Goal: Transaction & Acquisition: Download file/media

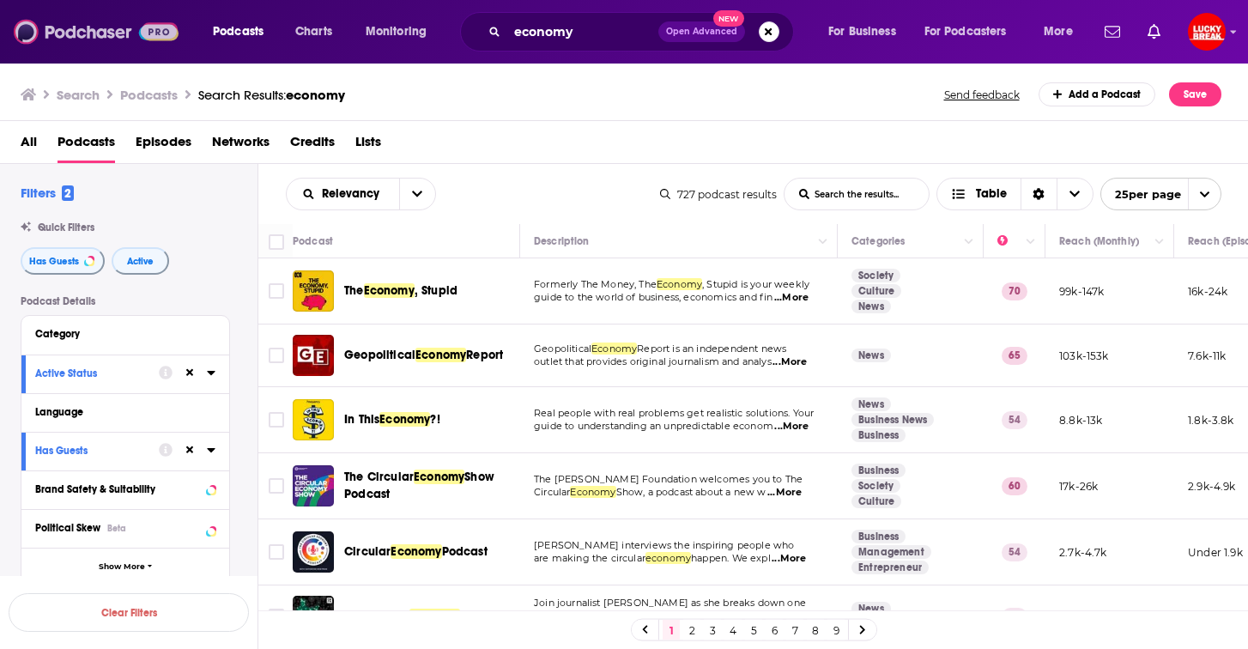
click at [115, 39] on img at bounding box center [96, 31] width 165 height 33
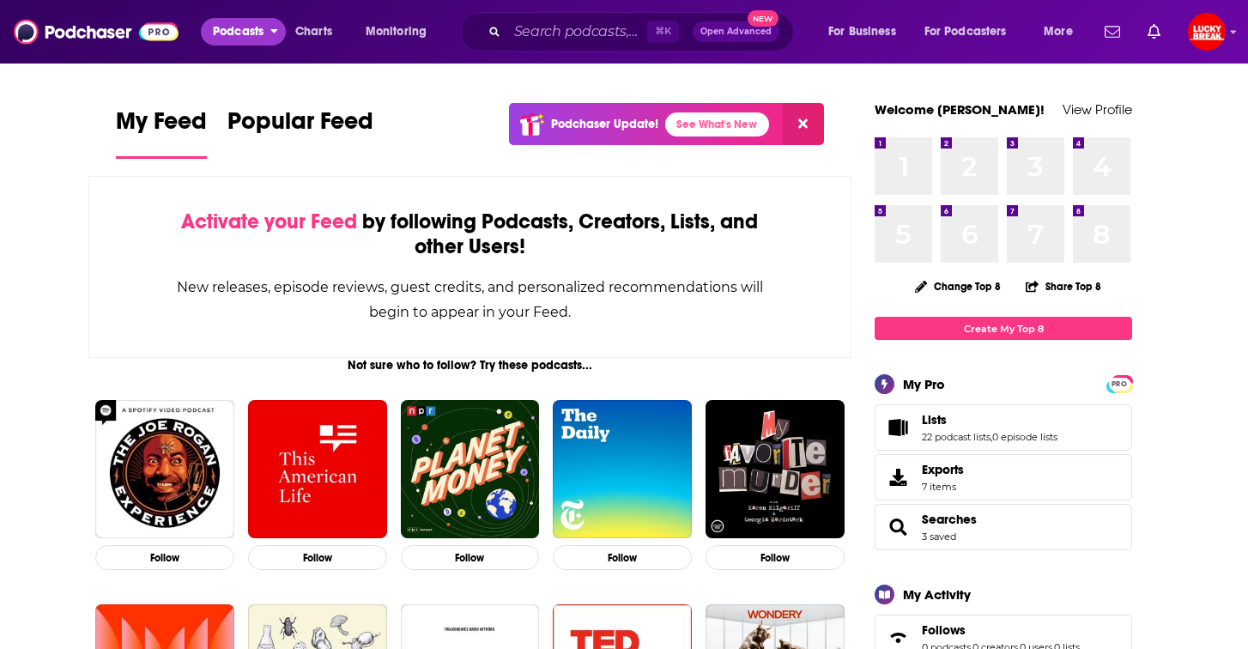
click at [221, 30] on span "Podcasts" at bounding box center [238, 32] width 51 height 24
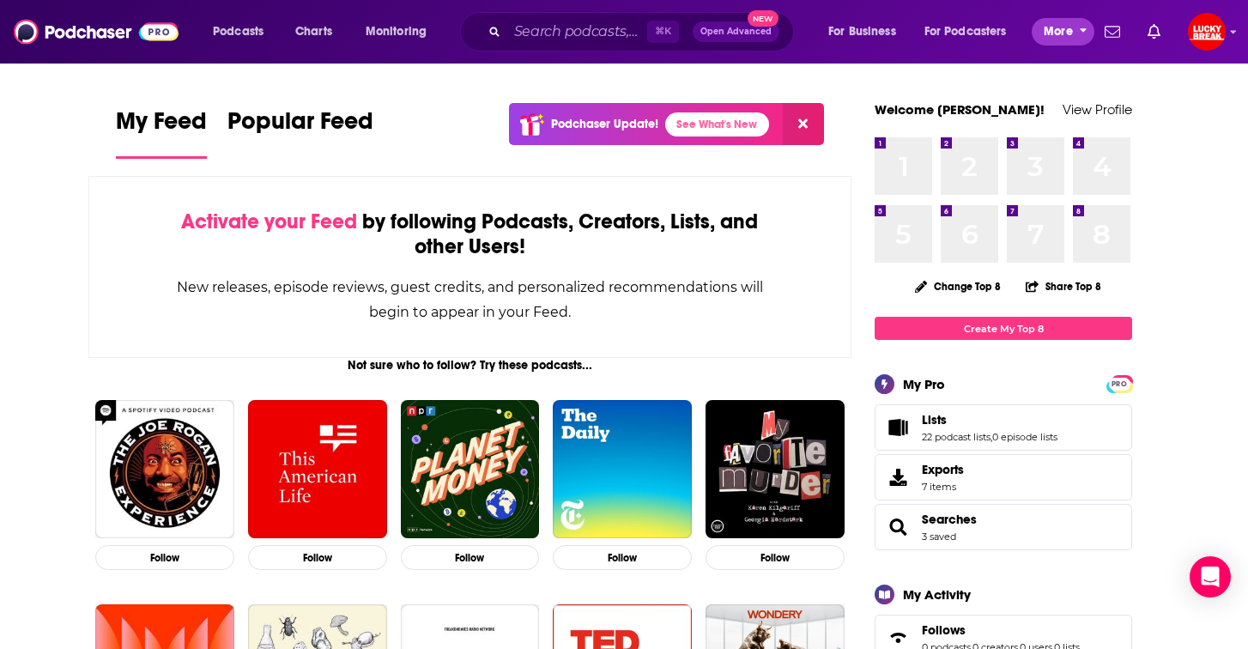
click at [1042, 27] on button "More" at bounding box center [1063, 31] width 63 height 27
click at [235, 35] on span "Podcasts" at bounding box center [238, 32] width 51 height 24
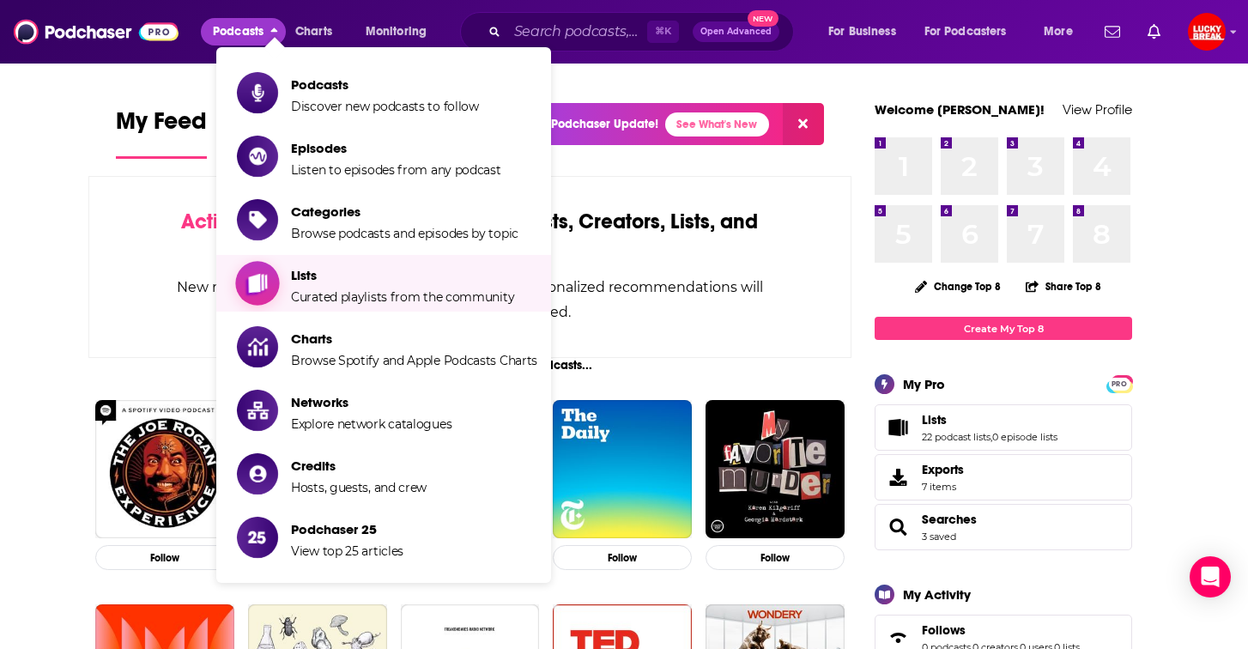
click at [333, 262] on span "Lists Curated playlists from the community" at bounding box center [402, 283] width 223 height 43
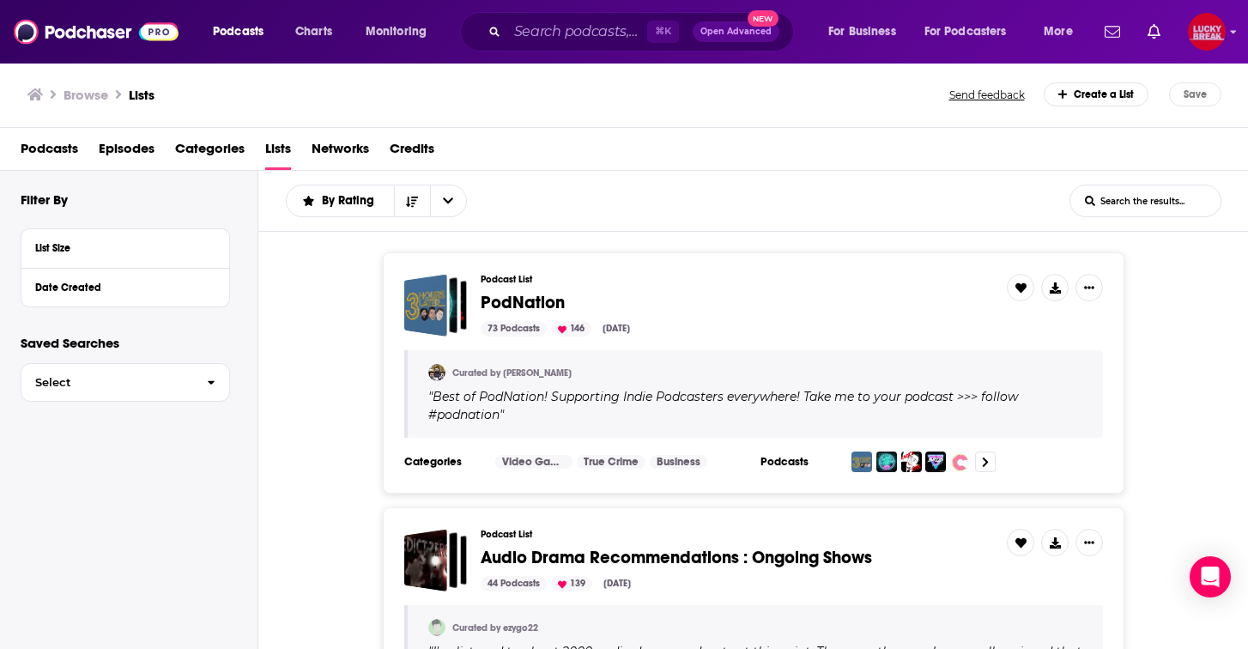
click at [1213, 28] on img "Logged in as annagregory" at bounding box center [1207, 32] width 38 height 38
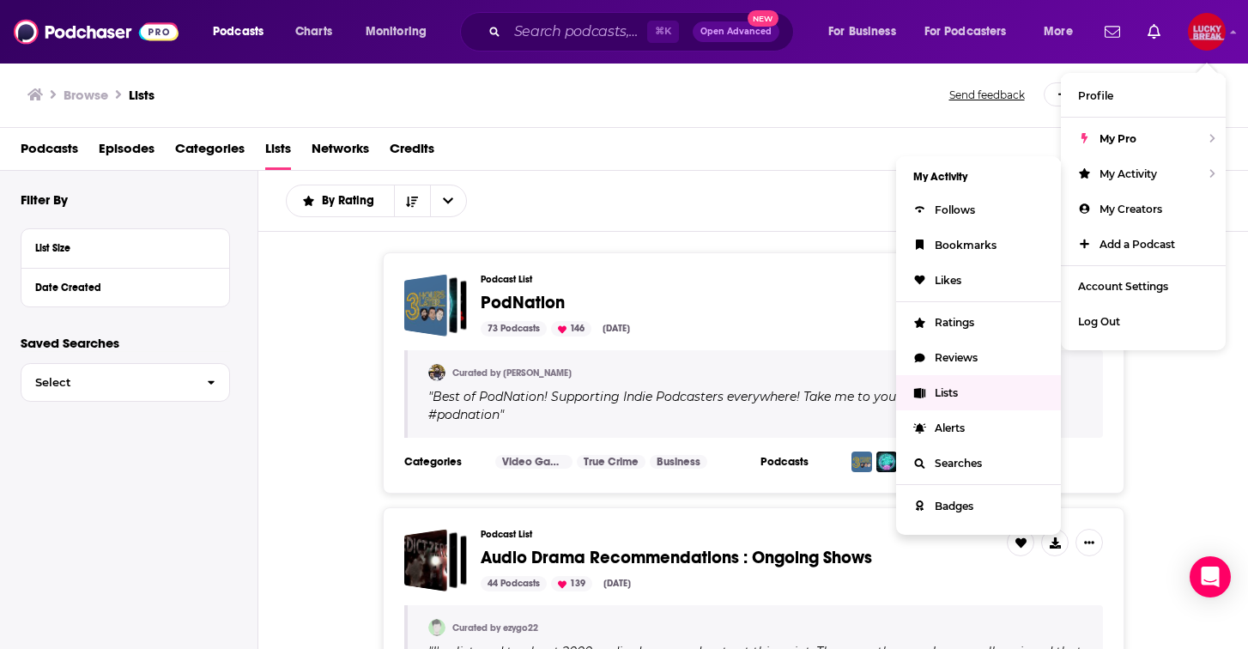
click at [967, 384] on link "Lists" at bounding box center [978, 392] width 165 height 35
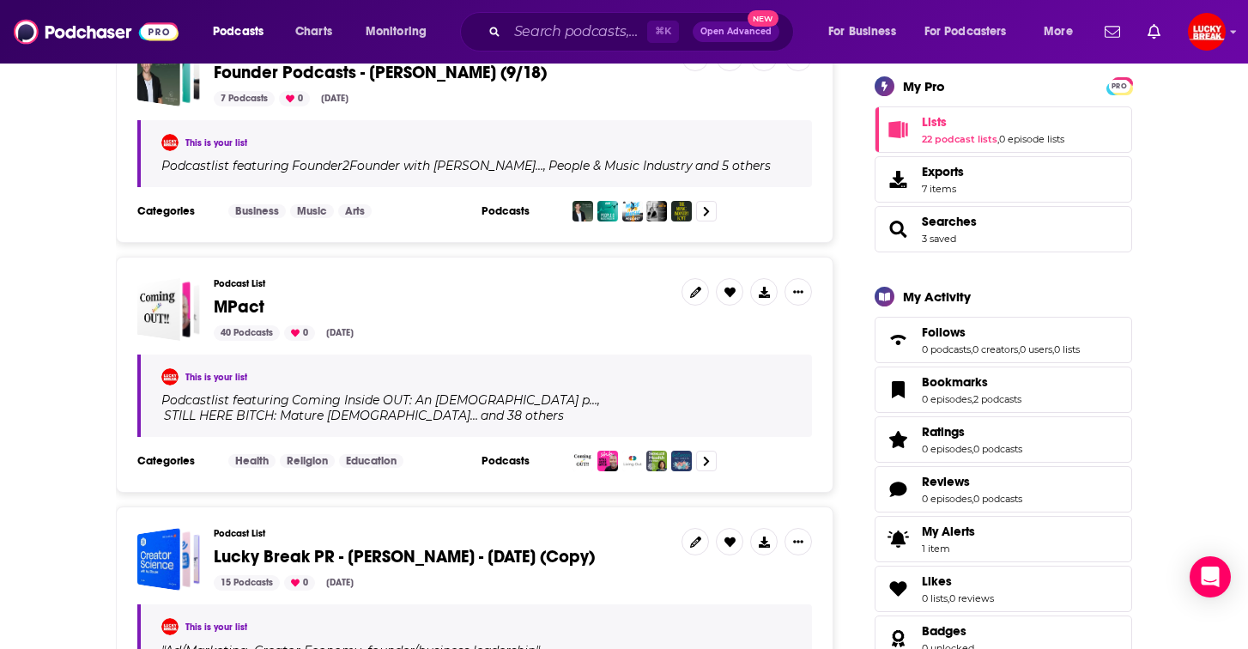
scroll to position [433, 0]
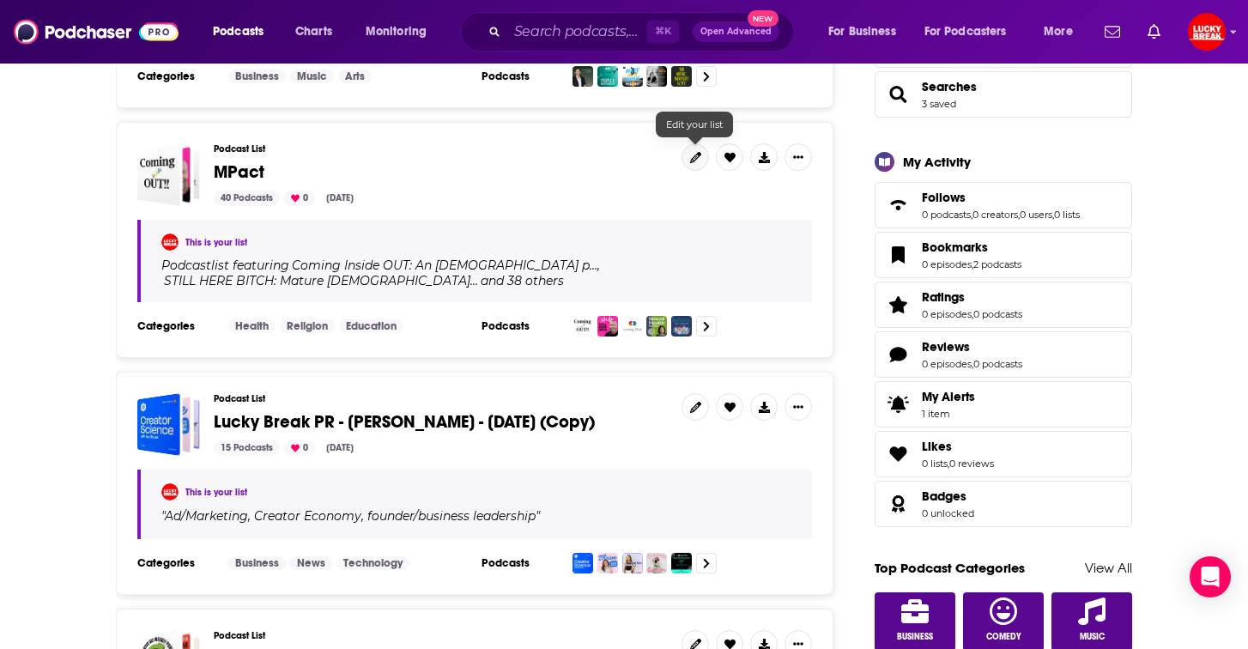
click at [690, 152] on icon at bounding box center [695, 157] width 11 height 11
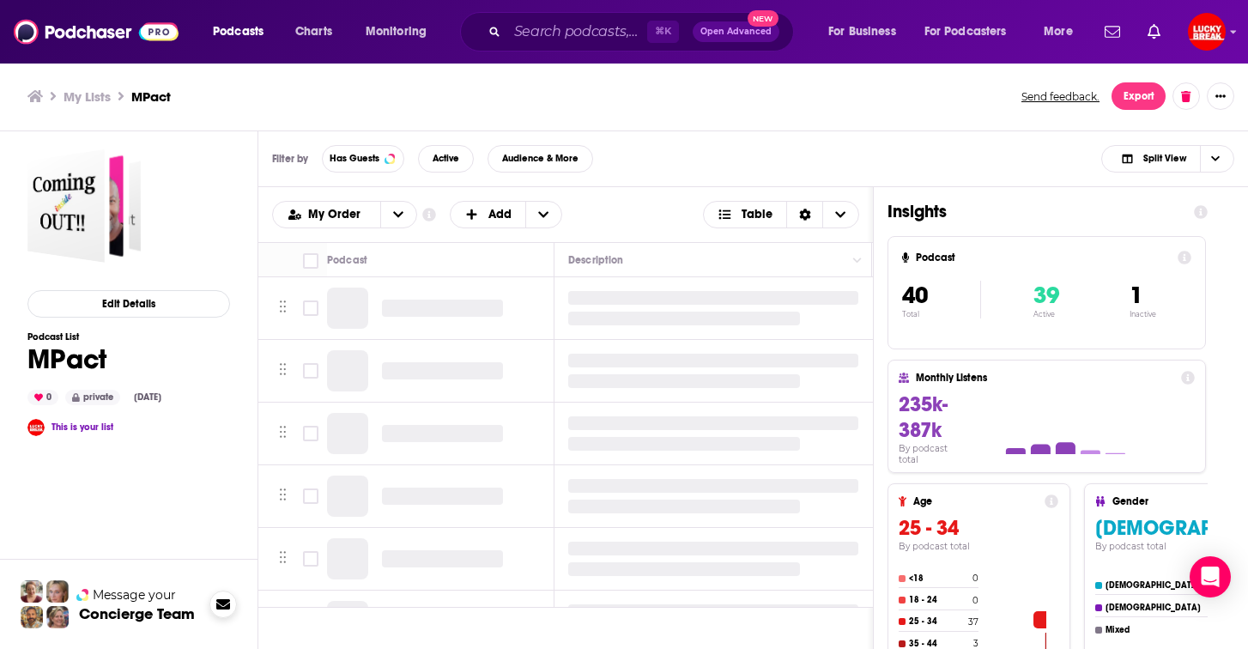
click at [218, 608] on icon at bounding box center [223, 604] width 14 height 10
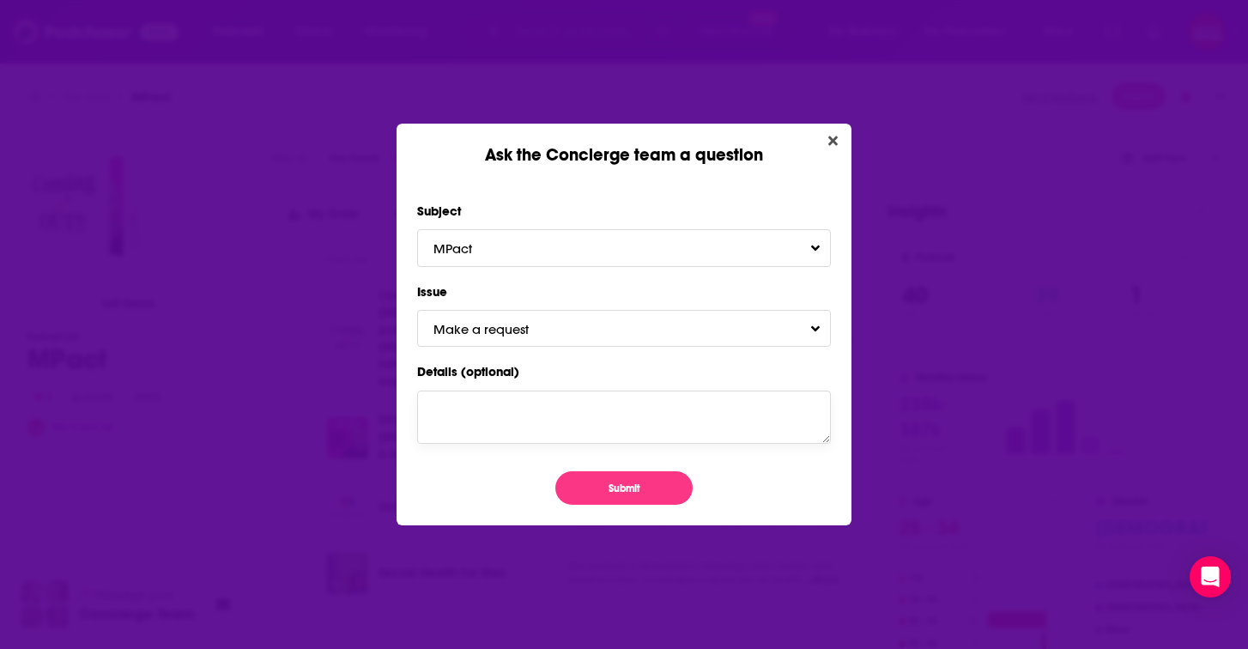
click at [492, 414] on textarea "Details (optional)" at bounding box center [624, 417] width 414 height 53
click at [569, 341] on button "Make a request" at bounding box center [624, 328] width 414 height 37
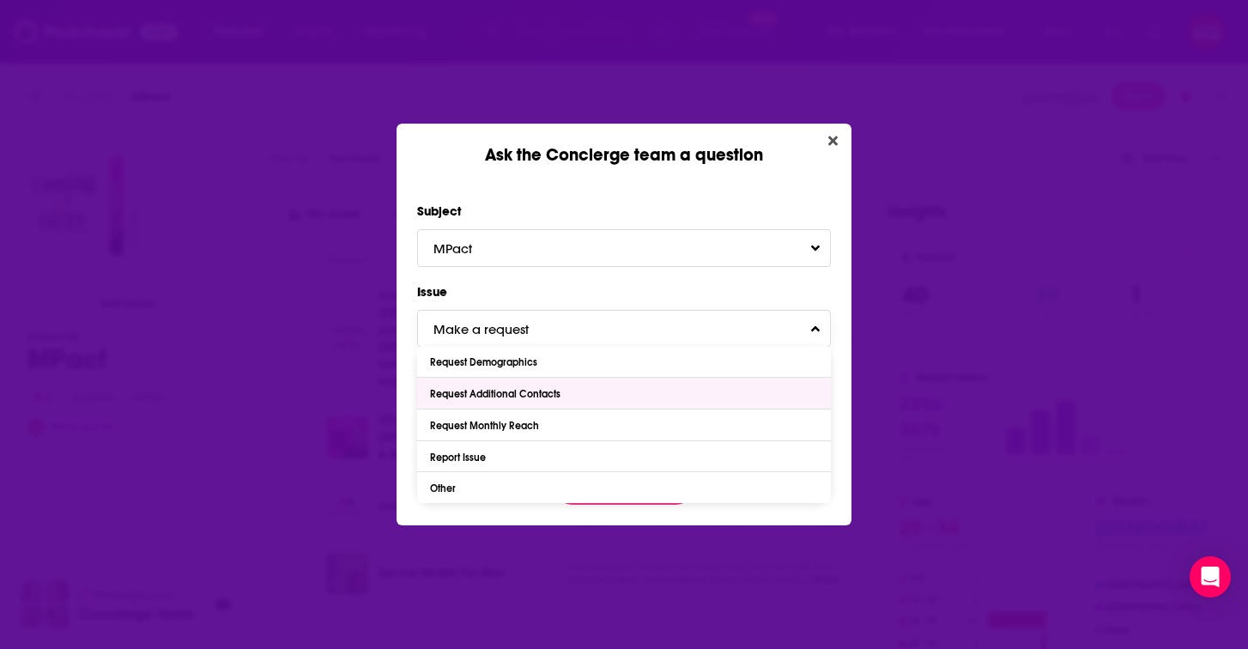
click at [526, 392] on div "Request Additional Contacts" at bounding box center [497, 394] width 135 height 12
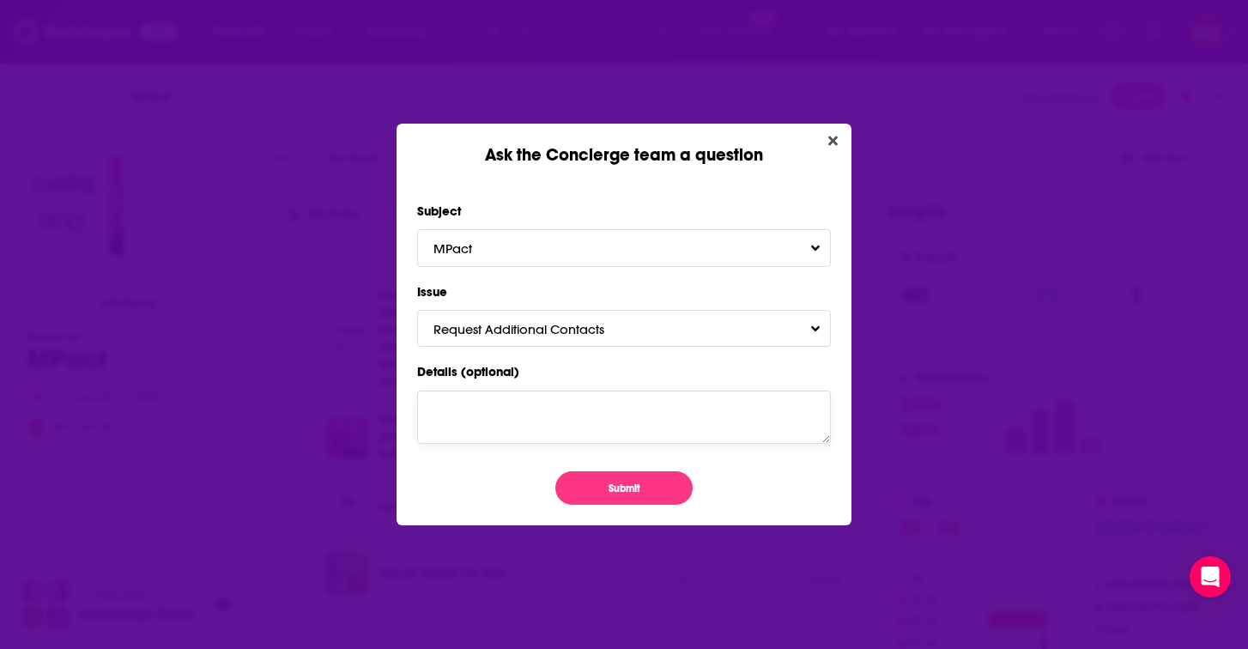
click at [445, 415] on textarea "Details (optional)" at bounding box center [624, 417] width 414 height 53
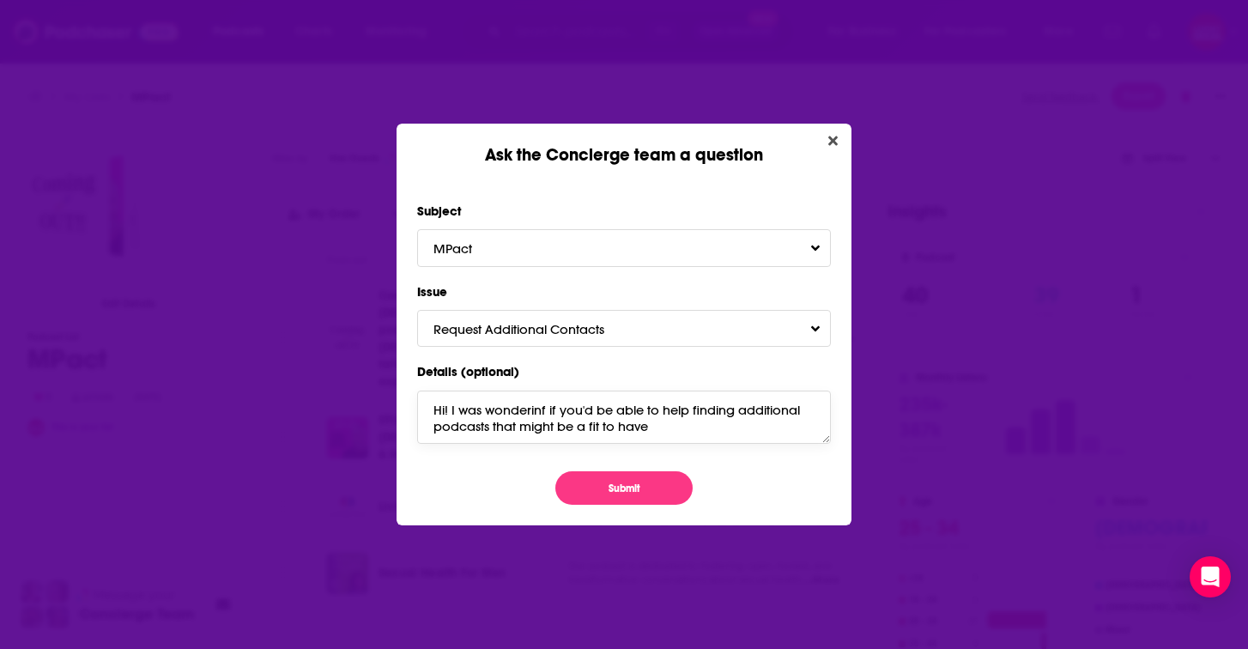
click at [532, 405] on textarea "Hi! I was wonderinf if you'd be able to help finding additional podcasts that m…" at bounding box center [624, 417] width 414 height 53
click at [547, 424] on textarea "Hi! I was wondering if you'd be able to help finding additional podcasts that m…" at bounding box center [624, 417] width 414 height 53
click at [674, 423] on textarea "Hi! I was wondering if you'd be able to help finding additional podcasts that m…" at bounding box center [624, 417] width 414 height 53
click at [694, 416] on textarea "Hi! I was wondering if you'd be able to help finding additional podcasts that m…" at bounding box center [624, 417] width 414 height 53
click at [647, 425] on textarea "Hi! I was wondering if you'd be able to help finding additional podcasts that m…" at bounding box center [624, 417] width 414 height 53
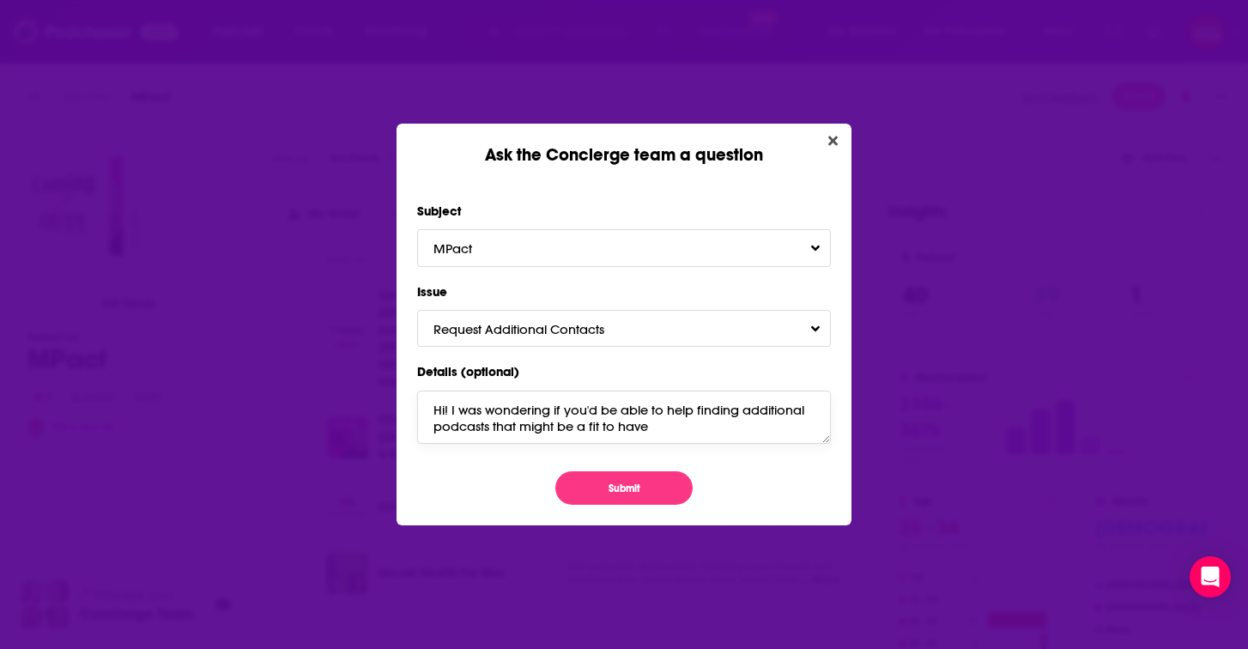
click at [726, 409] on textarea "Hi! I was wondering if you'd be able to help finding additional podcasts that m…" at bounding box center [624, 417] width 414 height 53
click at [536, 432] on textarea "Hi! I was wondering if you'd be able to help find additional podcasts that migh…" at bounding box center [624, 417] width 414 height 53
drag, startPoint x: 632, startPoint y: 425, endPoint x: 512, endPoint y: 422, distance: 120.2
click at [499, 423] on textarea "Hi! I was wondering if you'd be able to help find additional podcasts that migh…" at bounding box center [624, 417] width 414 height 53
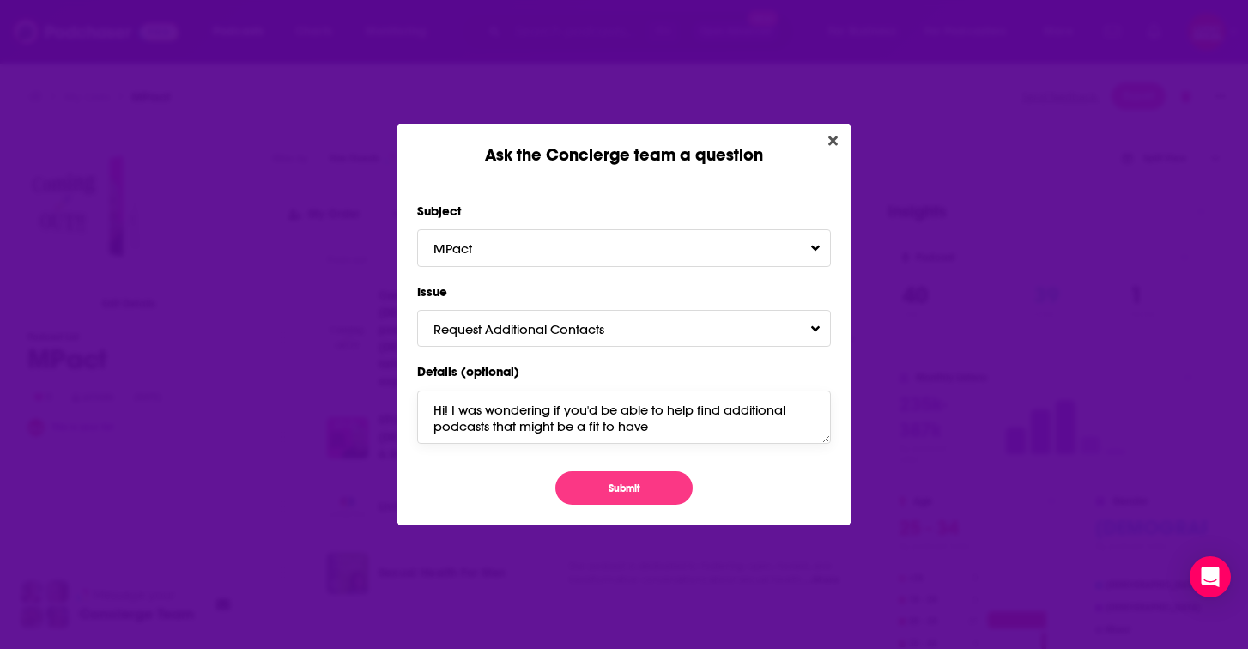
click at [550, 424] on textarea "Hi! I was wondering if you'd be able to help find additional podcasts that migh…" at bounding box center [624, 417] width 414 height 53
drag, startPoint x: 669, startPoint y: 428, endPoint x: 492, endPoint y: 425, distance: 176.9
click at [492, 425] on textarea "Hi! I was wondering if you'd be able to help find additional podcasts that migh…" at bounding box center [624, 417] width 414 height 53
drag, startPoint x: 766, startPoint y: 424, endPoint x: 626, endPoint y: 429, distance: 140.0
click at [626, 429] on textarea "Hi! I was wondering if you'd be able to help find additional podcasts that;s be…" at bounding box center [624, 417] width 414 height 53
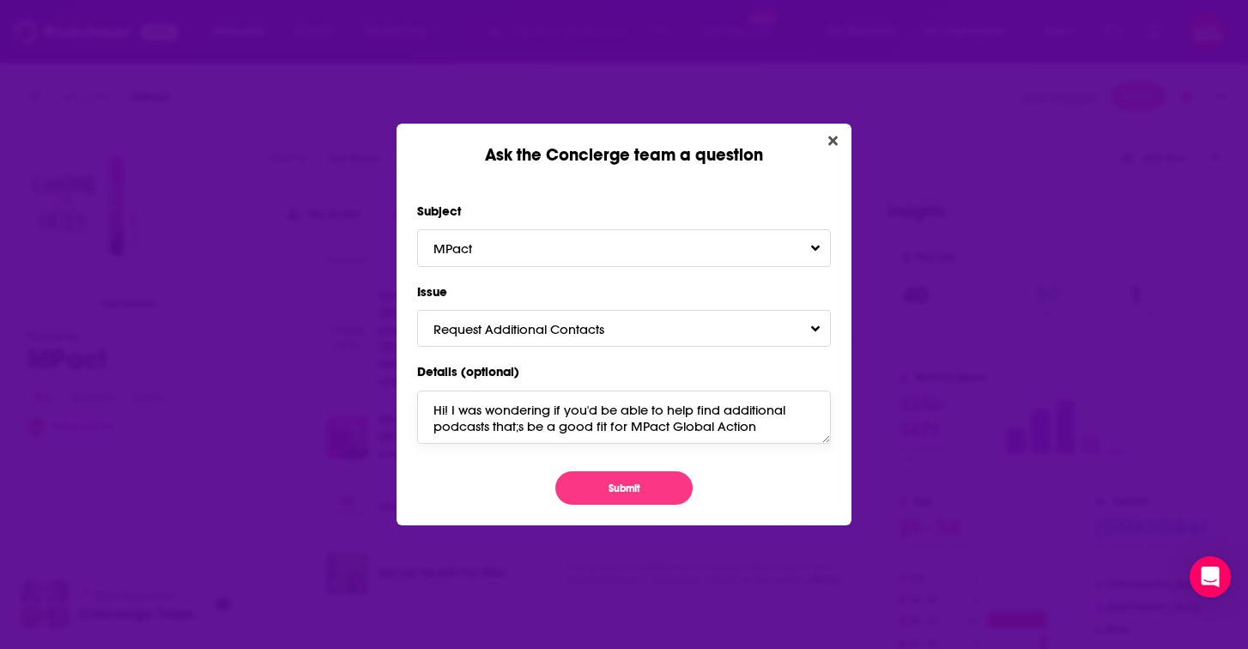
click at [767, 437] on textarea "Hi! I was wondering if you'd be able to help find additional podcasts that;s be…" at bounding box center [624, 417] width 414 height 53
paste textarea "MPact Global Action for [DEMOGRAPHIC_DATA]’s Health and Rights was founded in […"
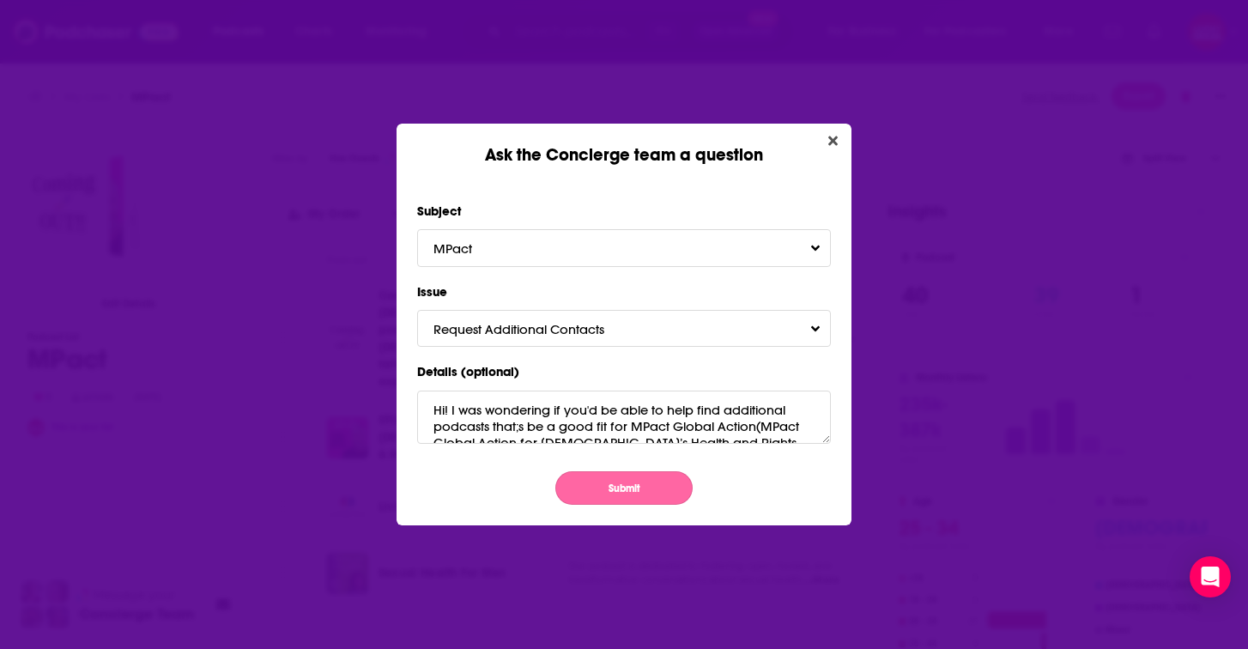
click at [615, 479] on button "Submit" at bounding box center [623, 487] width 137 height 33
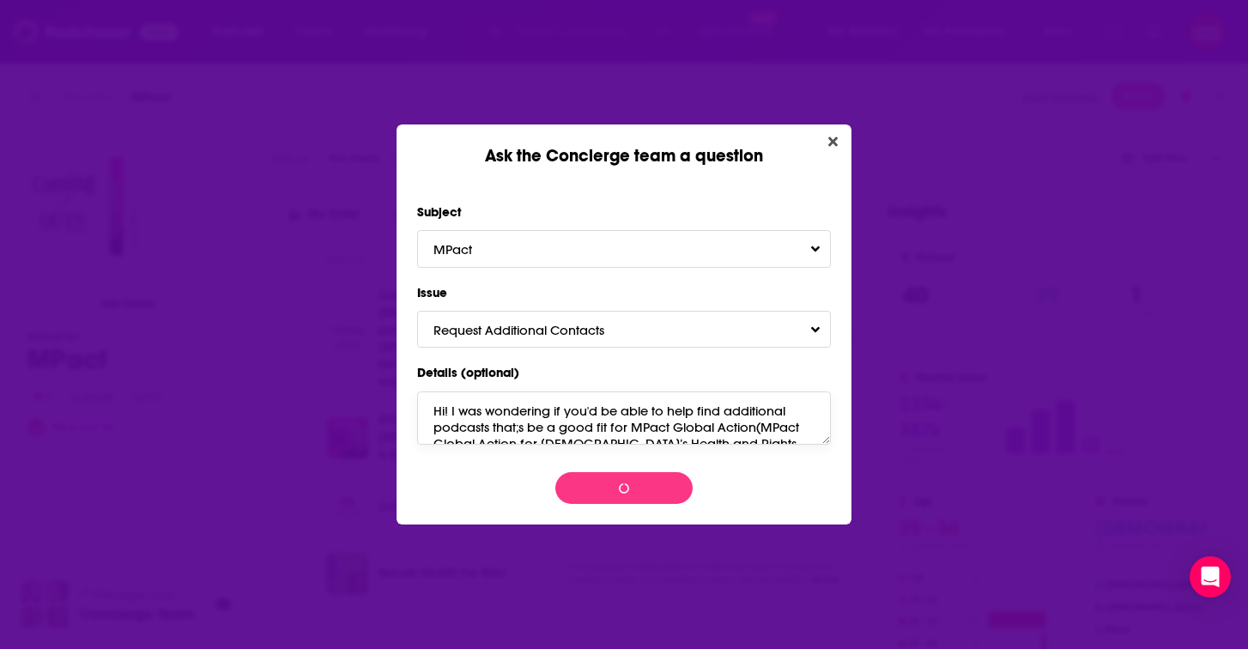
click at [756, 426] on textarea "Hi! I was wondering if you'd be able to help find additional podcasts that;s be…" at bounding box center [624, 417] width 414 height 53
drag, startPoint x: 521, startPoint y: 426, endPoint x: 518, endPoint y: 439, distance: 14.0
click at [520, 428] on textarea "Hi! I was wondering if you'd be able to help find additional podcasts that;s be…" at bounding box center [624, 417] width 414 height 53
type textarea "Hi! I was wondering if you'd be able to help find additional podcasts that's be…"
click at [561, 322] on span "Request Additional Contacts" at bounding box center [535, 330] width 205 height 16
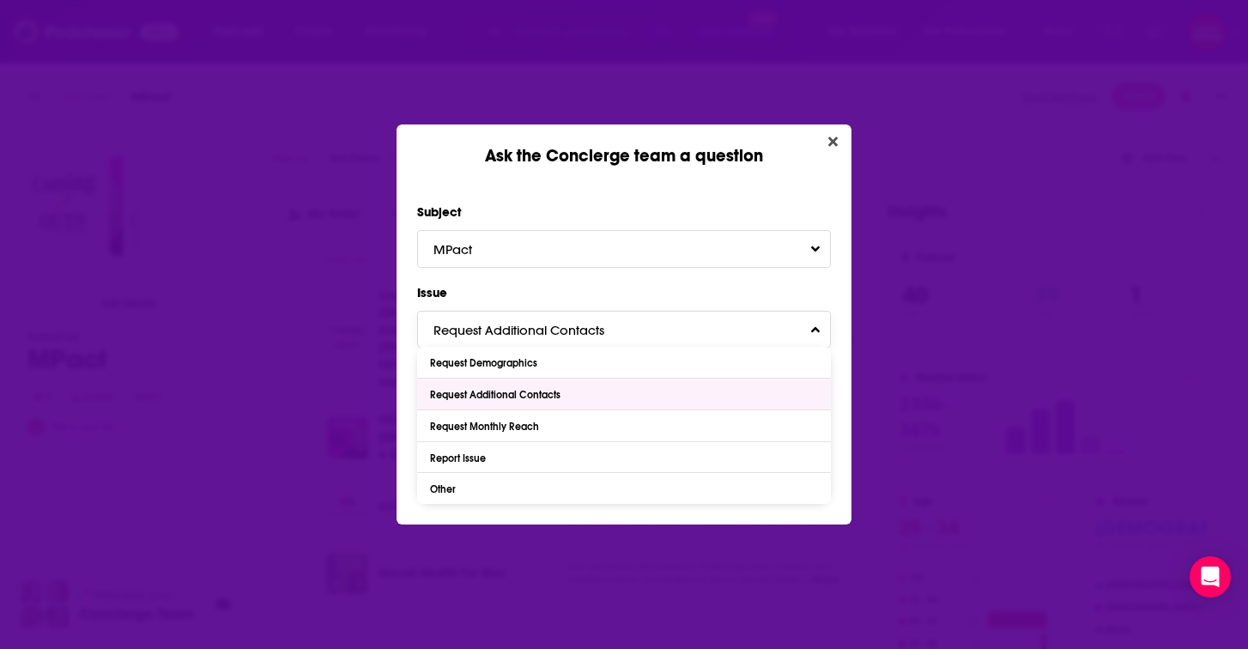
click at [554, 398] on div "Request Additional Contacts" at bounding box center [497, 395] width 135 height 12
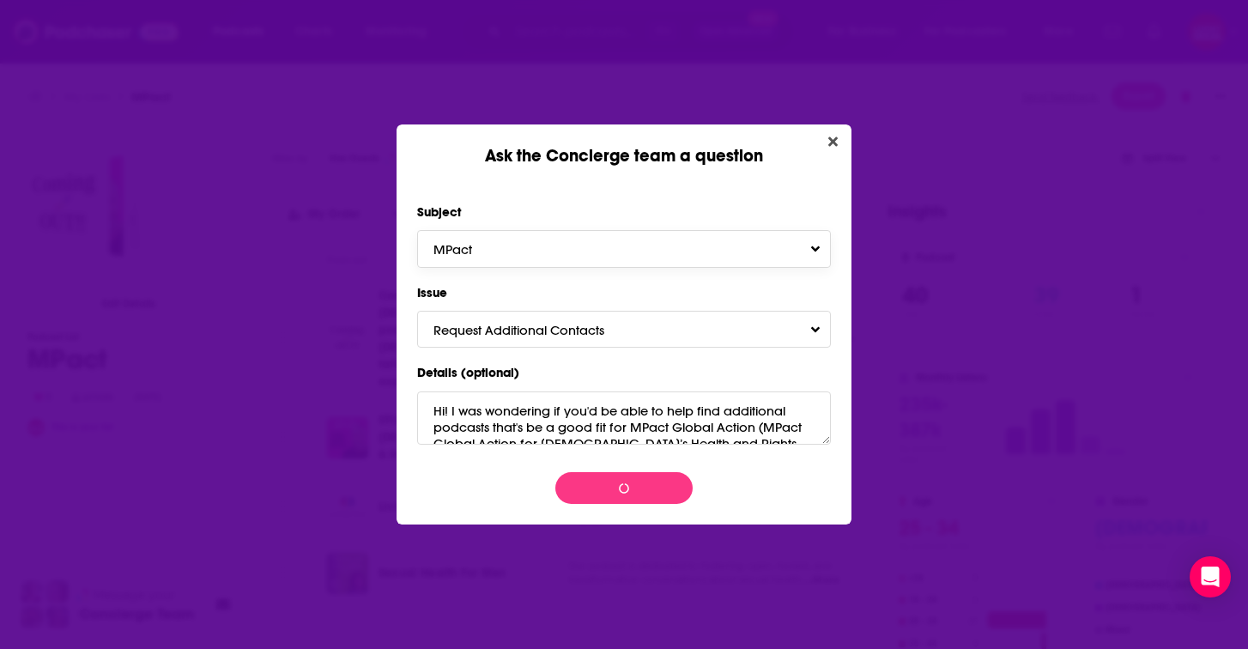
click at [581, 260] on button "MPact" at bounding box center [624, 248] width 414 height 37
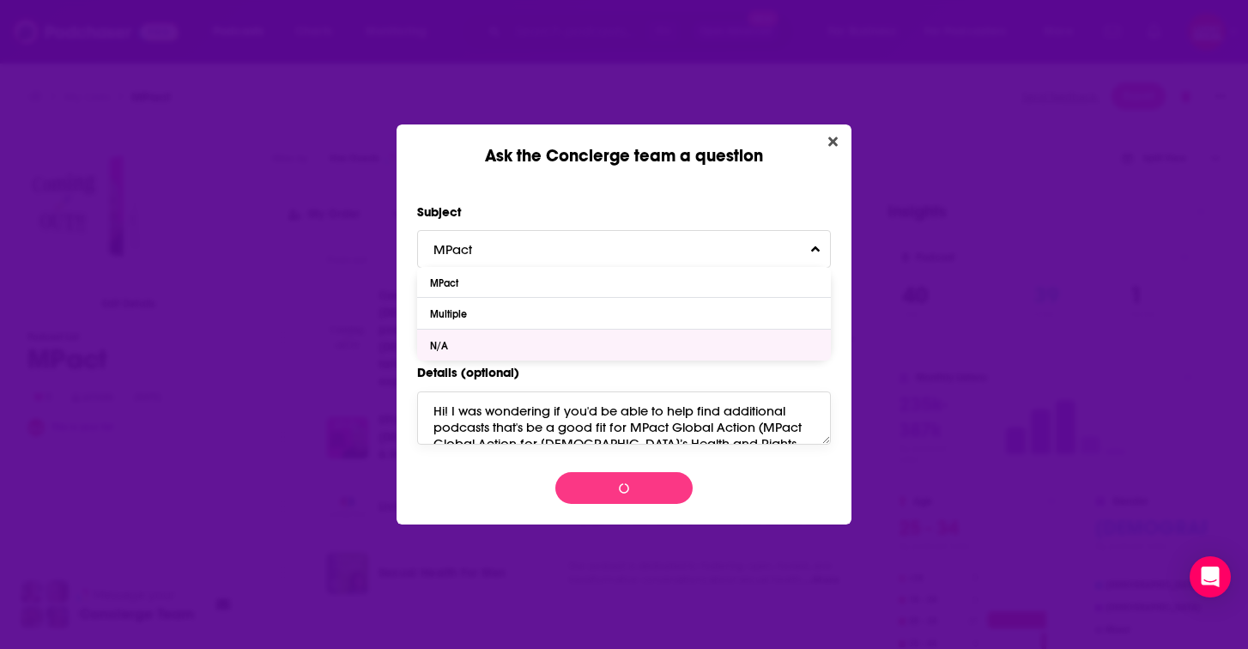
click at [724, 406] on textarea "Hi! I was wondering if you'd be able to help find additional podcasts that's be…" at bounding box center [624, 417] width 414 height 53
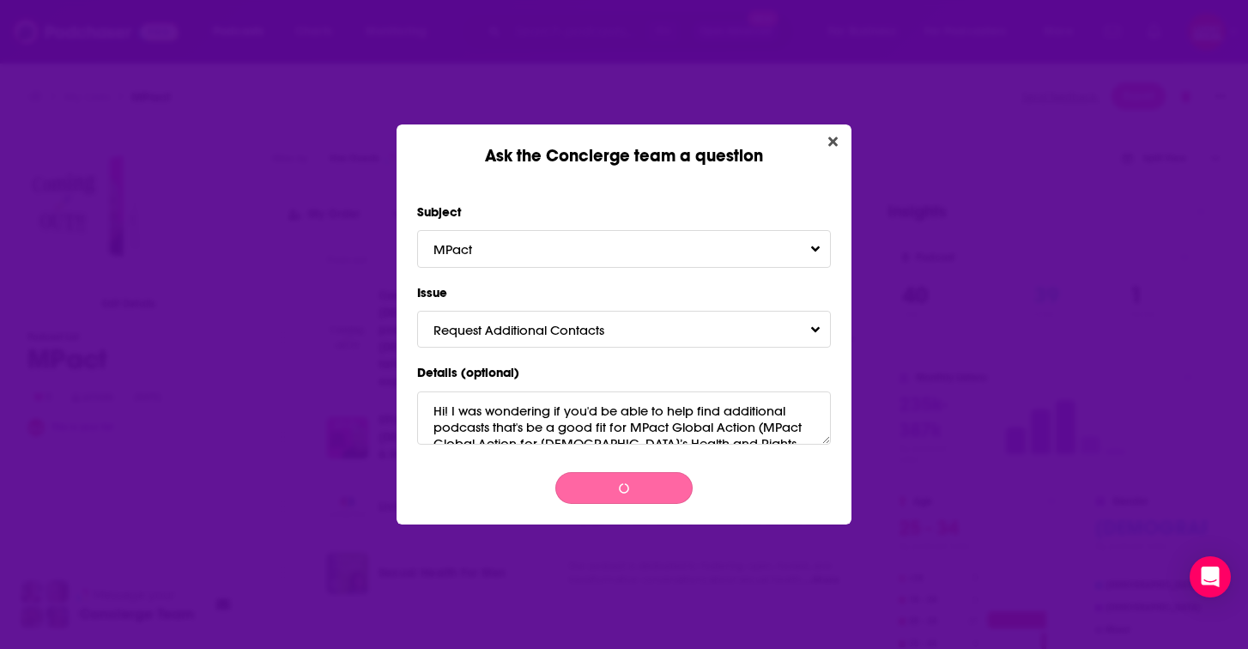
click at [640, 491] on button "Ask the Concierge team a question" at bounding box center [623, 488] width 137 height 32
click at [739, 419] on textarea "Hi! I was wondering if you'd be able to help find additional podcasts that's be…" at bounding box center [624, 417] width 414 height 53
click at [832, 136] on icon "Close" at bounding box center [832, 142] width 9 height 14
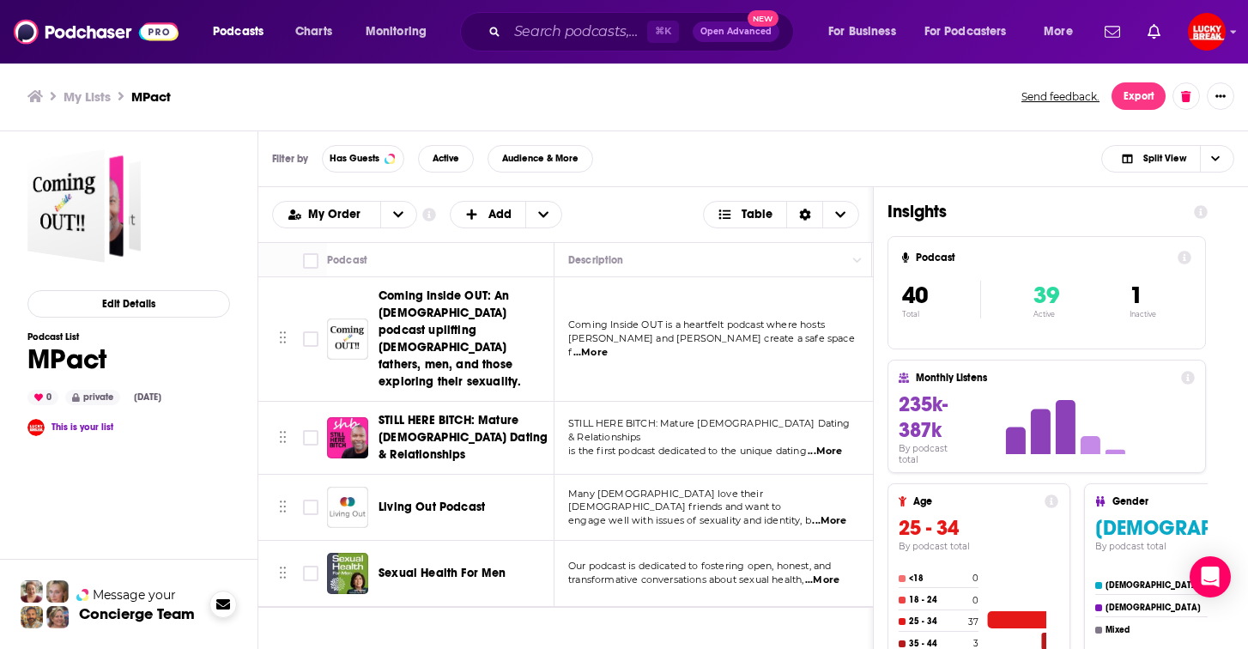
click at [219, 600] on icon at bounding box center [223, 604] width 14 height 10
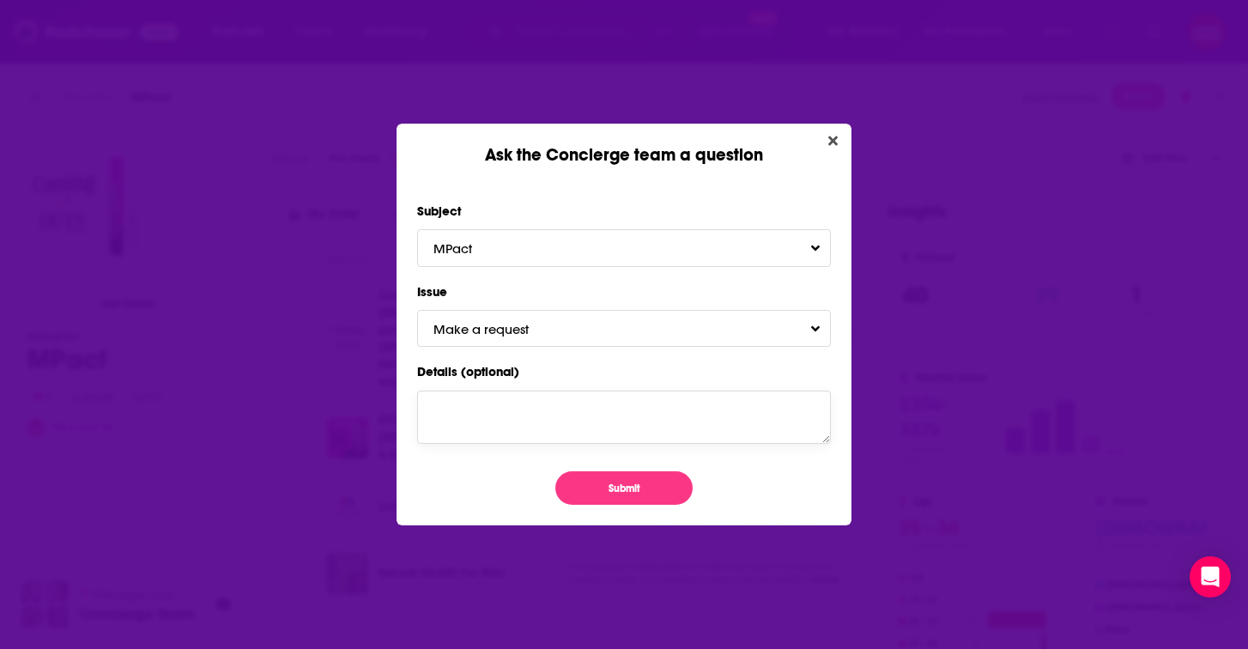
click at [573, 424] on textarea "Details (optional)" at bounding box center [624, 417] width 414 height 53
paste textarea "Hi! I was wondering if you'd be able to help find additional podcasts that's be…"
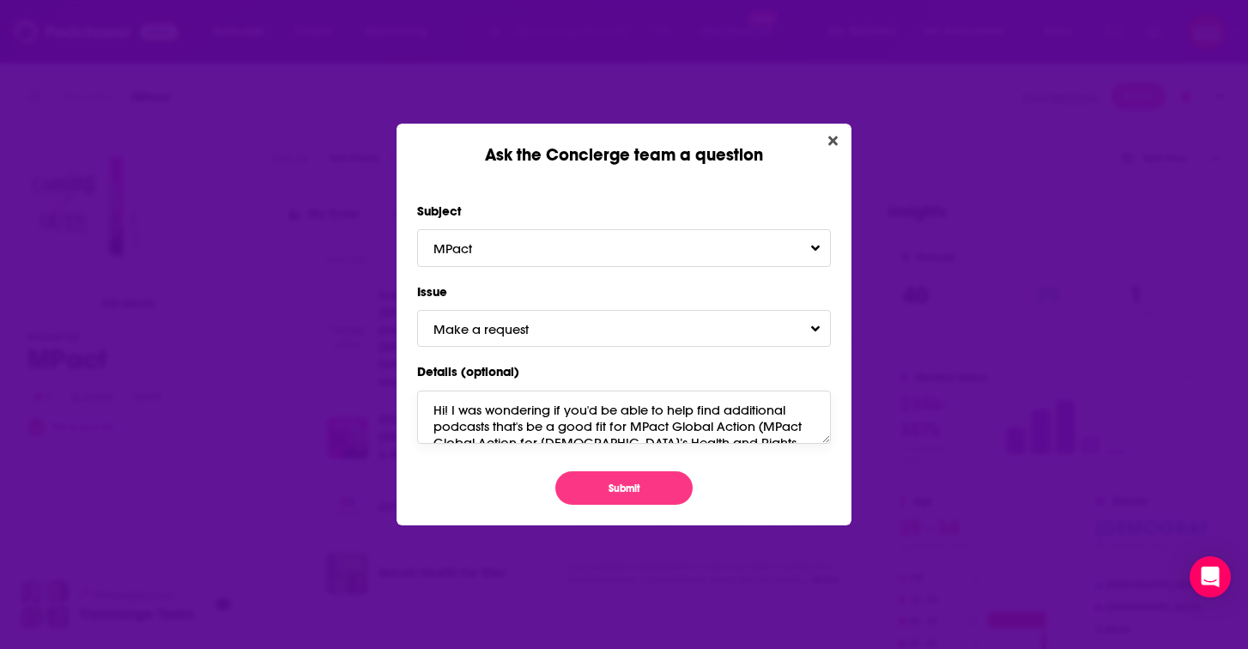
scroll to position [171, 0]
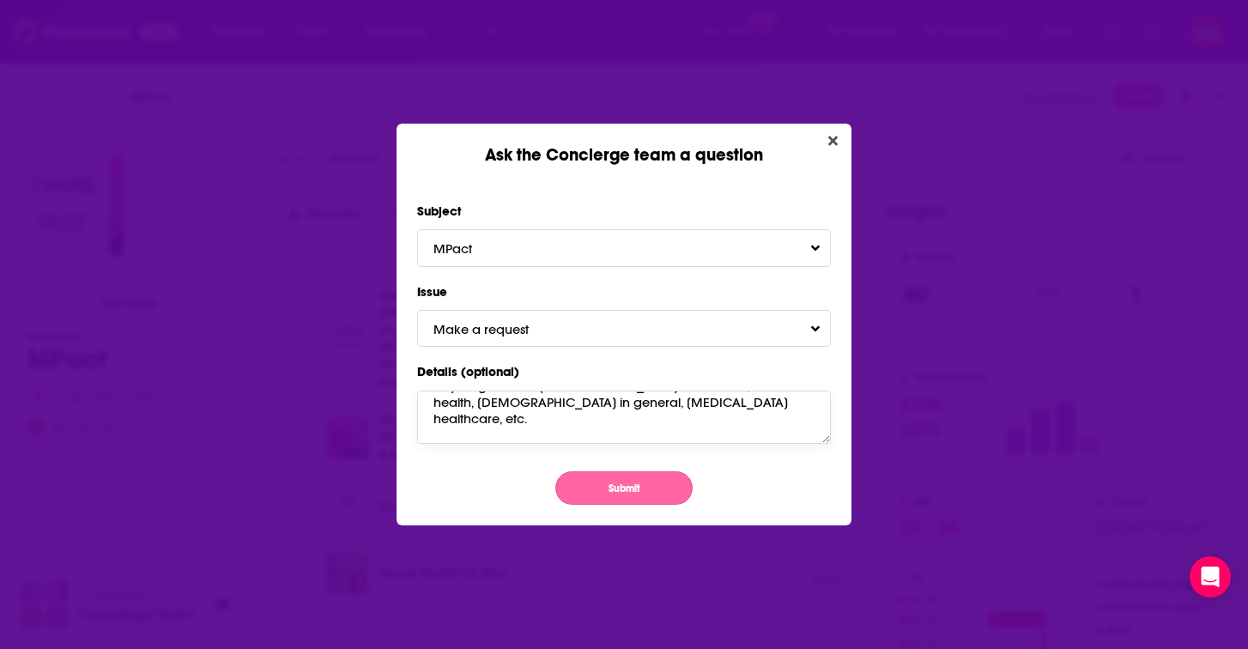
type textarea "Hi! I was wondering if you'd be able to help find additional podcasts that's be…"
click at [625, 494] on button "Submit" at bounding box center [623, 487] width 137 height 33
click at [582, 321] on button "Make a request" at bounding box center [624, 328] width 414 height 37
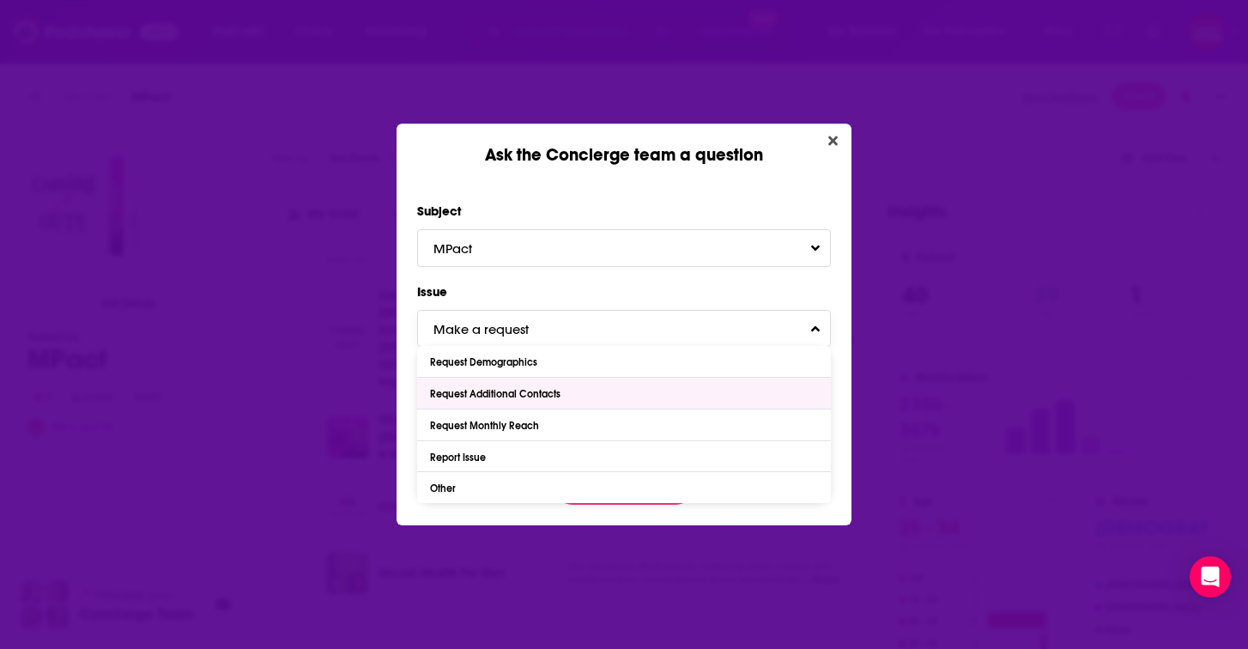
click at [554, 391] on div "Request Additional Contacts" at bounding box center [497, 394] width 135 height 12
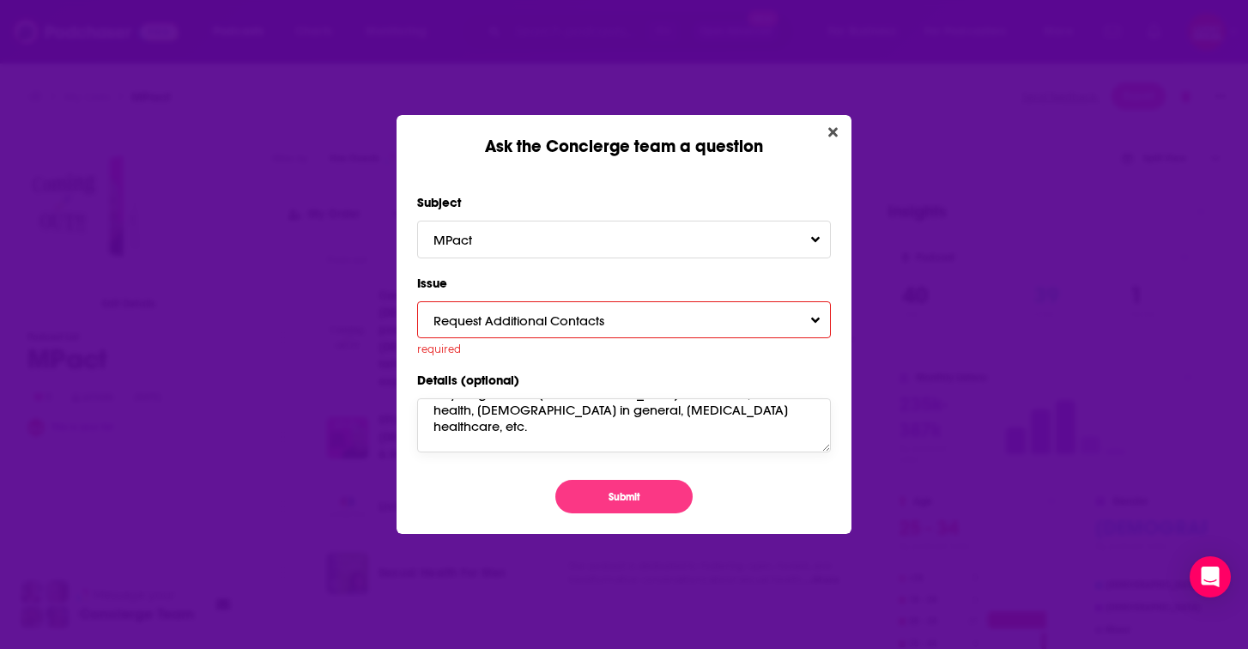
drag, startPoint x: 568, startPoint y: 433, endPoint x: 579, endPoint y: 380, distance: 54.2
click at [568, 433] on textarea "Hi! I was wondering if you'd be able to help find additional podcasts that's be…" at bounding box center [624, 424] width 414 height 53
click at [607, 492] on button "Submit" at bounding box center [623, 496] width 137 height 33
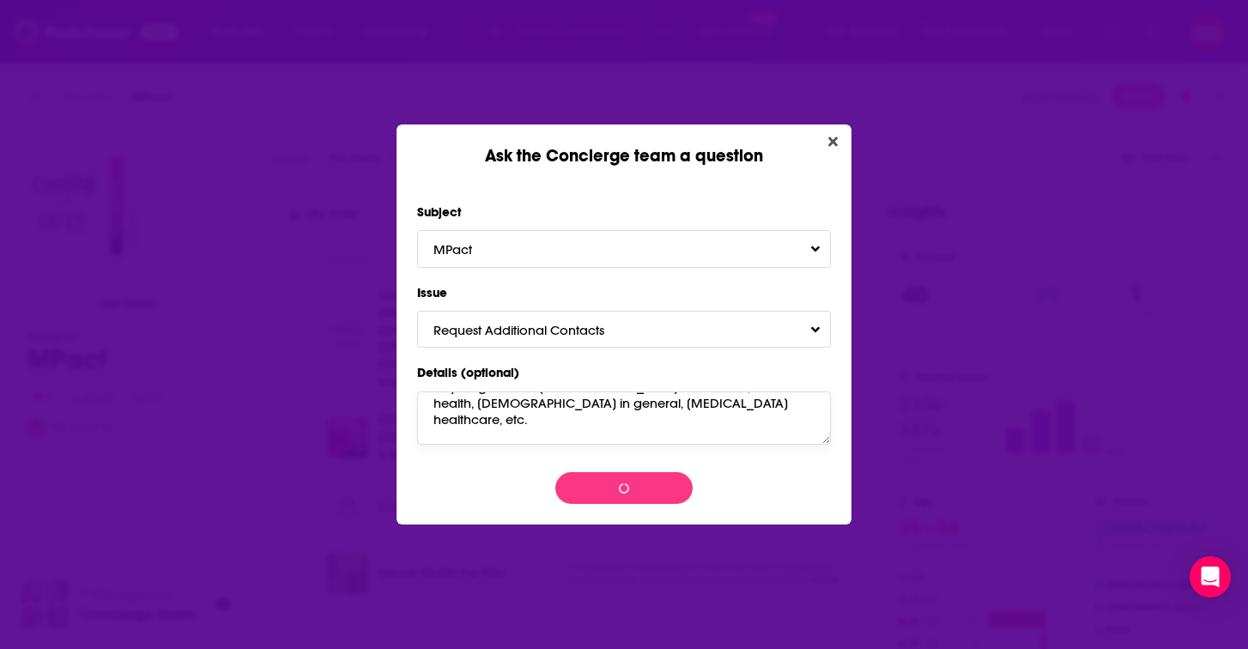
click at [579, 413] on textarea "Hi! I was wondering if you'd be able to help find additional podcasts that's be…" at bounding box center [624, 417] width 414 height 53
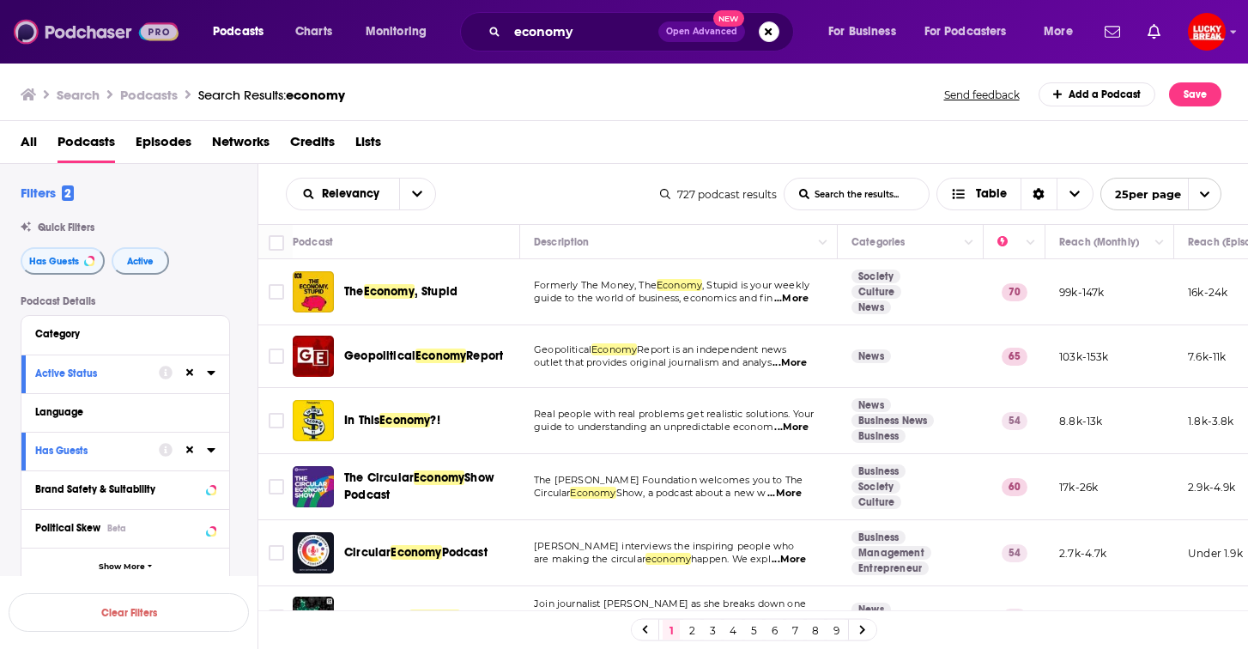
click at [89, 38] on img at bounding box center [96, 31] width 165 height 33
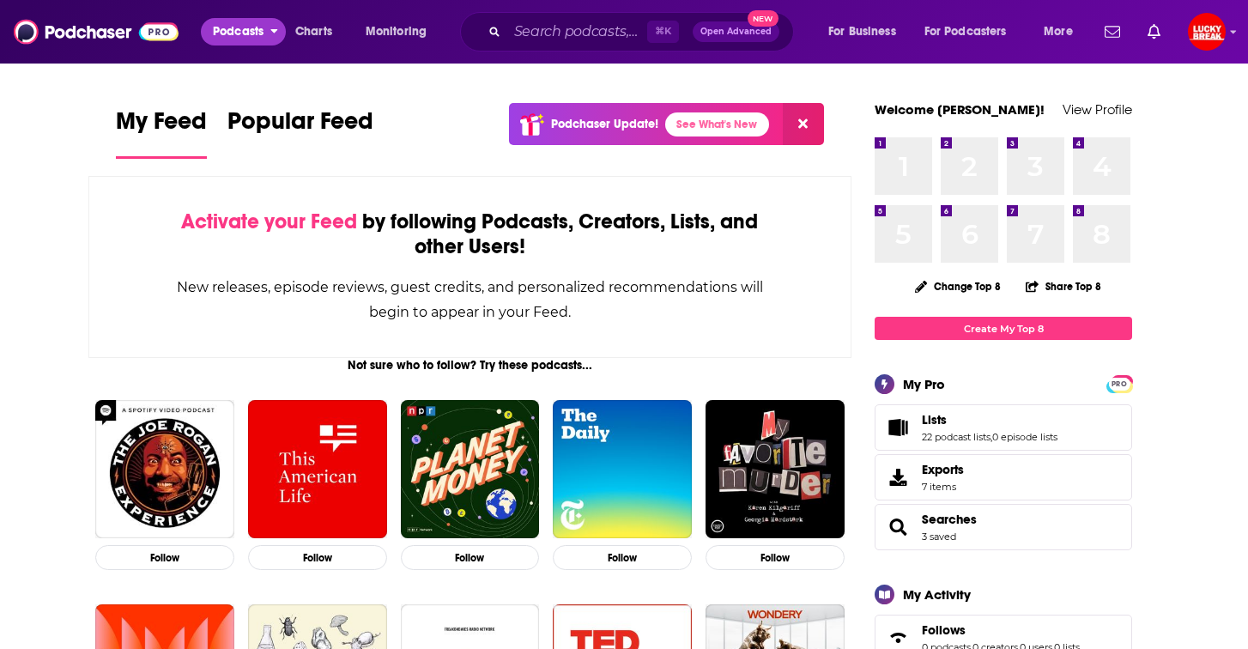
click at [238, 33] on span "Podcasts" at bounding box center [238, 32] width 51 height 24
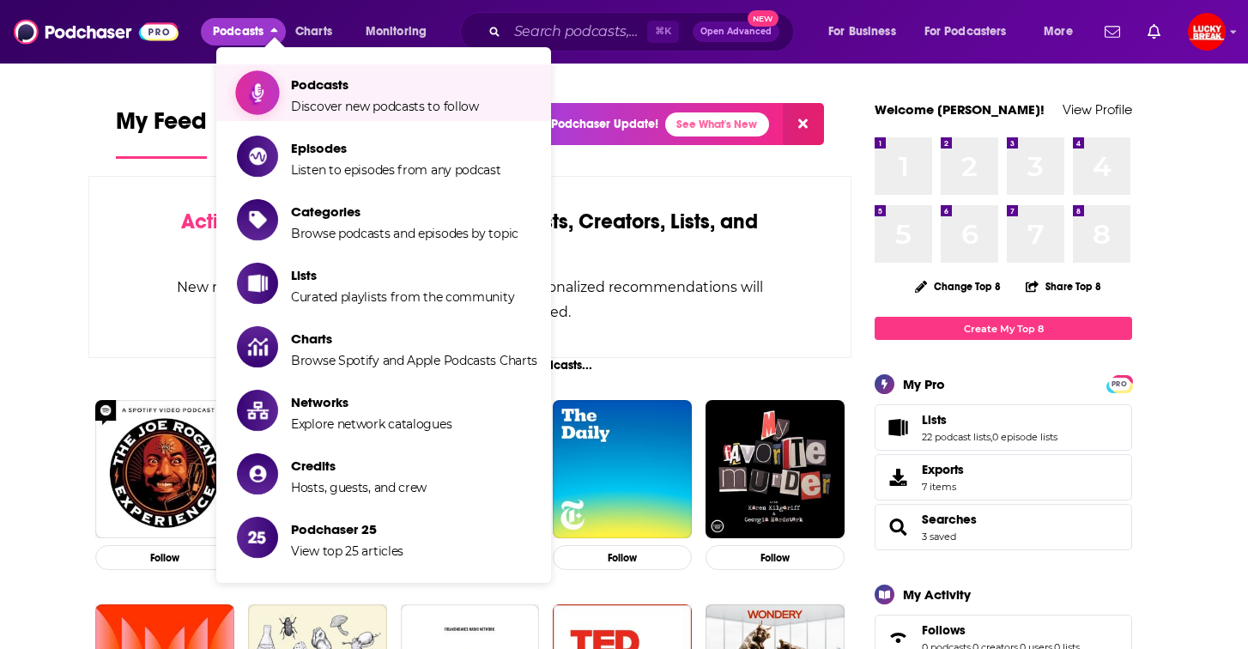
click at [325, 95] on span "Podcasts Discover new podcasts to follow" at bounding box center [385, 92] width 188 height 43
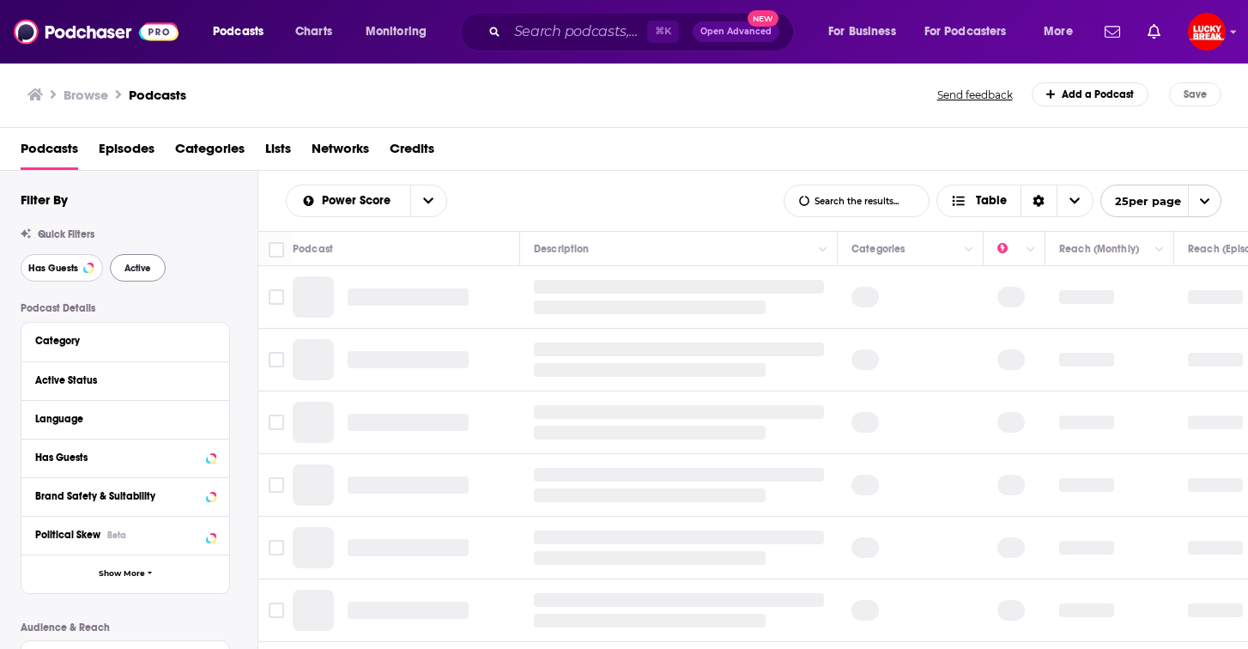
drag, startPoint x: 70, startPoint y: 261, endPoint x: 158, endPoint y: 270, distance: 88.0
click at [70, 261] on button "Has Guests" at bounding box center [62, 267] width 82 height 27
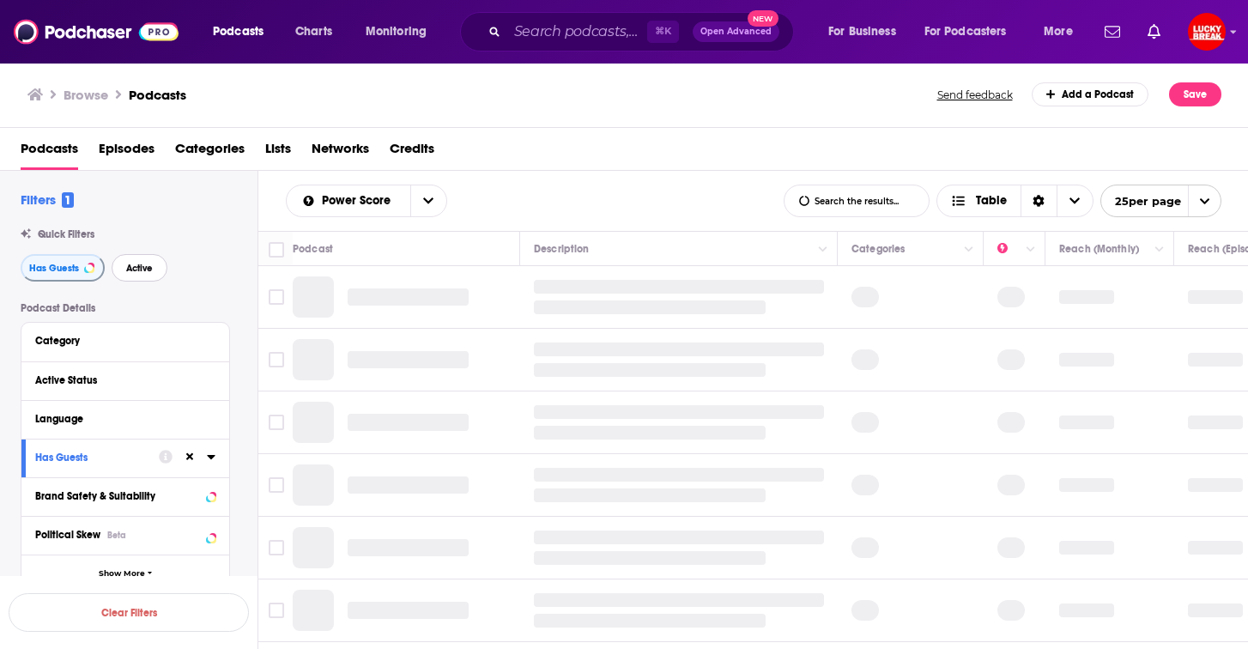
click at [158, 269] on button "Active" at bounding box center [140, 267] width 56 height 27
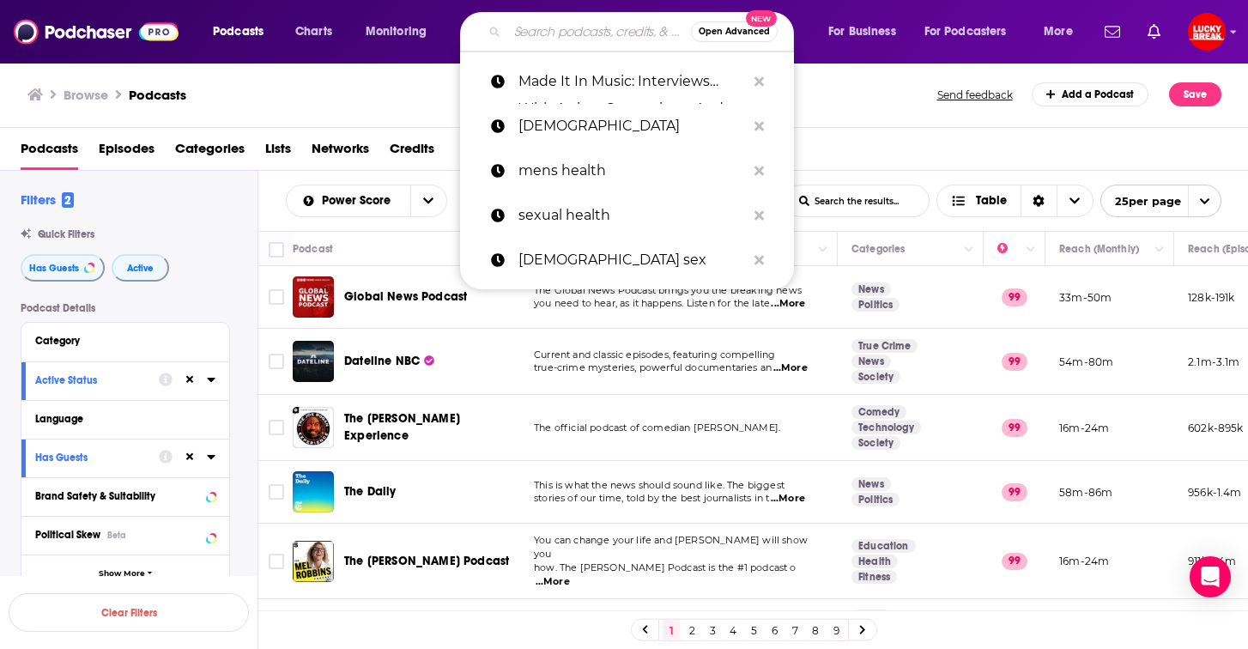
click at [561, 32] on input "Search podcasts, credits, & more..." at bounding box center [599, 31] width 184 height 27
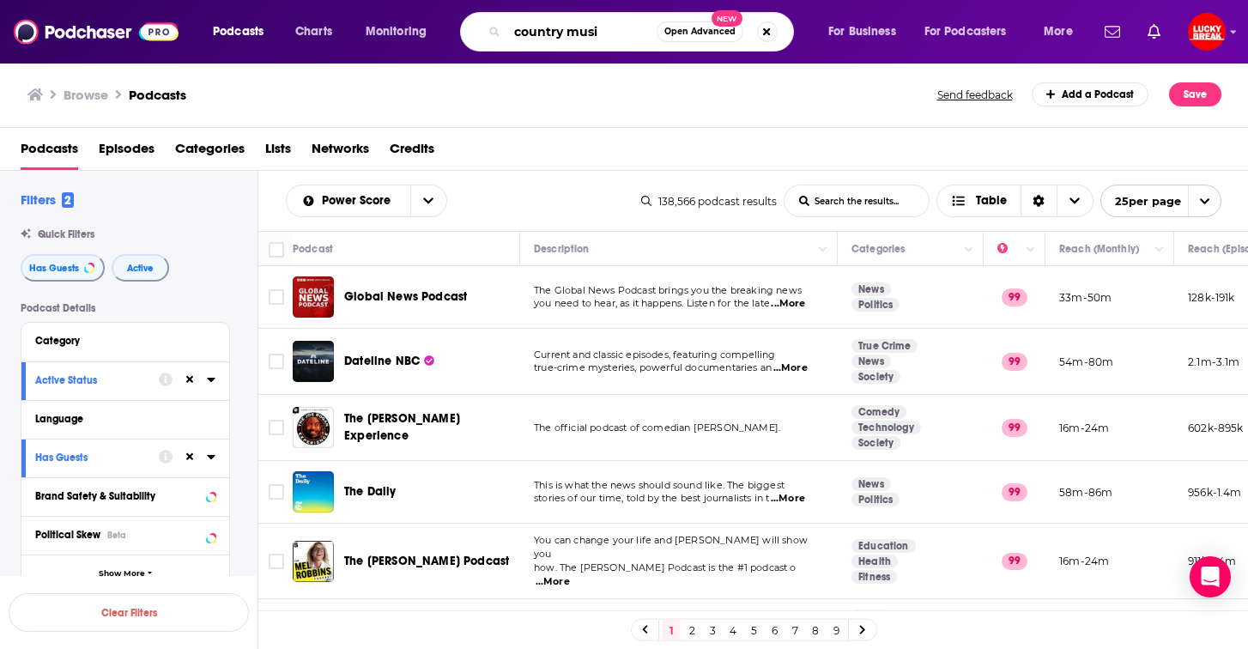
type input "country music"
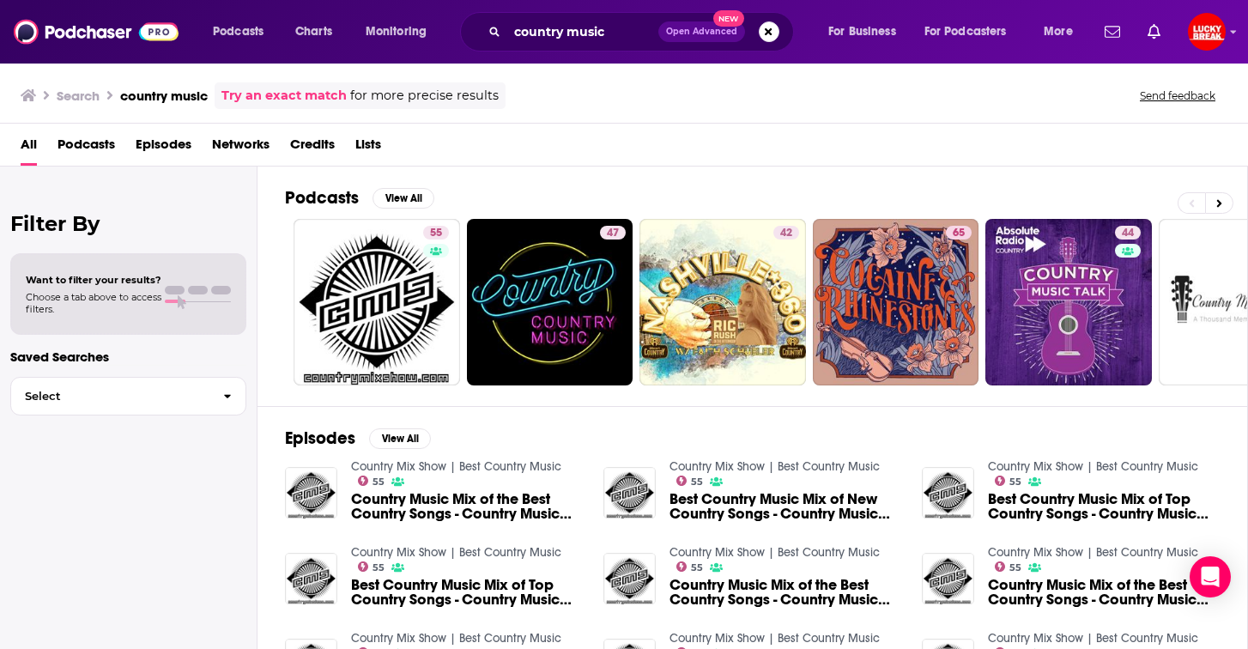
click at [80, 150] on span "Podcasts" at bounding box center [87, 147] width 58 height 35
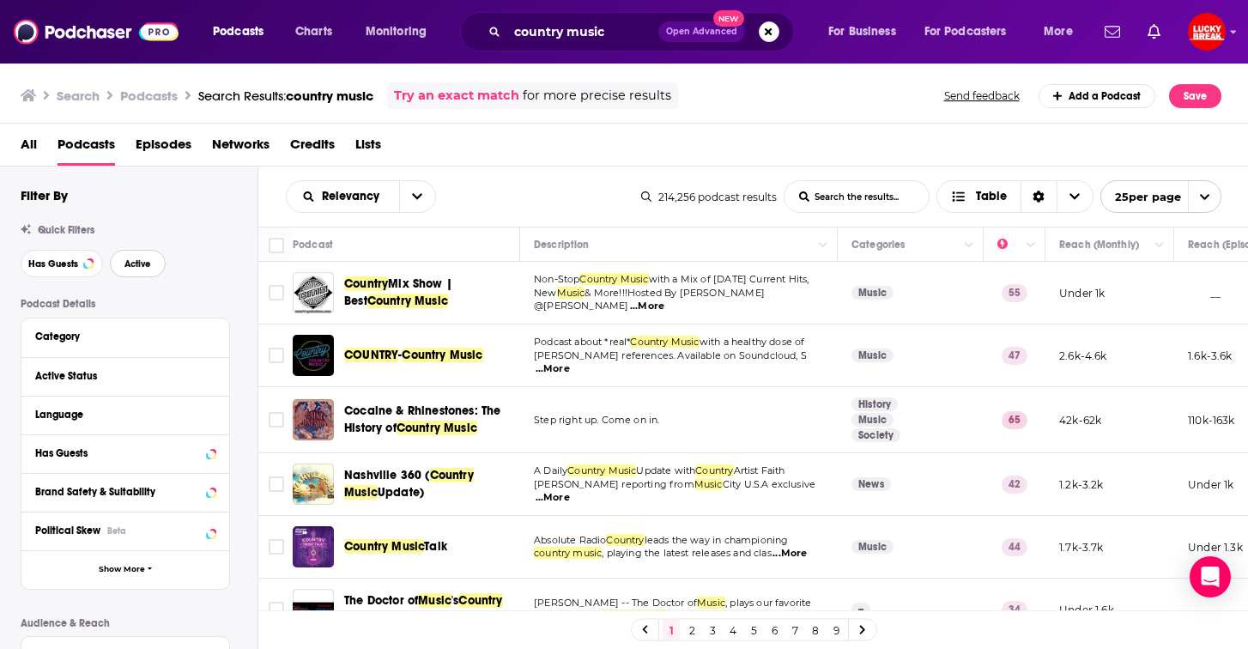
click at [149, 265] on span "Active" at bounding box center [137, 263] width 27 height 9
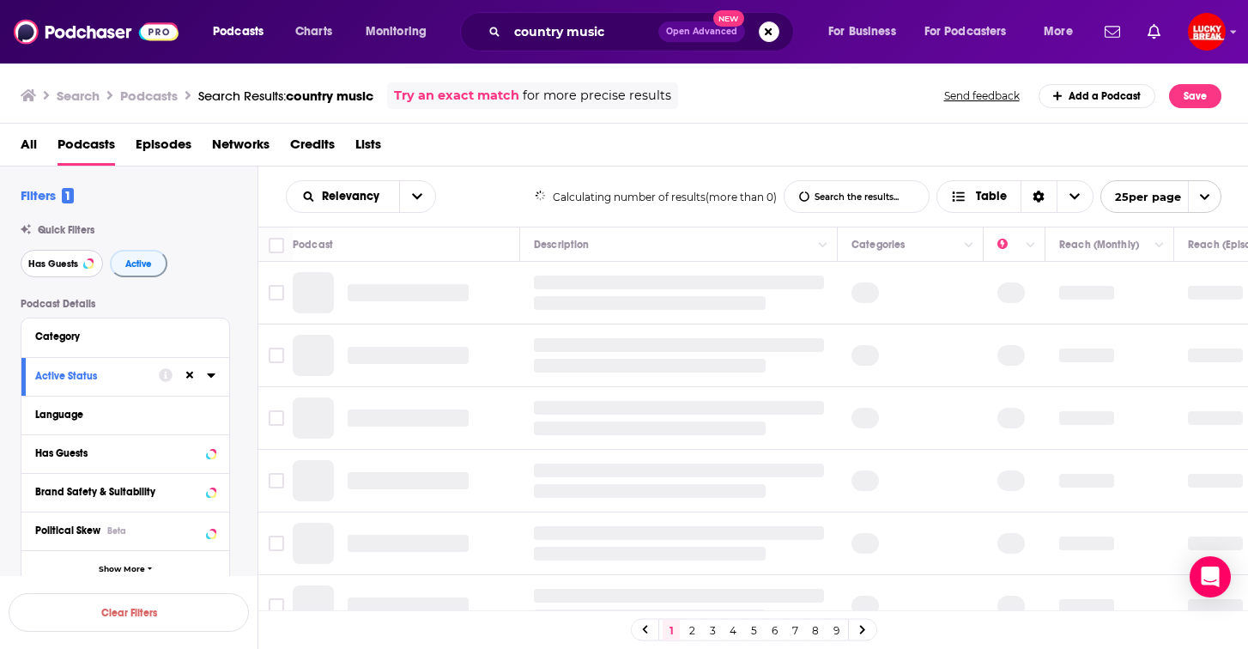
click at [39, 264] on span "Has Guests" at bounding box center [53, 263] width 50 height 9
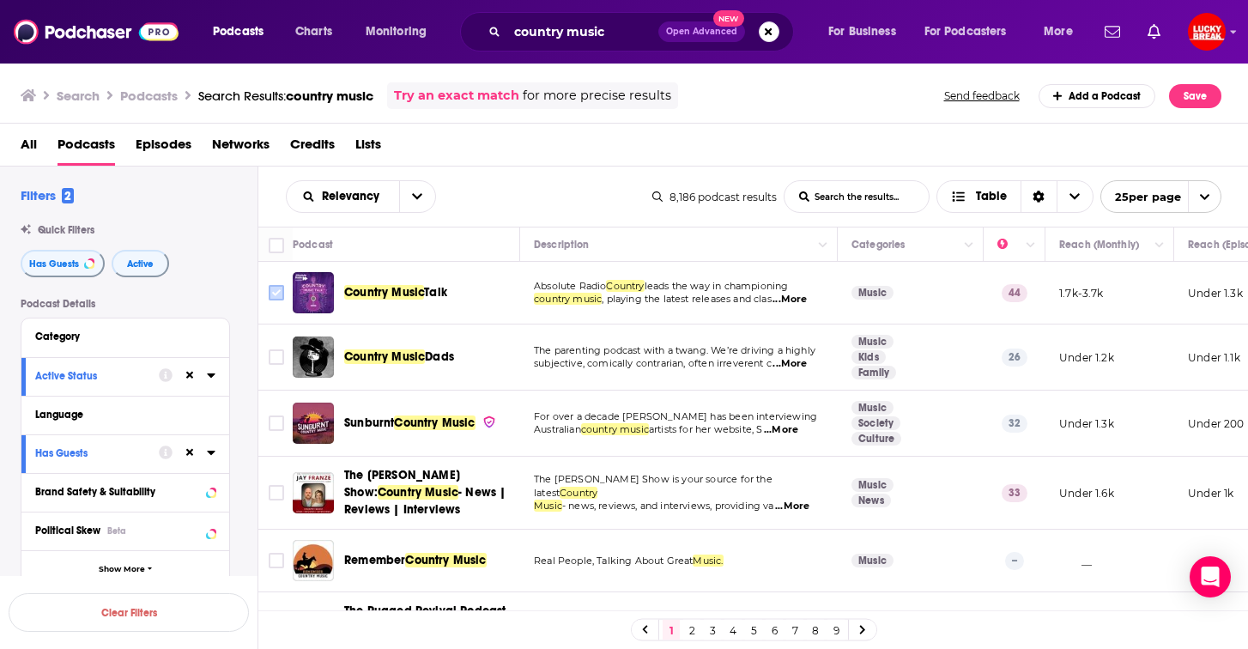
click at [279, 296] on input "Toggle select row" at bounding box center [276, 292] width 15 height 15
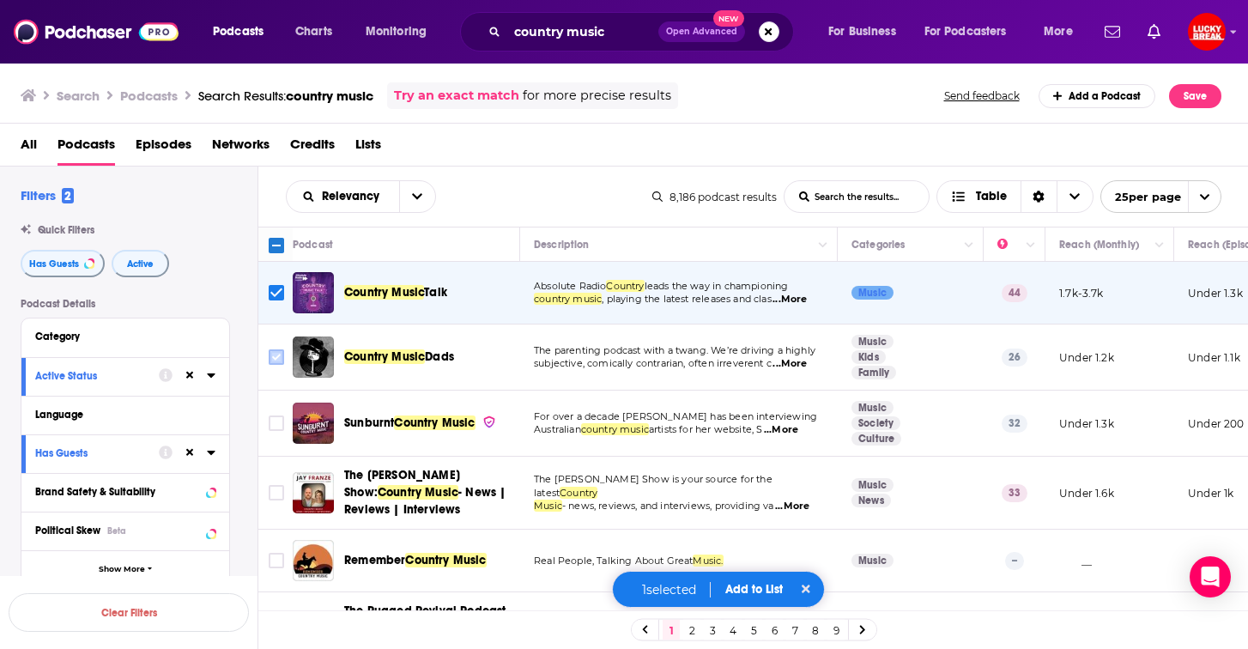
click at [282, 358] on input "Toggle select row" at bounding box center [276, 356] width 15 height 15
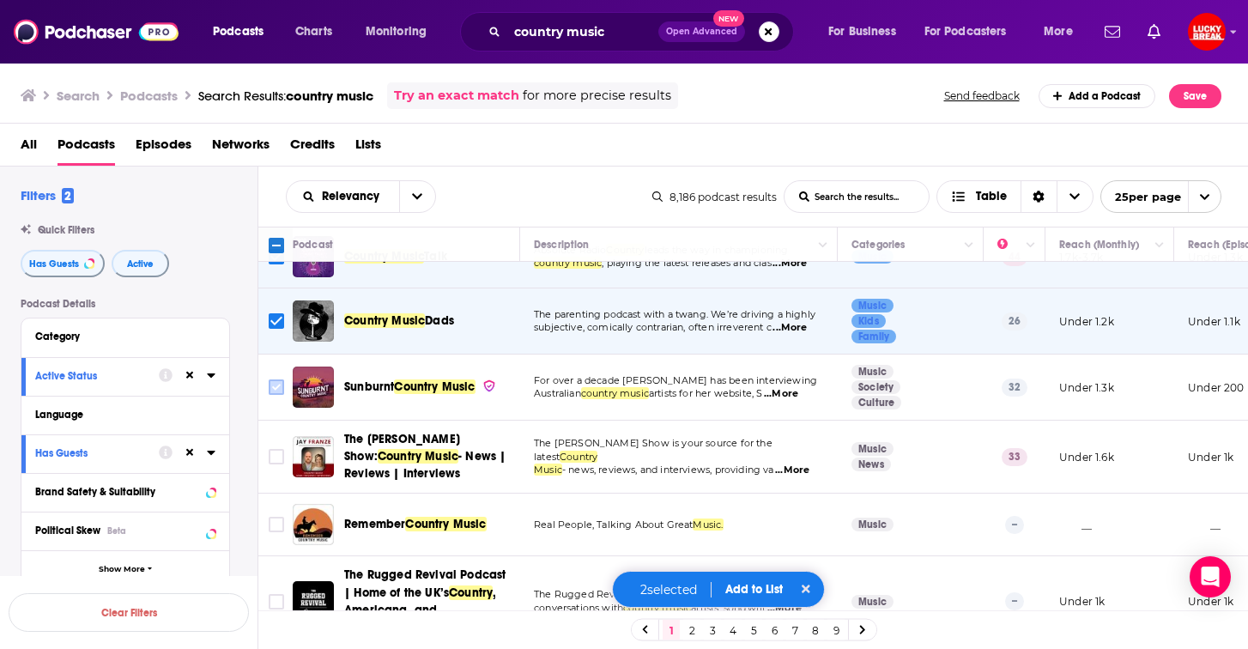
click at [279, 392] on input "Toggle select row" at bounding box center [276, 386] width 15 height 15
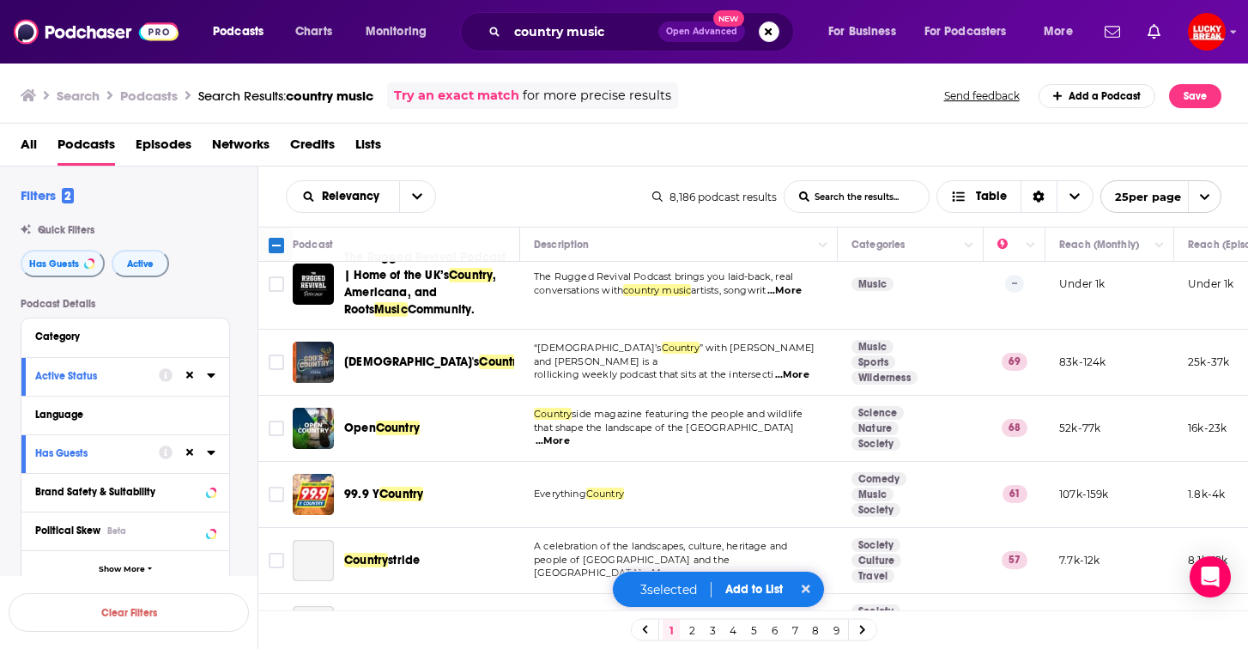
scroll to position [407, 0]
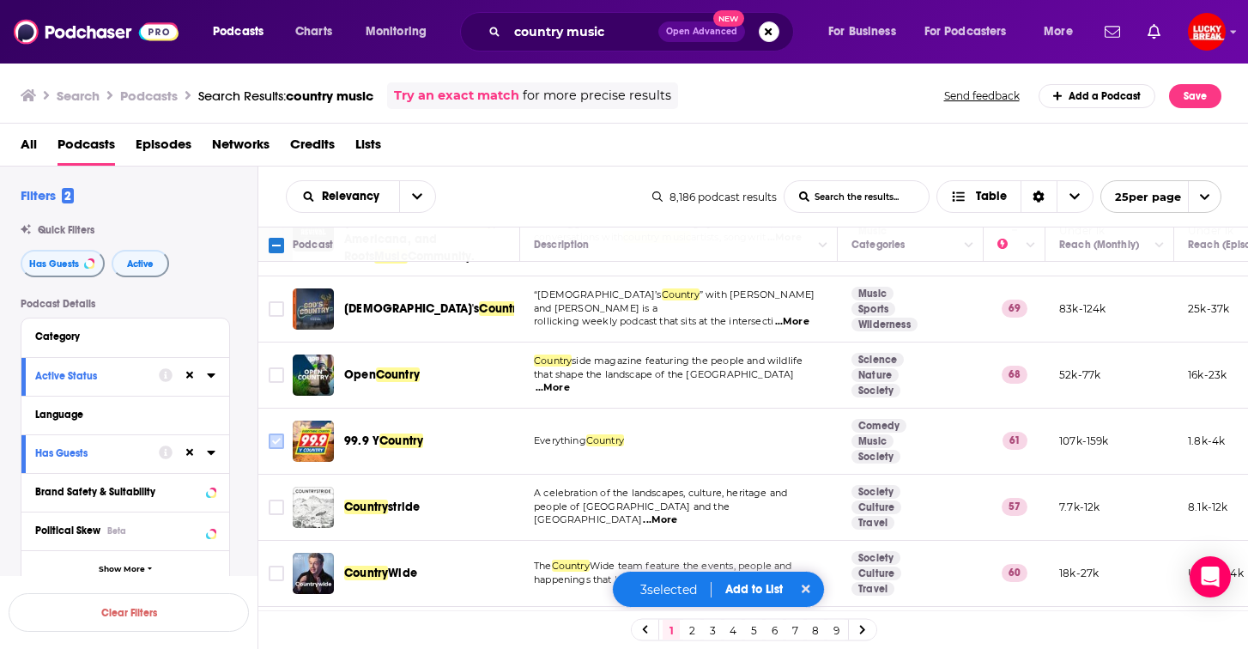
click at [275, 438] on input "Toggle select row" at bounding box center [276, 440] width 15 height 15
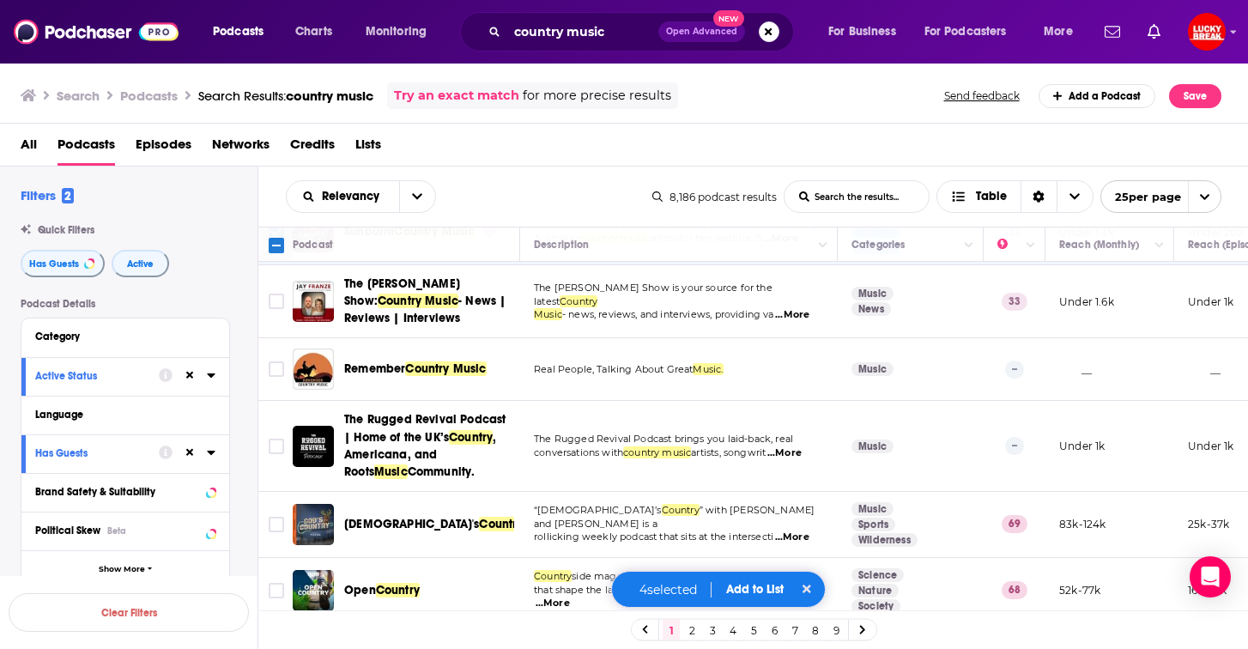
scroll to position [243, 0]
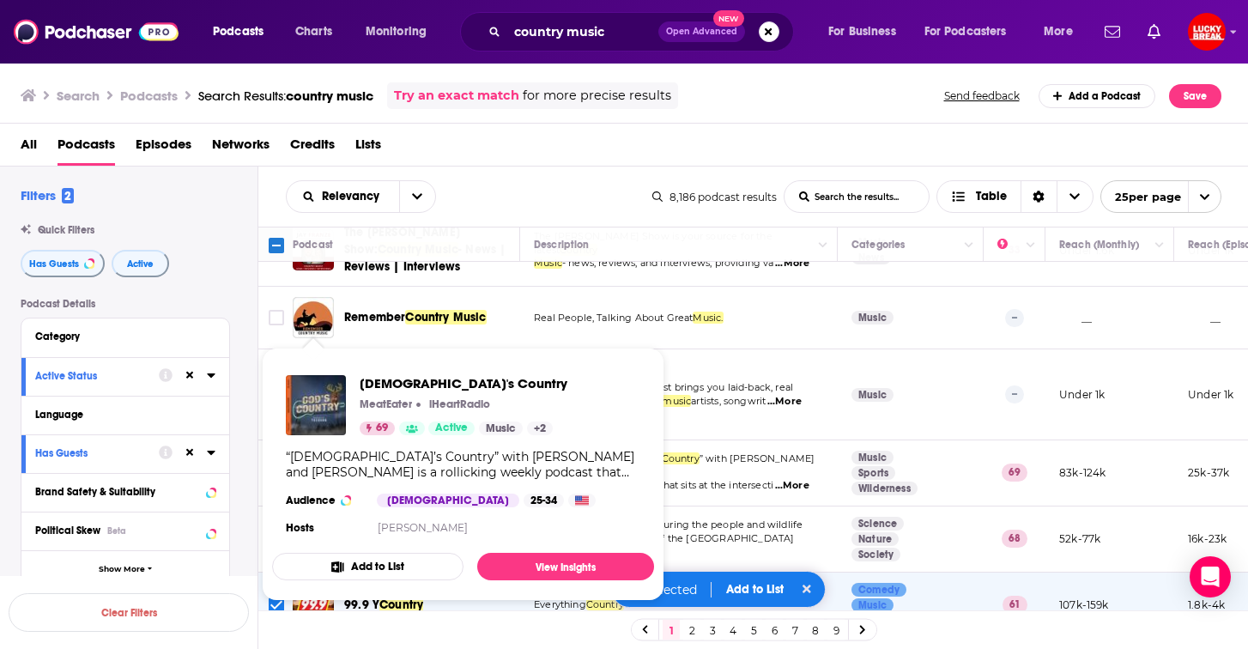
drag, startPoint x: 298, startPoint y: 469, endPoint x: 275, endPoint y: 468, distance: 23.2
click at [275, 468] on div "God's Country MeatEater iHeartRadio 69 Active Music + 2 “God’s Country” with br…" at bounding box center [463, 456] width 382 height 191
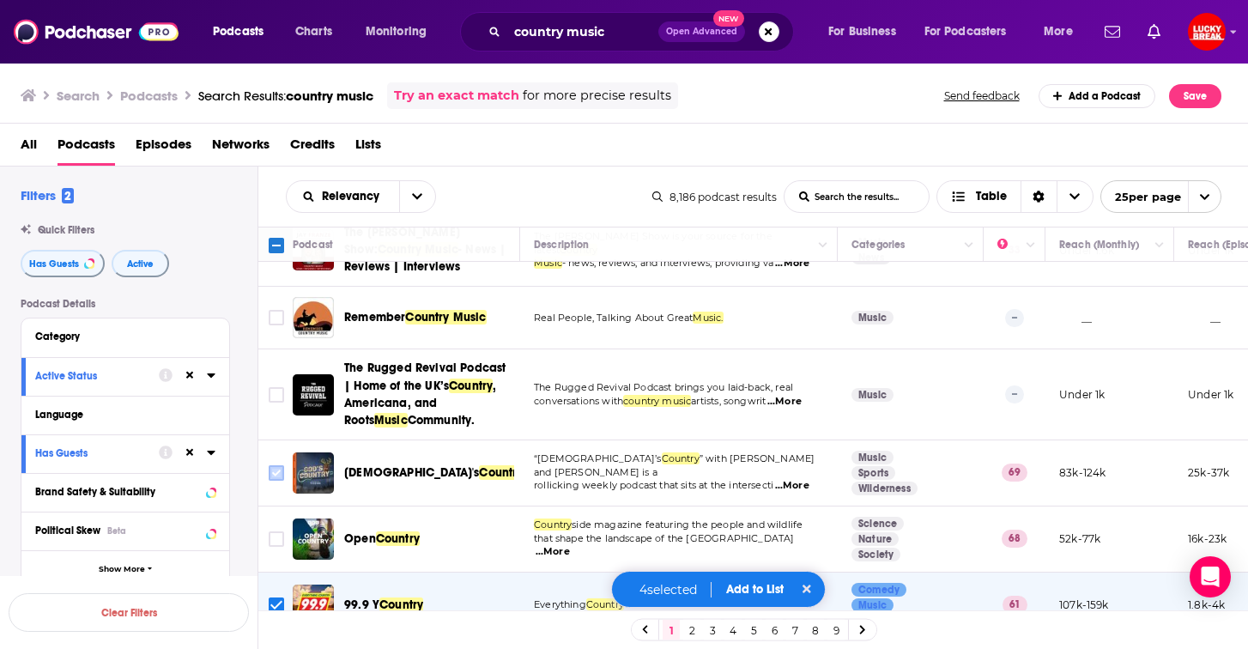
click at [282, 470] on input "Toggle select row" at bounding box center [276, 472] width 15 height 15
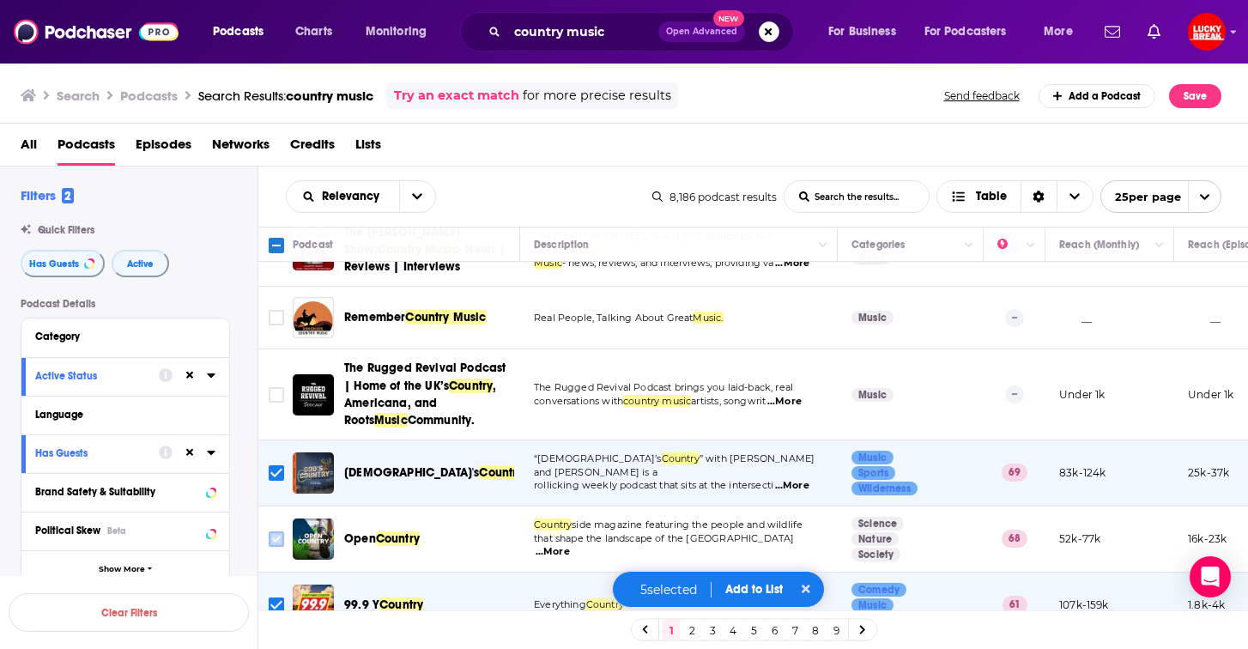
click at [279, 536] on input "Toggle select row" at bounding box center [276, 538] width 15 height 15
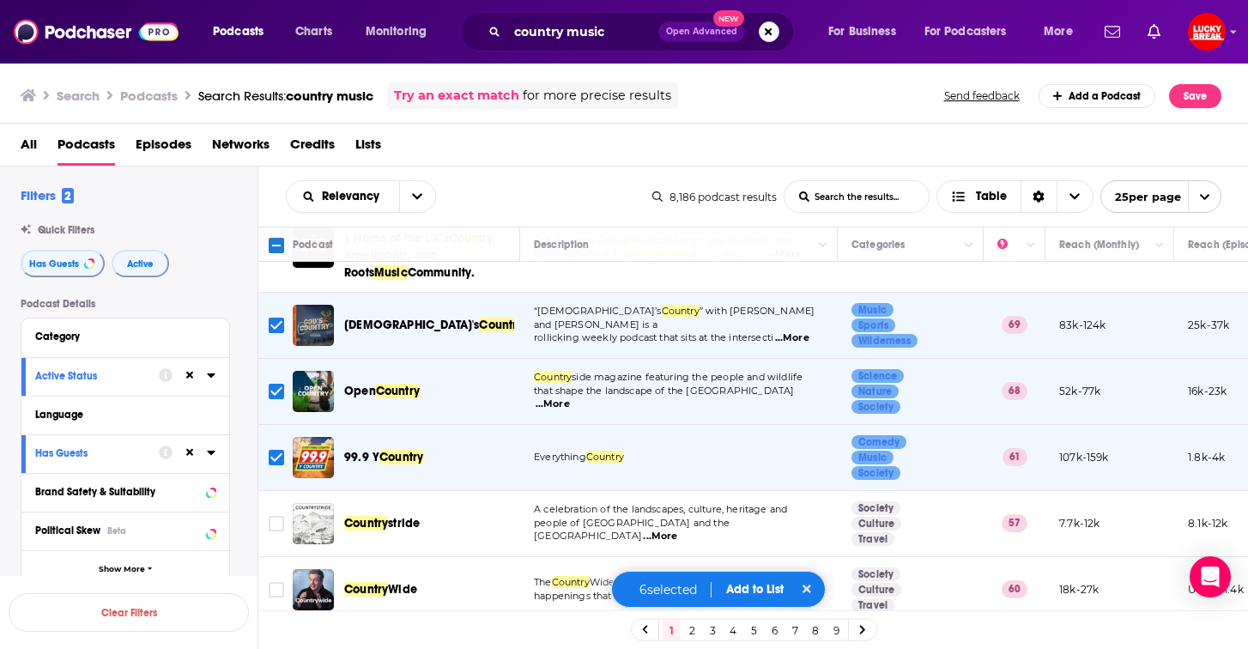
scroll to position [385, 0]
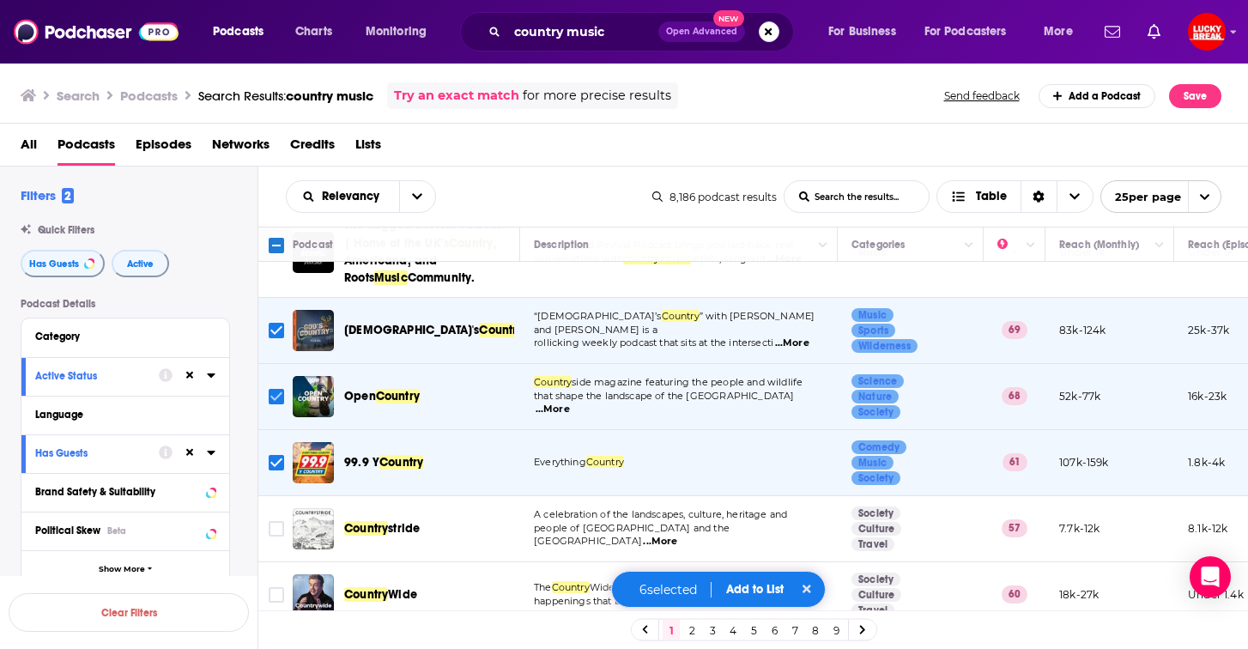
click at [279, 392] on input "Toggle select row" at bounding box center [276, 396] width 15 height 15
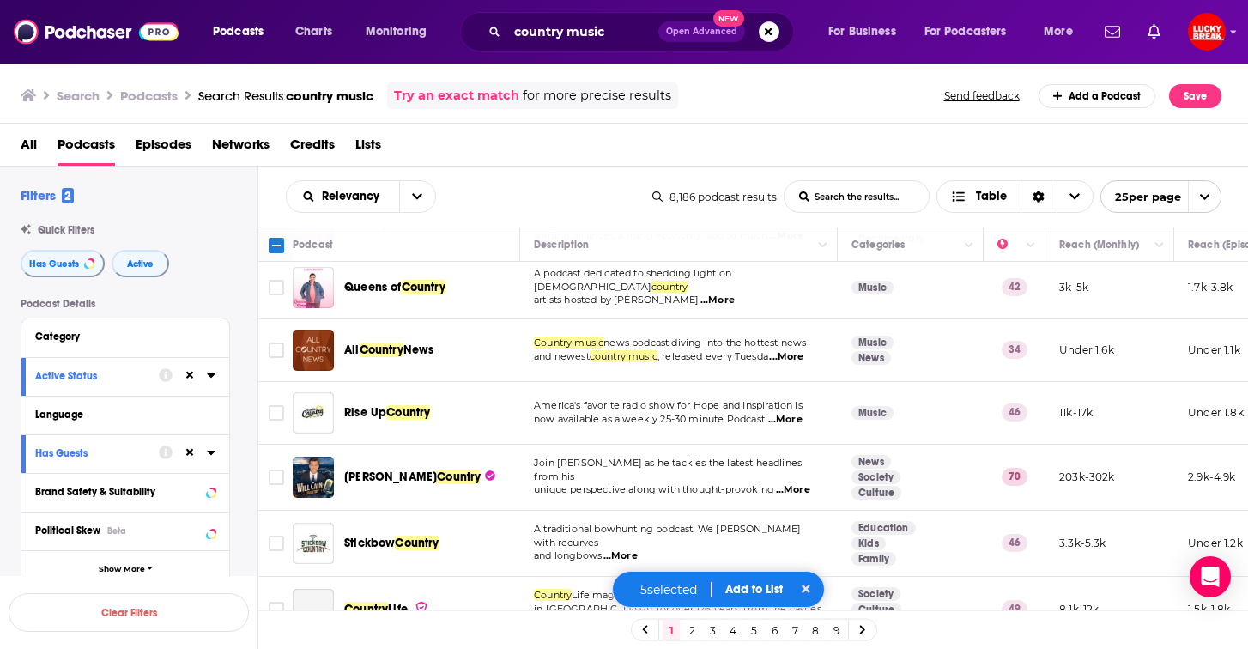
scroll to position [1019, 0]
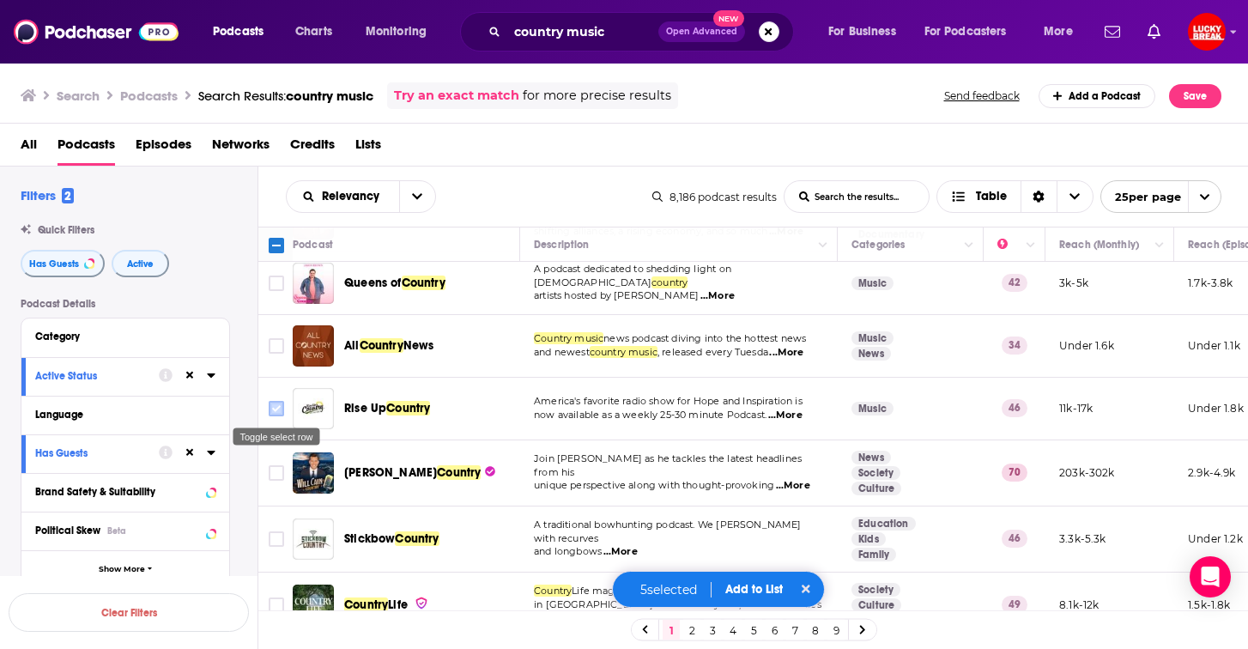
click at [270, 403] on input "Toggle select row" at bounding box center [276, 408] width 15 height 15
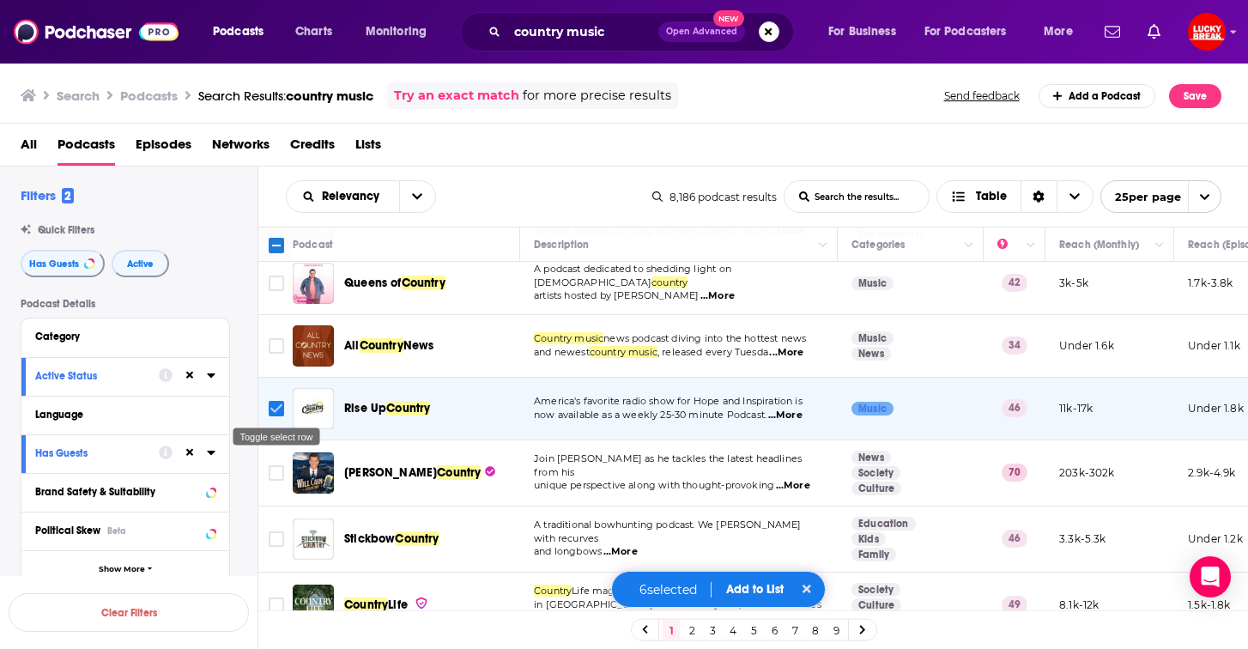
click at [270, 403] on input "Toggle select row" at bounding box center [276, 408] width 15 height 15
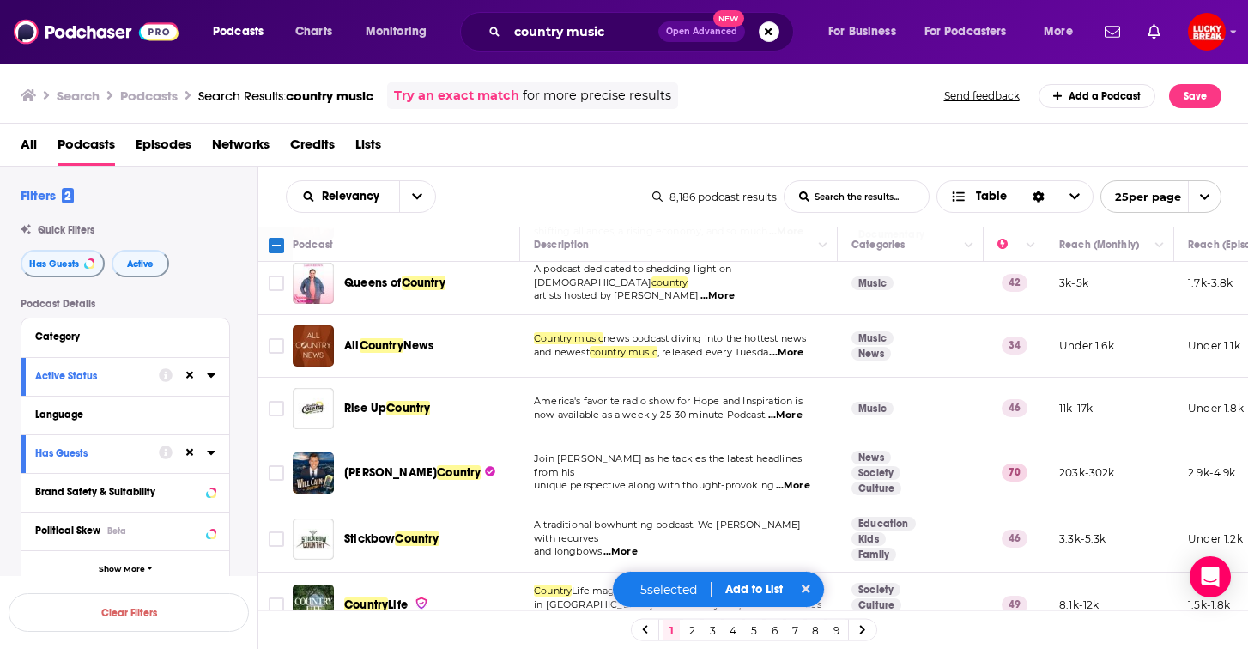
scroll to position [1009, 0]
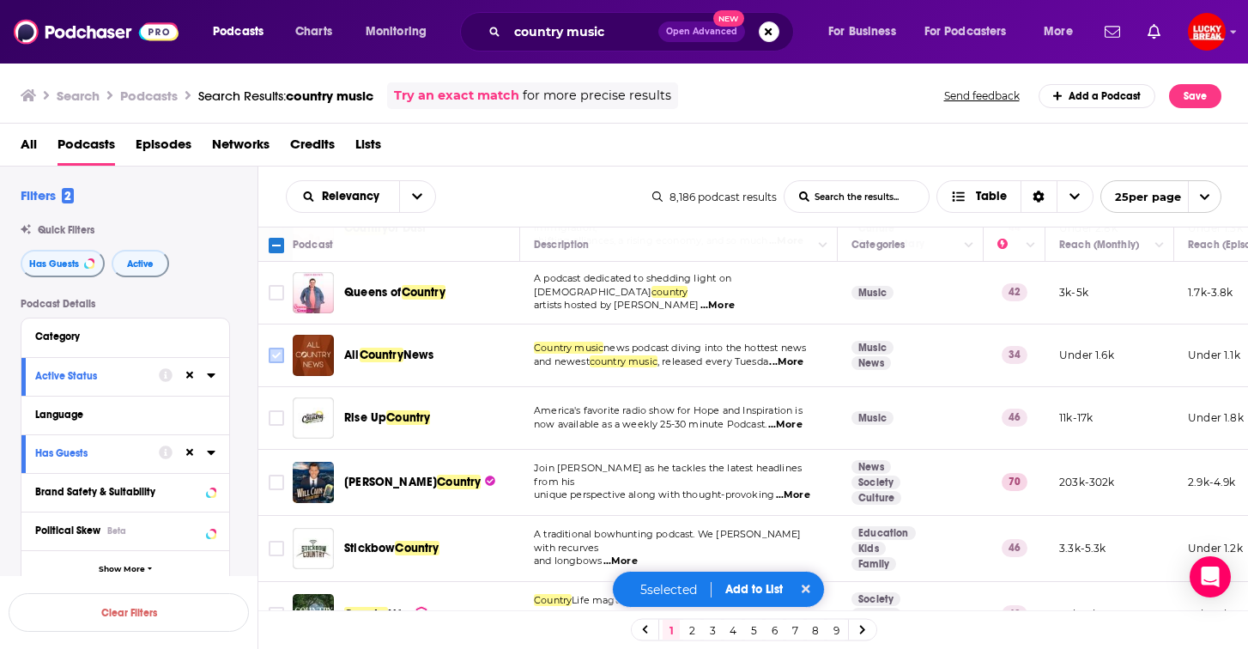
click at [276, 351] on input "Toggle select row" at bounding box center [276, 355] width 15 height 15
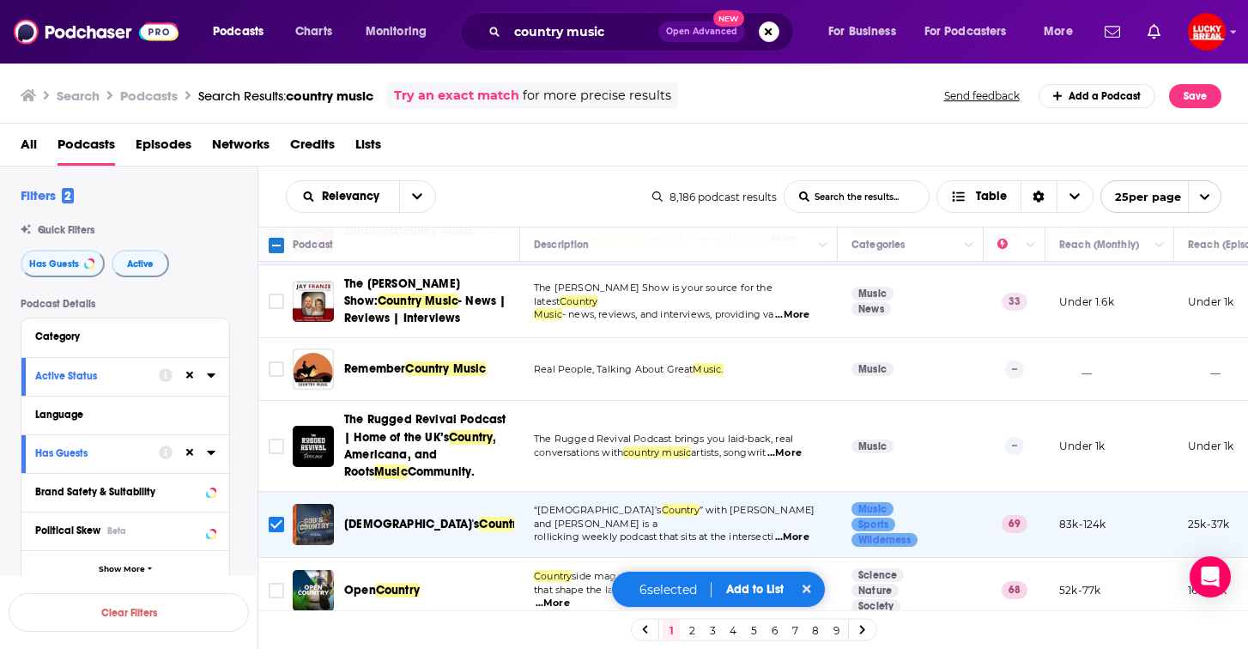
scroll to position [193, 0]
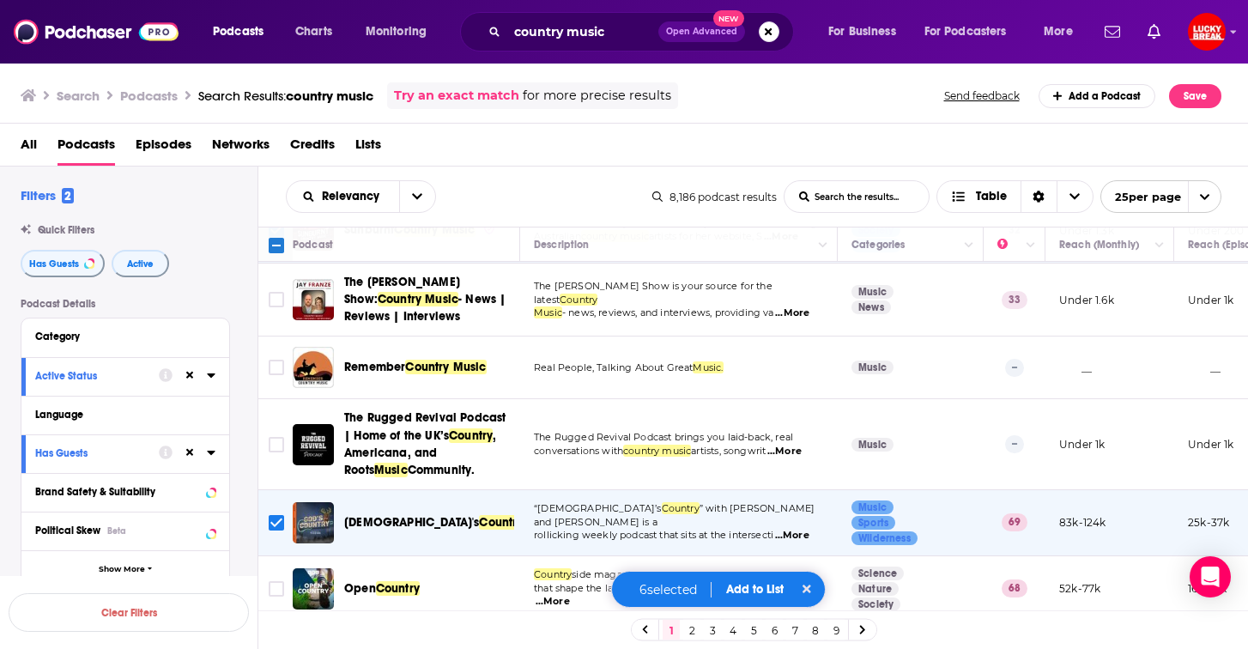
click at [789, 529] on span "...More" at bounding box center [792, 536] width 34 height 14
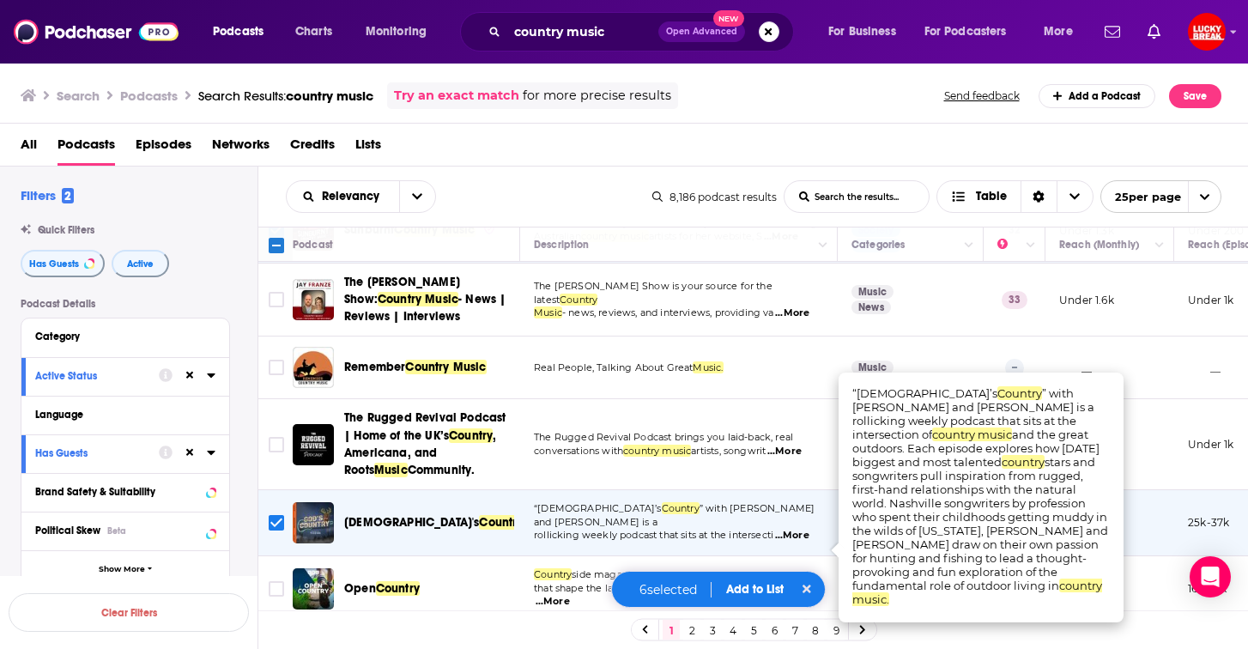
scroll to position [0, 0]
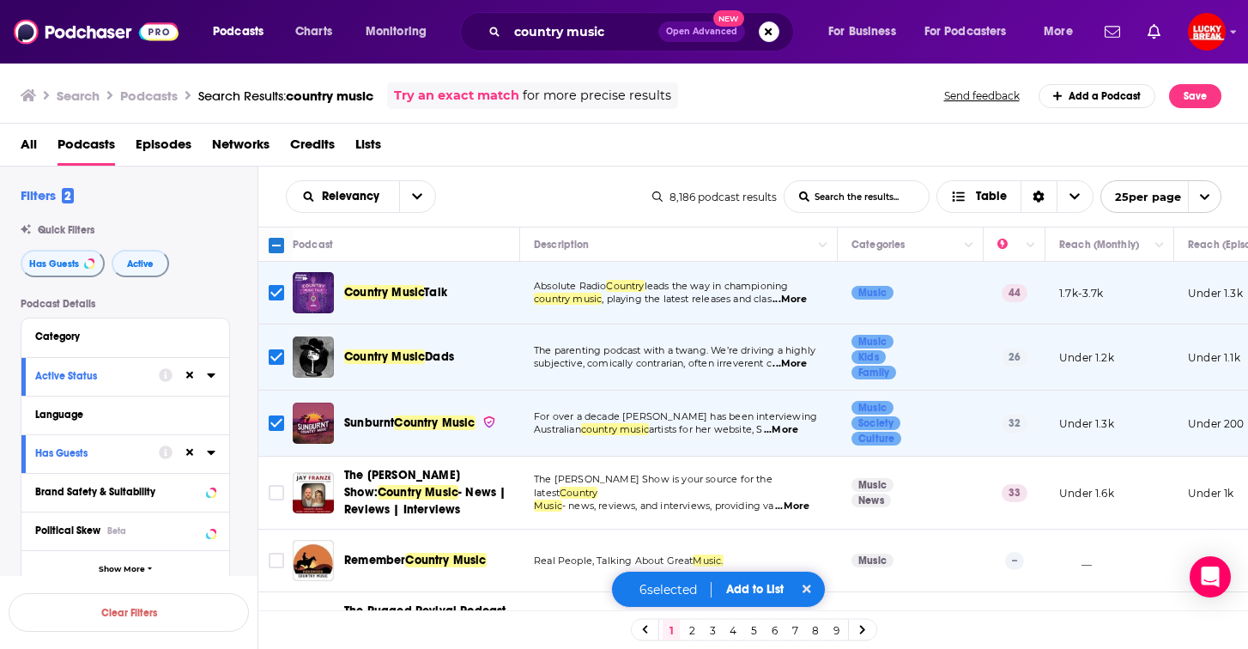
click at [758, 590] on button "Add to List" at bounding box center [754, 589] width 85 height 15
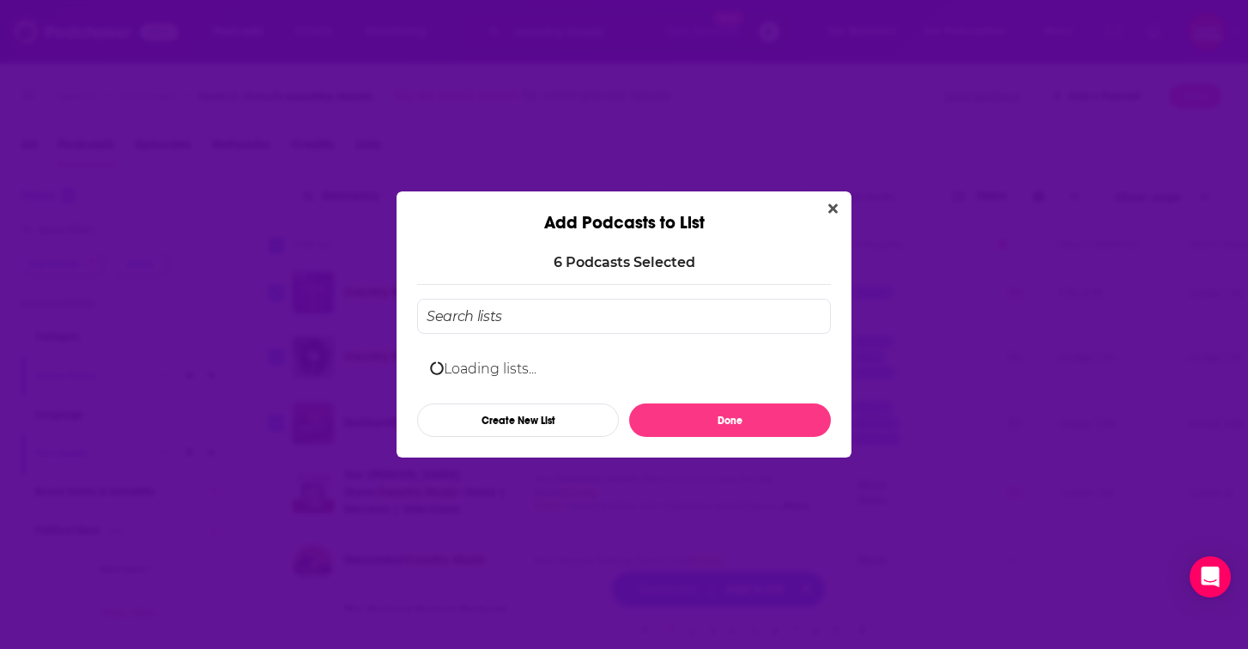
click at [528, 301] on input "Add Podcast To List" at bounding box center [624, 316] width 414 height 35
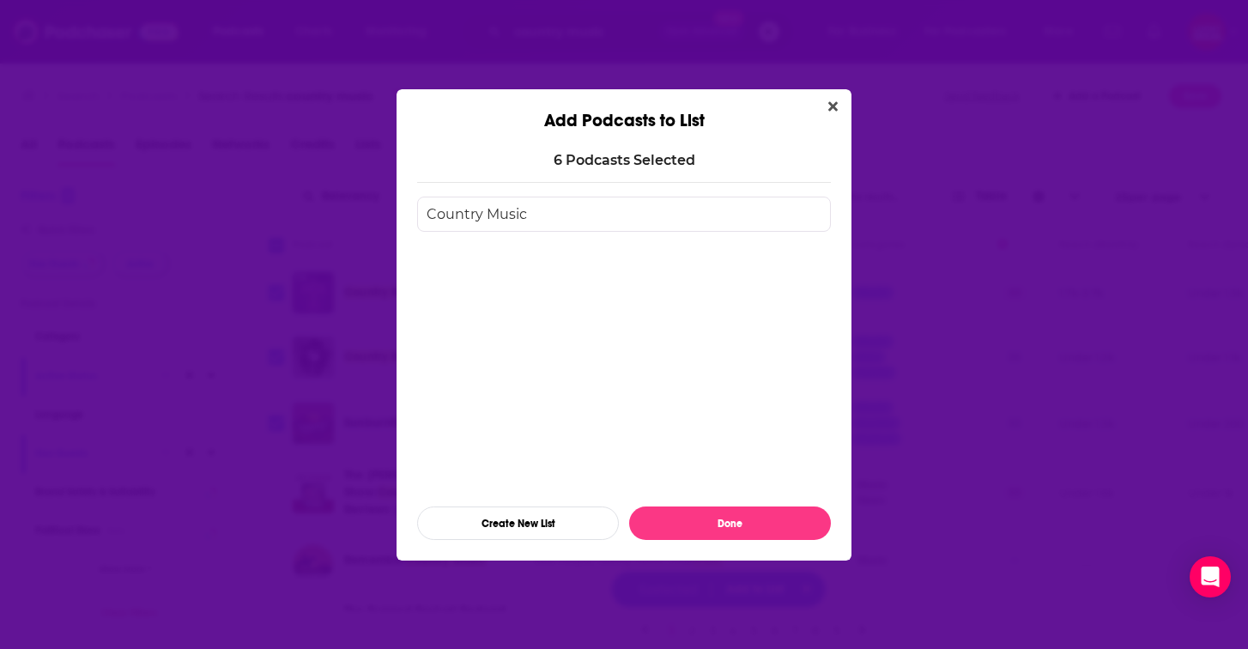
drag, startPoint x: 535, startPoint y: 215, endPoint x: 313, endPoint y: 209, distance: 221.5
click at [313, 209] on div "Add Podcasts to List 6 Podcast s Selected Country Music Create New List Done" at bounding box center [624, 324] width 1248 height 649
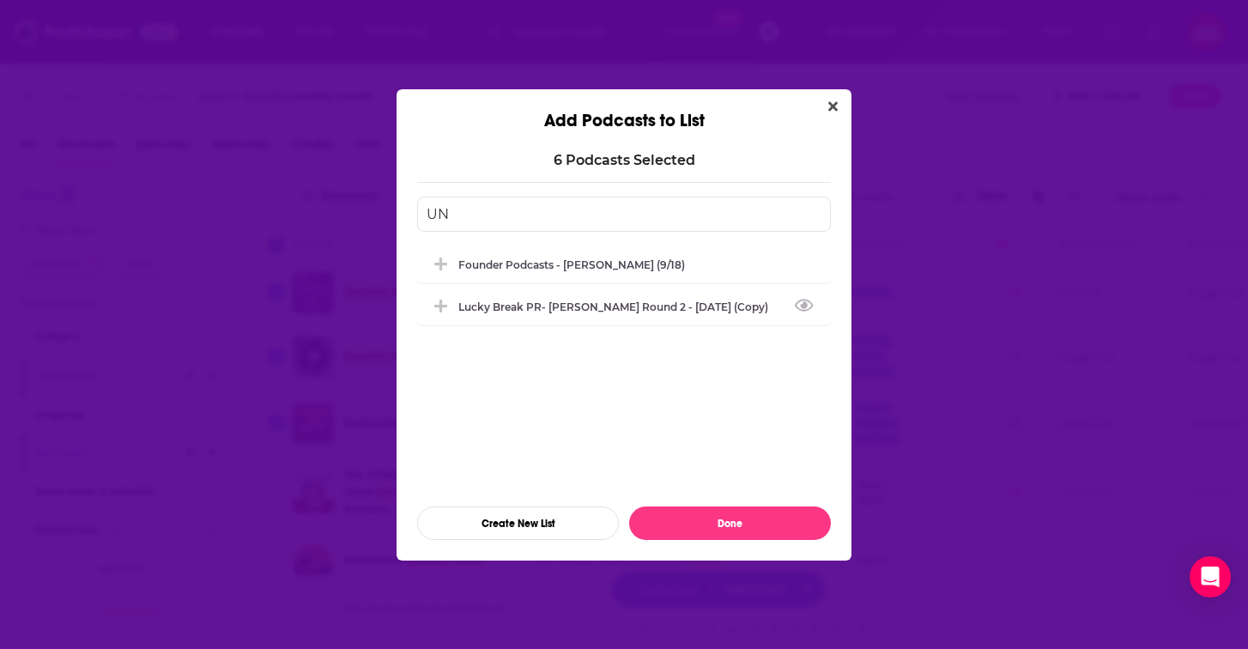
type input "U"
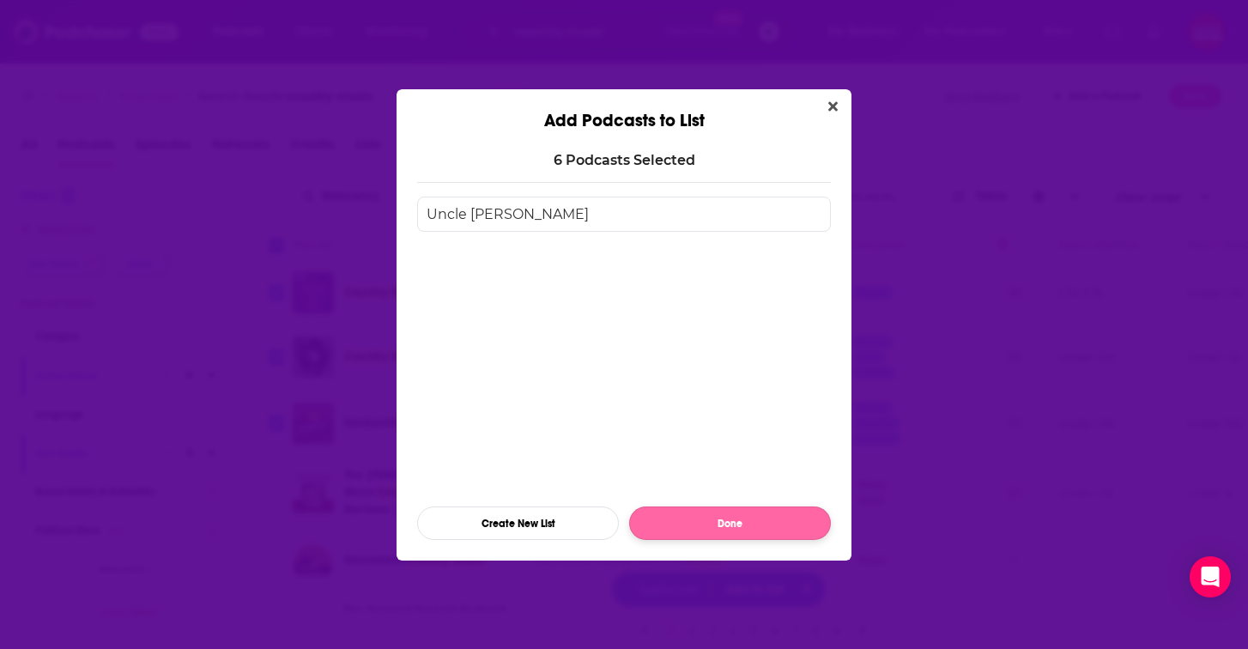
type input "Uncle Lucius"
click at [718, 526] on button "Done" at bounding box center [730, 522] width 202 height 33
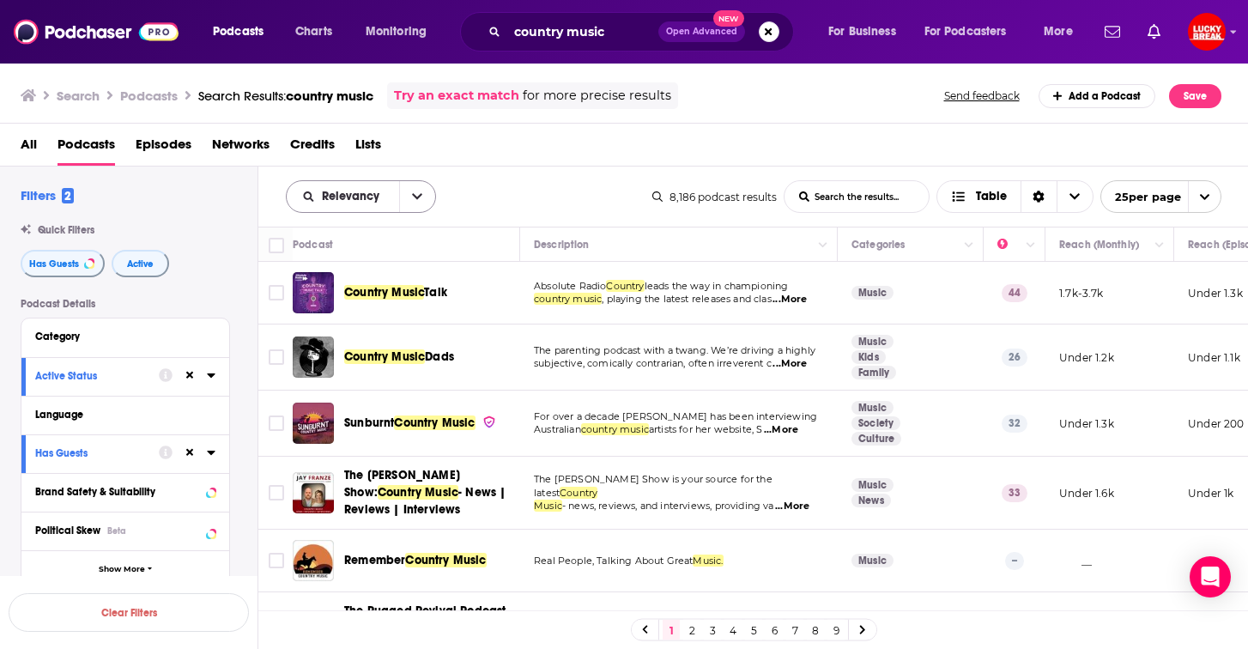
click at [408, 195] on button "open menu" at bounding box center [417, 196] width 36 height 31
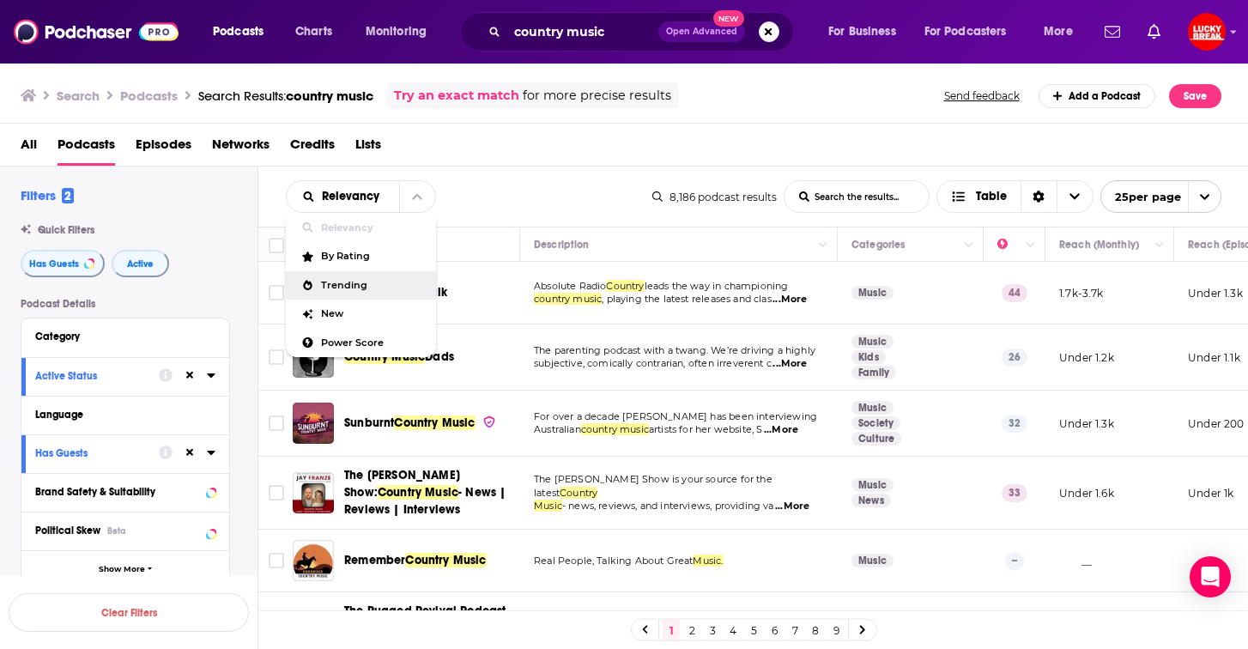
click at [354, 282] on span "Trending" at bounding box center [371, 285] width 101 height 9
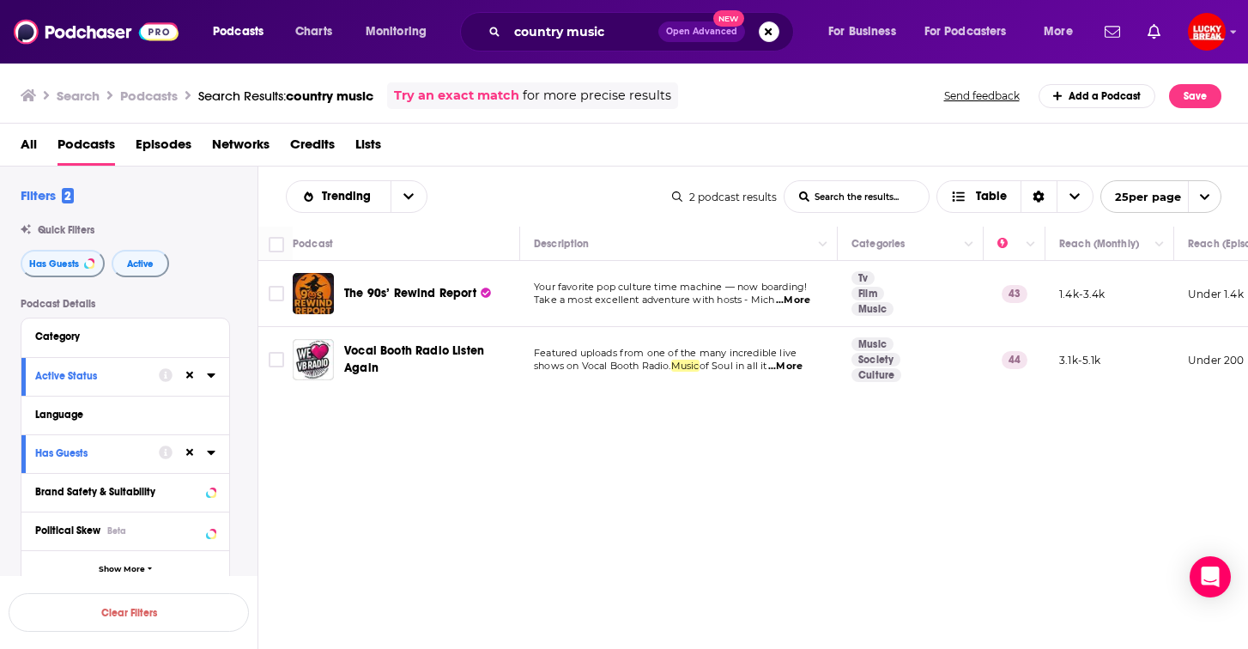
drag, startPoint x: 712, startPoint y: 164, endPoint x: 467, endPoint y: 191, distance: 247.0
click at [712, 164] on div "All Podcasts Episodes Networks Credits Lists" at bounding box center [628, 147] width 1215 height 35
click at [406, 194] on icon "open menu" at bounding box center [408, 197] width 10 height 12
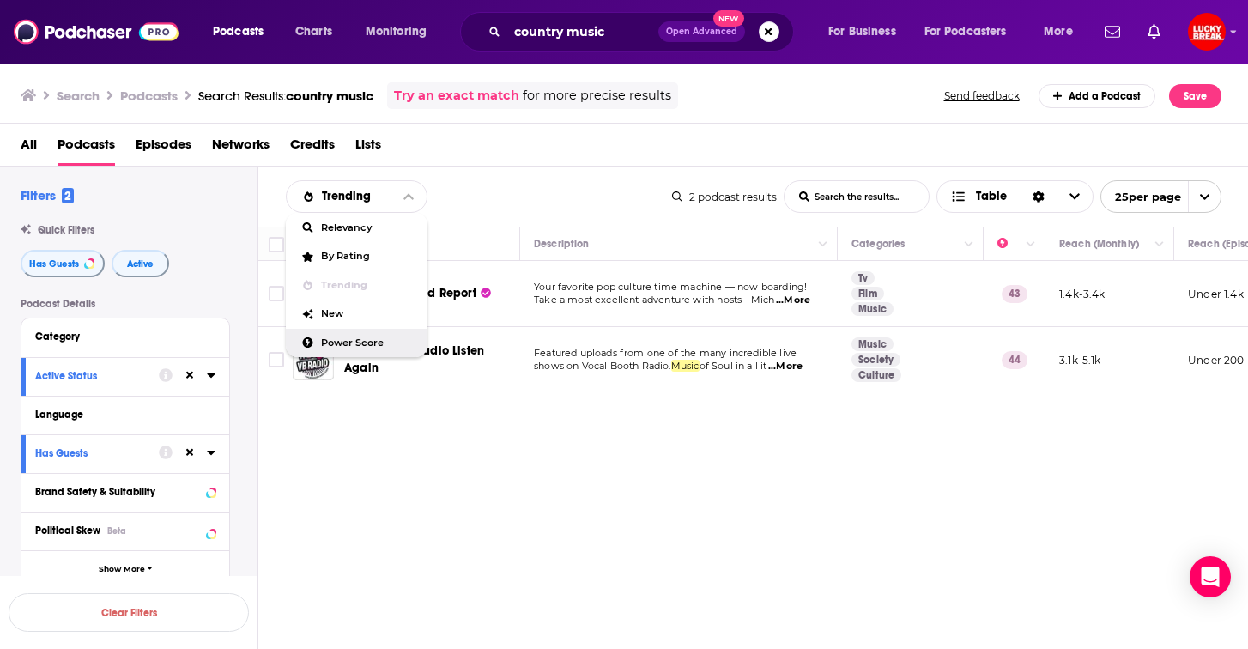
click at [347, 347] on span "Power Score" at bounding box center [367, 342] width 93 height 9
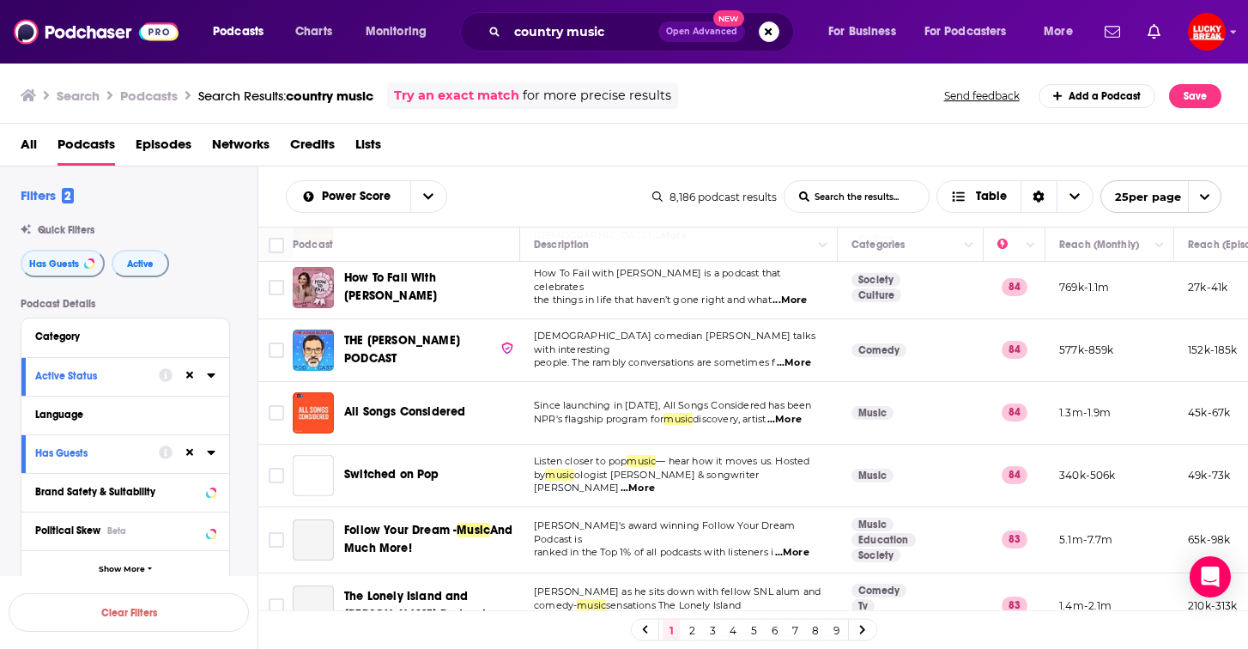
scroll to position [652, 0]
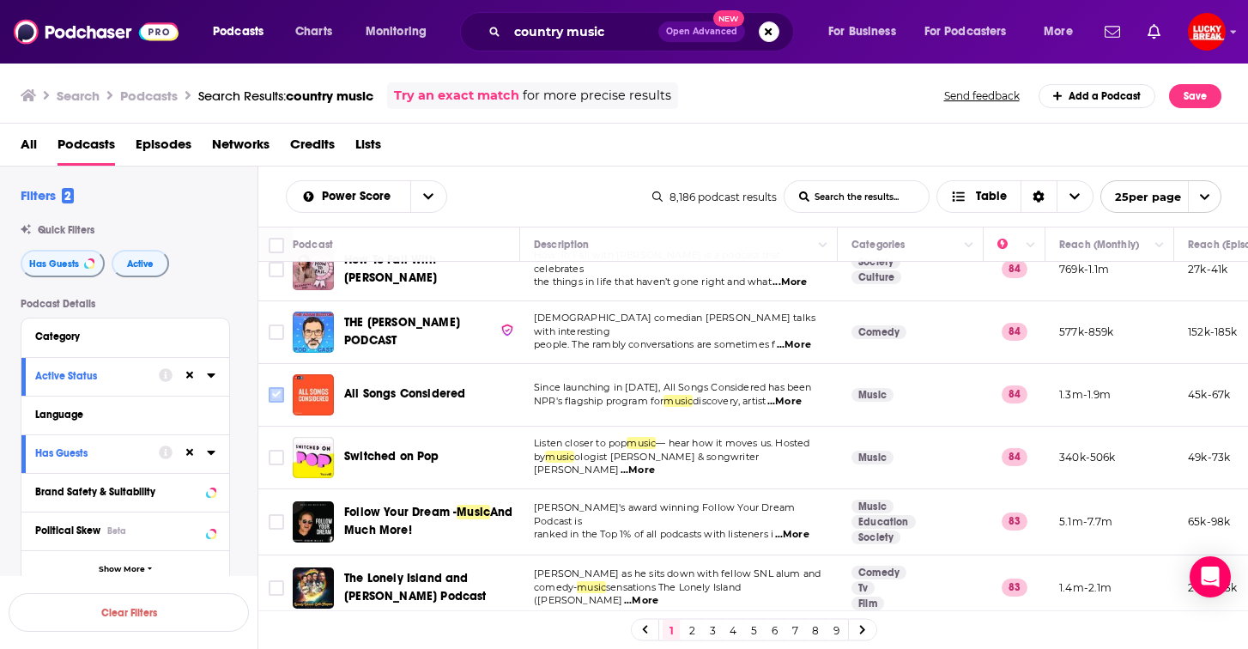
click at [276, 387] on input "Toggle select row" at bounding box center [276, 394] width 15 height 15
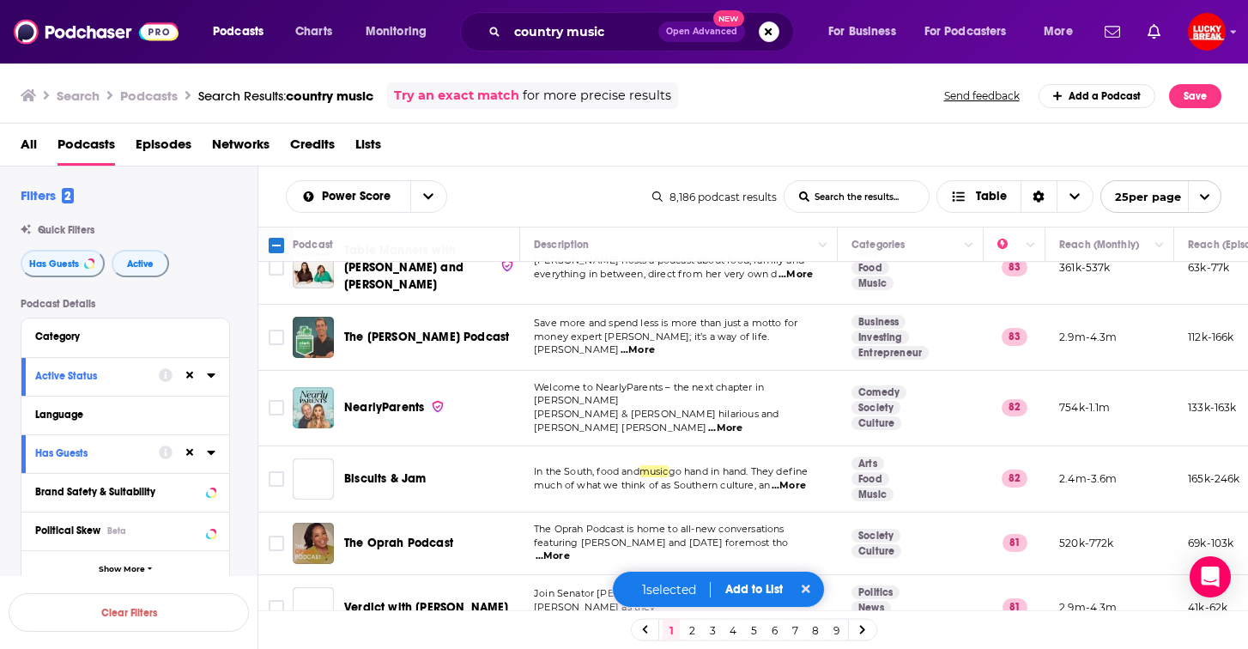
scroll to position [1122, 0]
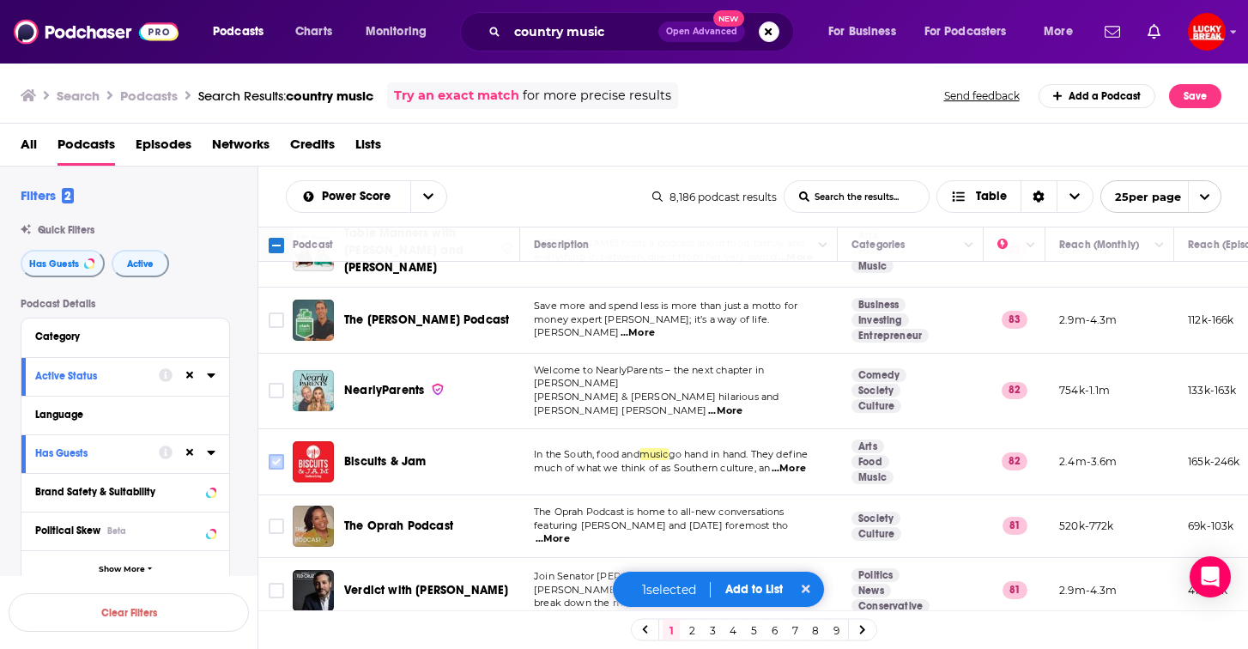
click at [276, 454] on input "Toggle select row" at bounding box center [276, 461] width 15 height 15
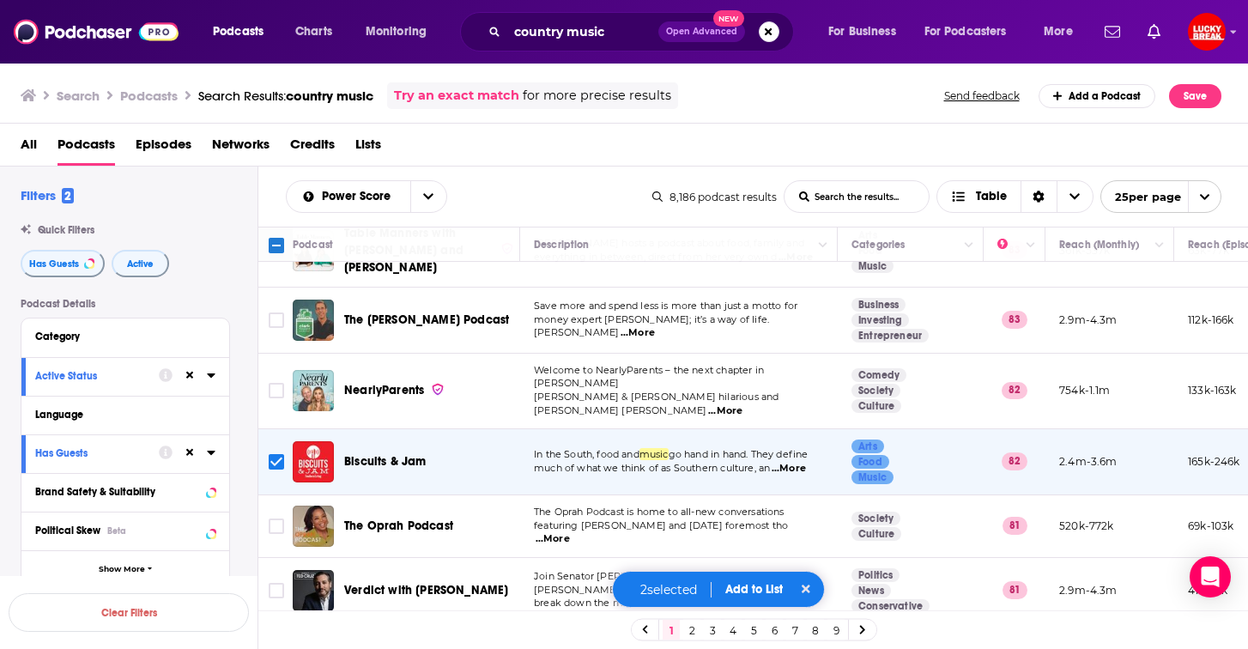
scroll to position [1199, 0]
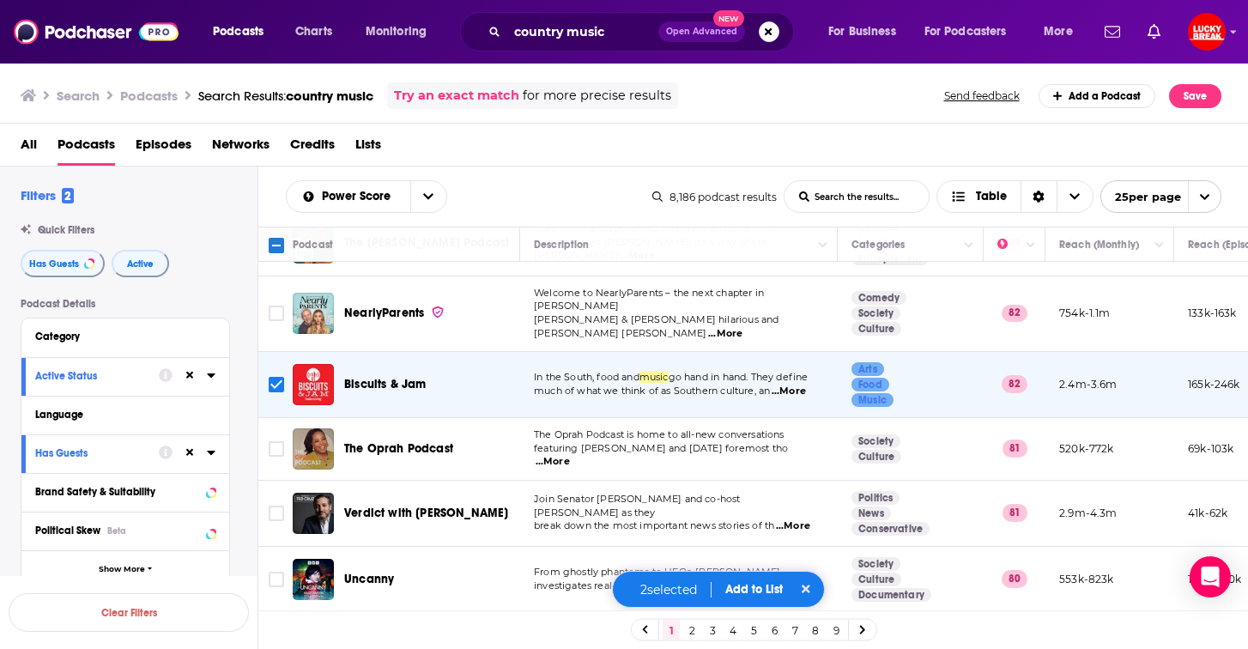
click at [767, 586] on button "Add to List" at bounding box center [754, 589] width 85 height 15
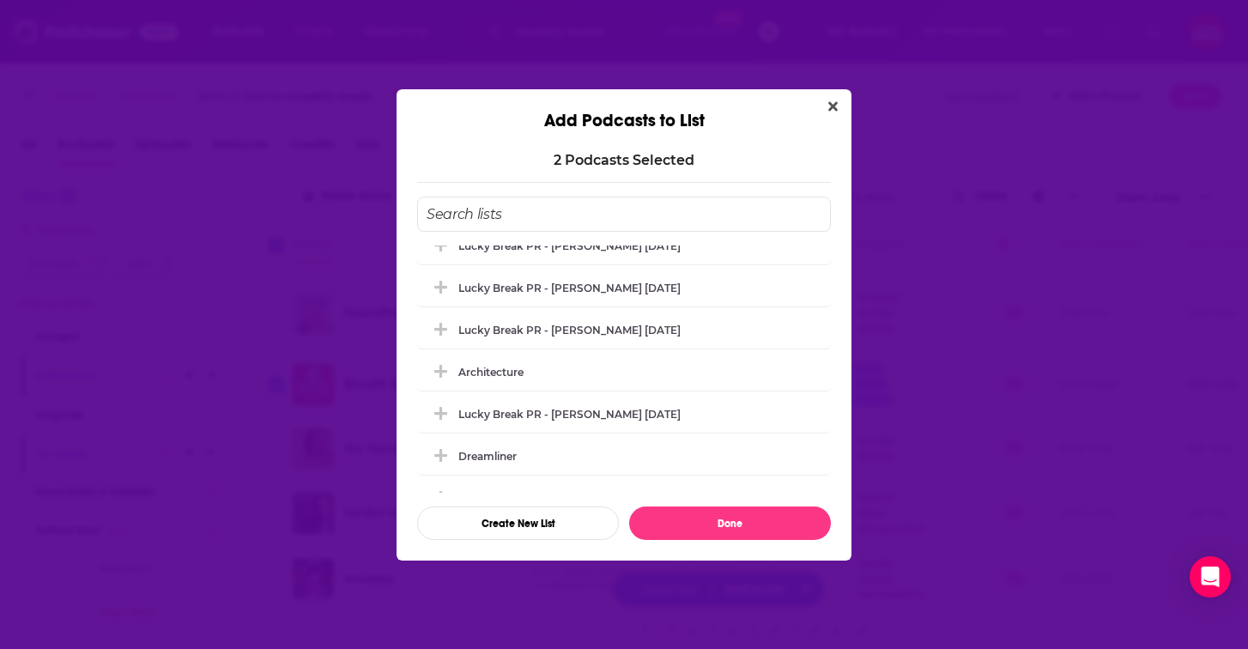
scroll to position [678, 0]
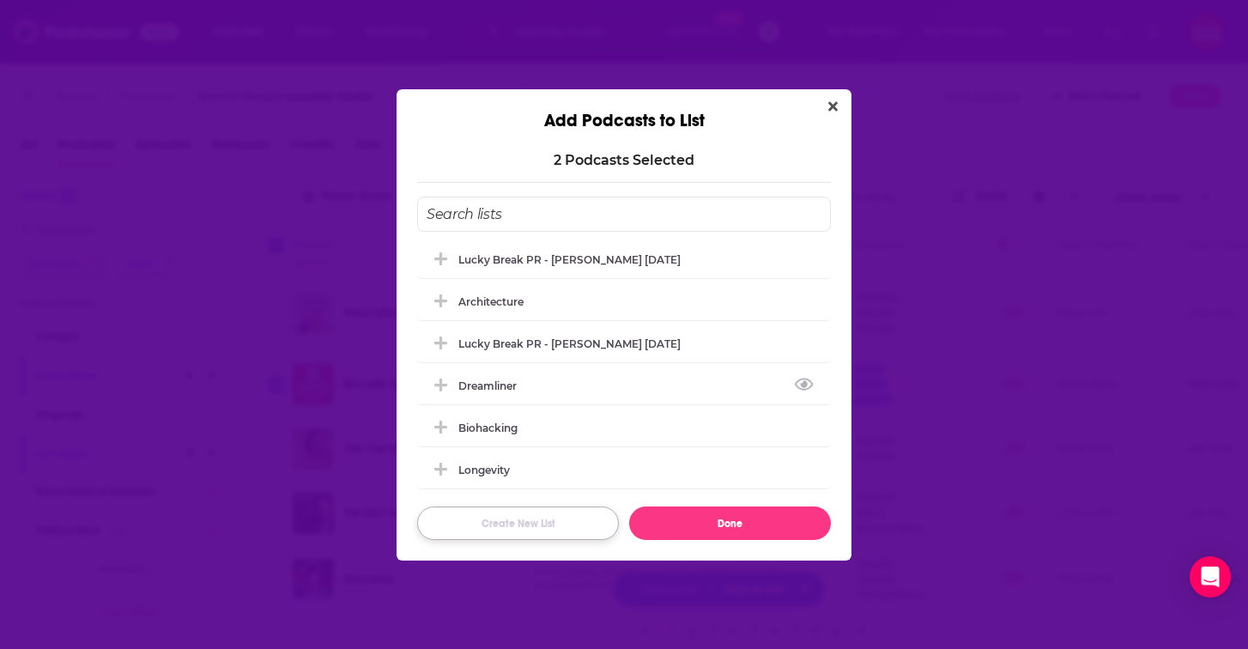
click at [557, 529] on button "Create New List" at bounding box center [518, 522] width 202 height 33
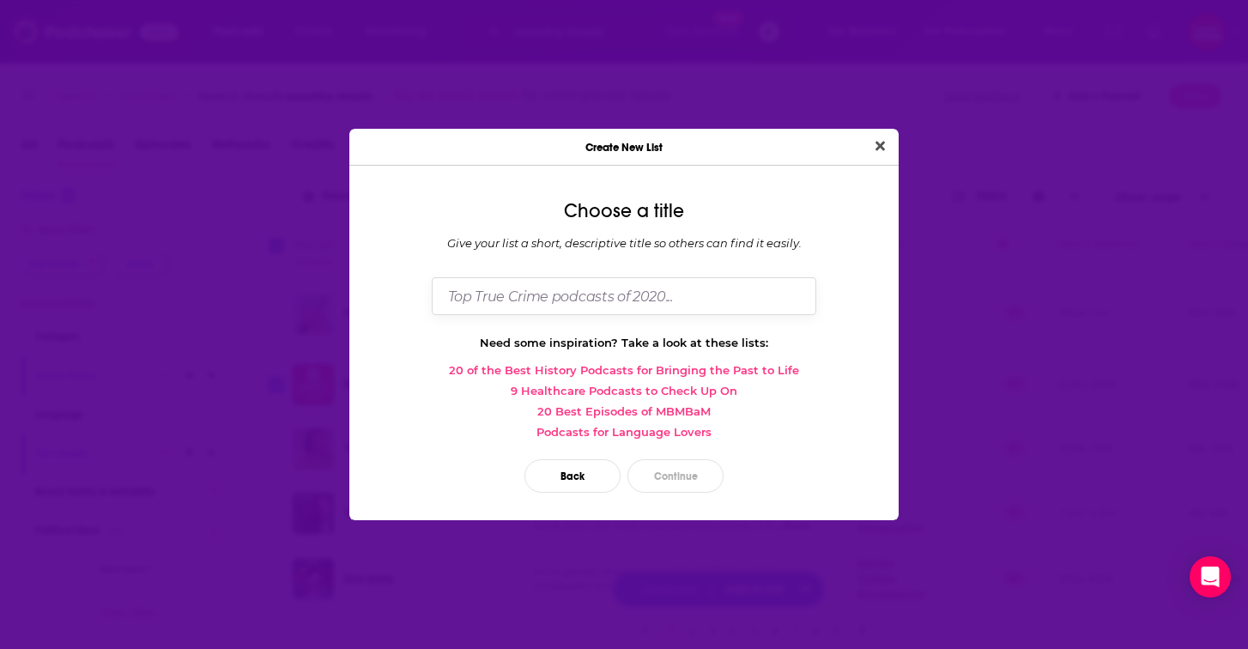
click at [573, 300] on input "Dialog" at bounding box center [624, 295] width 385 height 37
type input "U"
type input "Uncle Lucius"
click at [682, 480] on button "Continue" at bounding box center [675, 475] width 96 height 33
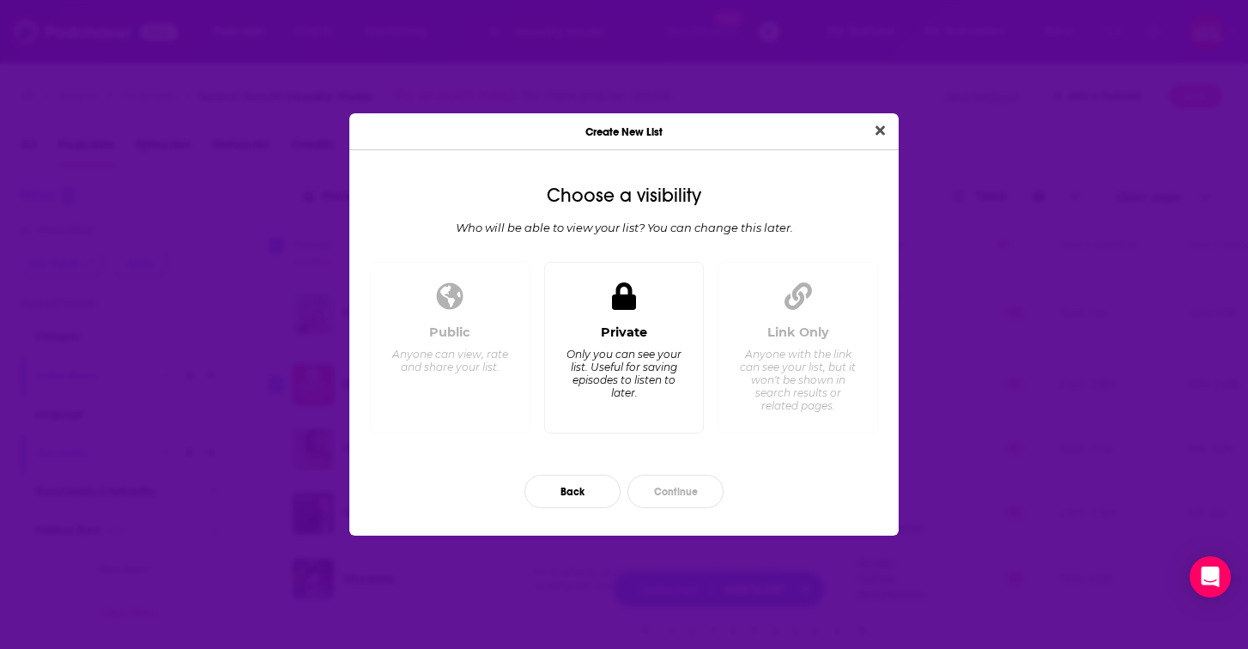
click at [697, 314] on div "Private Only you can see your list. Useful for saving episodes to listen to lat…" at bounding box center [624, 348] width 161 height 173
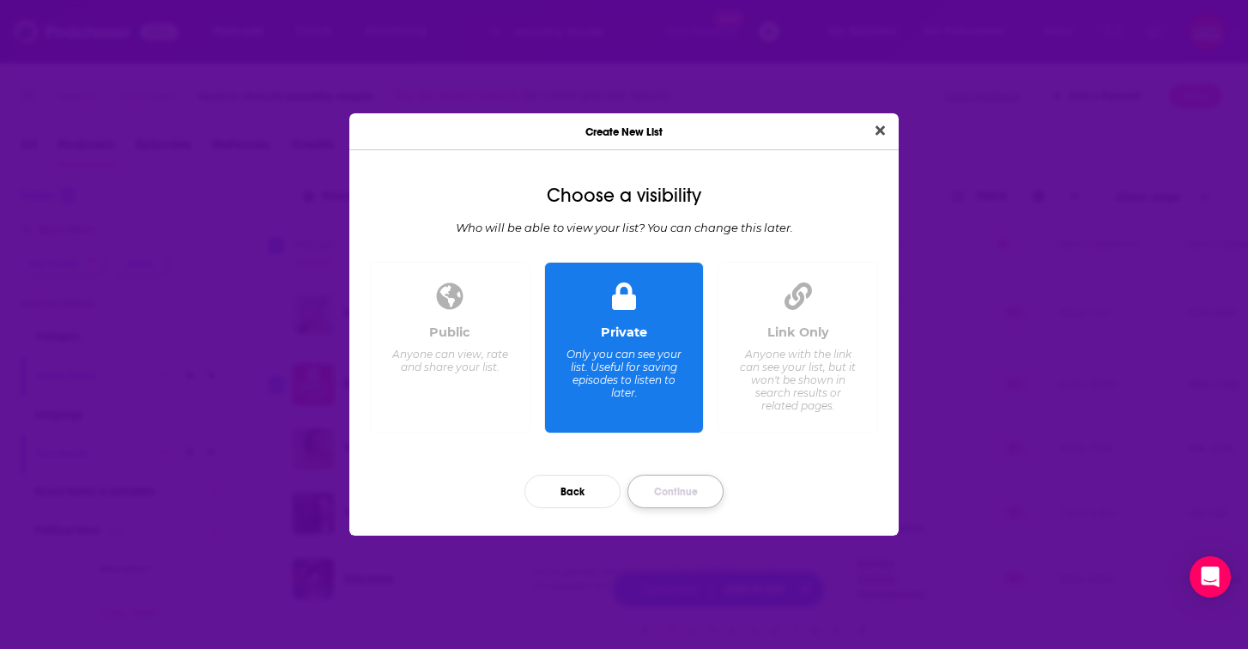
click at [690, 497] on button "Continue" at bounding box center [675, 491] width 96 height 33
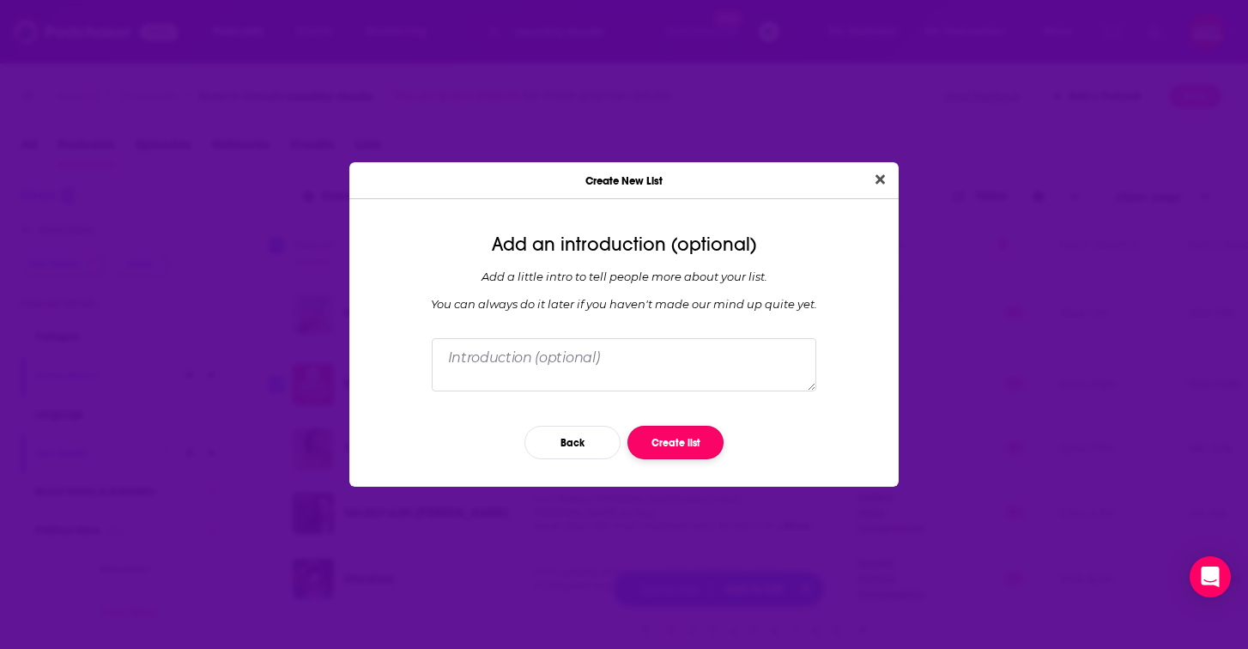
click at [682, 439] on button "Create list" at bounding box center [675, 442] width 96 height 33
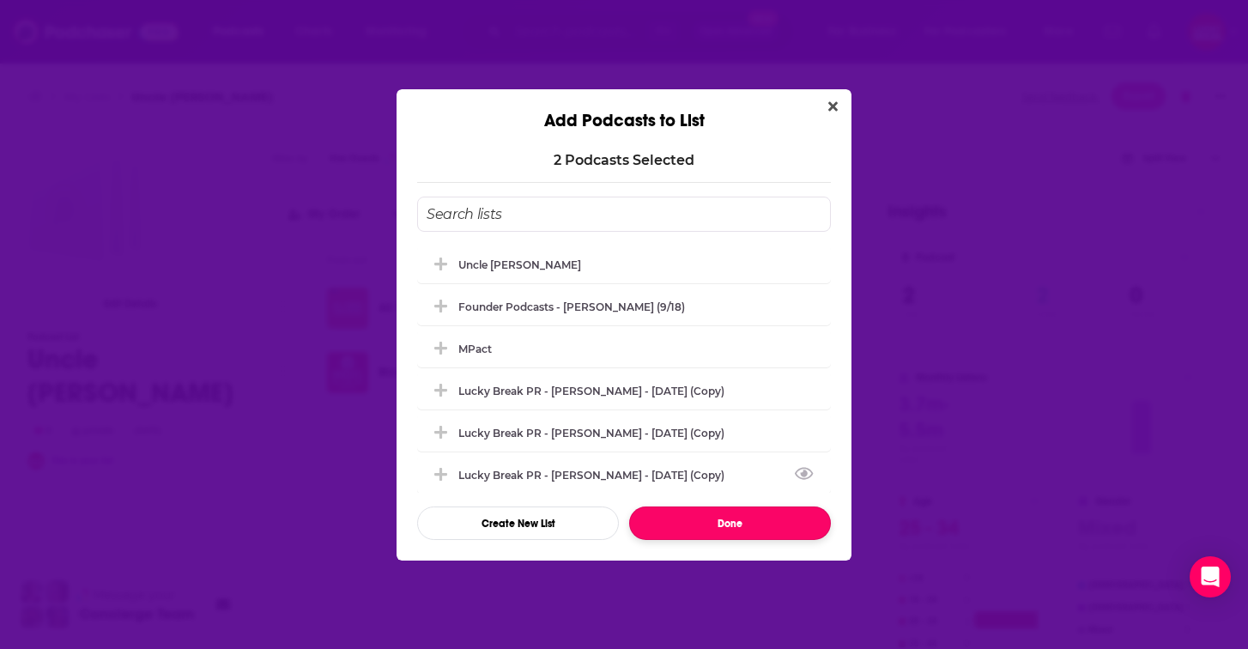
click at [710, 520] on button "Done" at bounding box center [730, 522] width 202 height 33
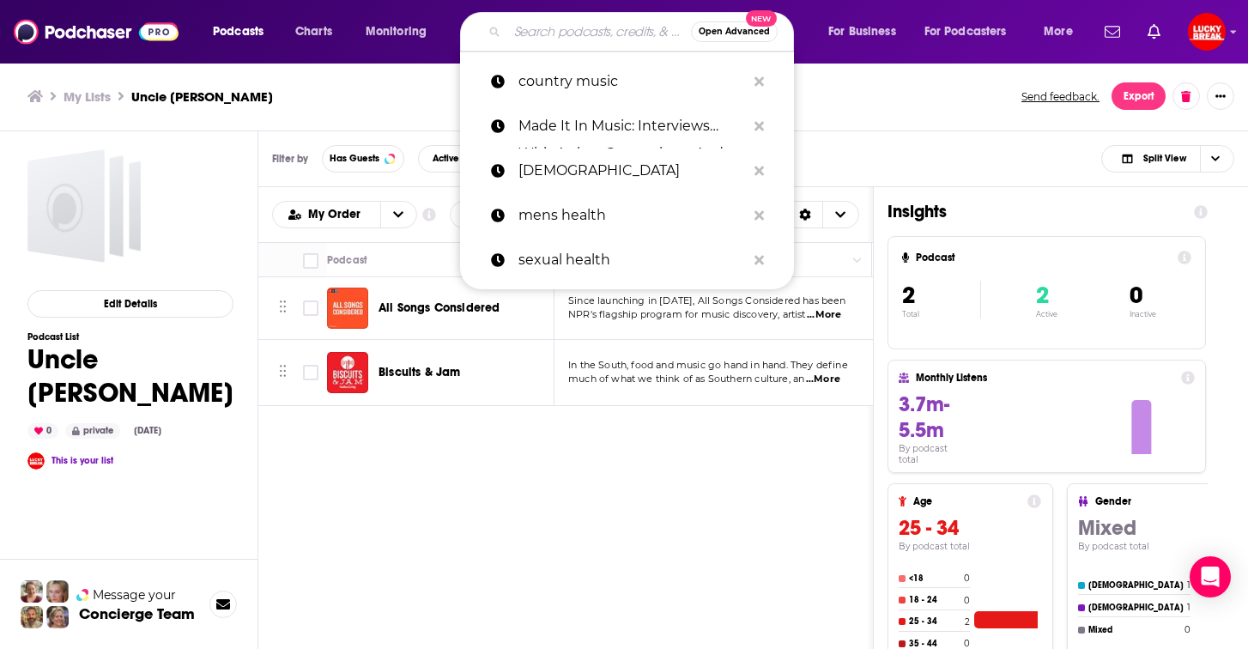
click at [604, 29] on input "Search podcasts, credits, & more..." at bounding box center [599, 31] width 184 height 27
click at [597, 81] on p "country music" at bounding box center [631, 81] width 227 height 45
type input "country music"
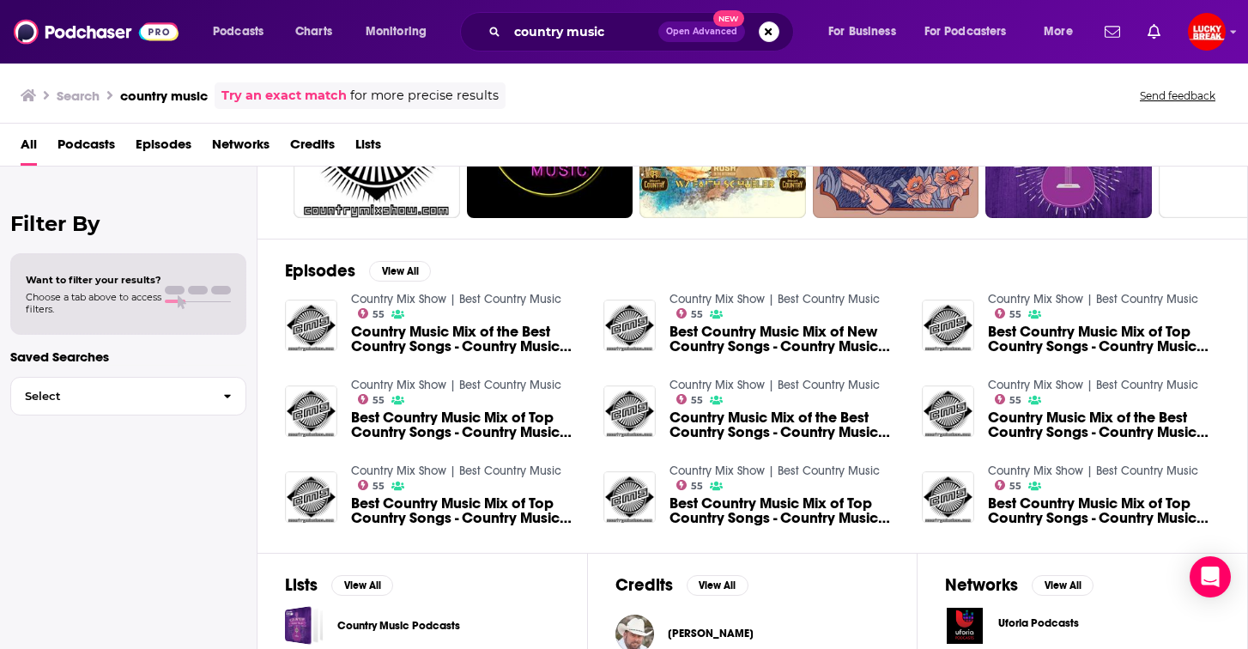
scroll to position [282, 0]
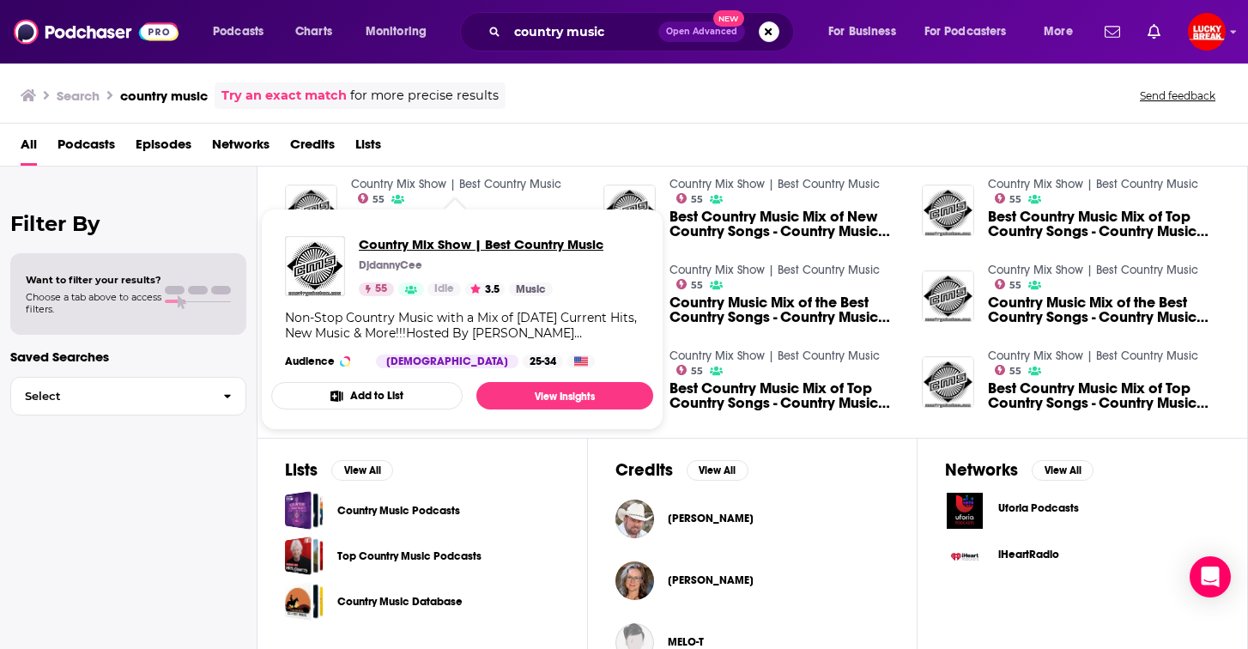
click at [456, 240] on span "Country Mix Show | Best Country Music" at bounding box center [481, 244] width 245 height 16
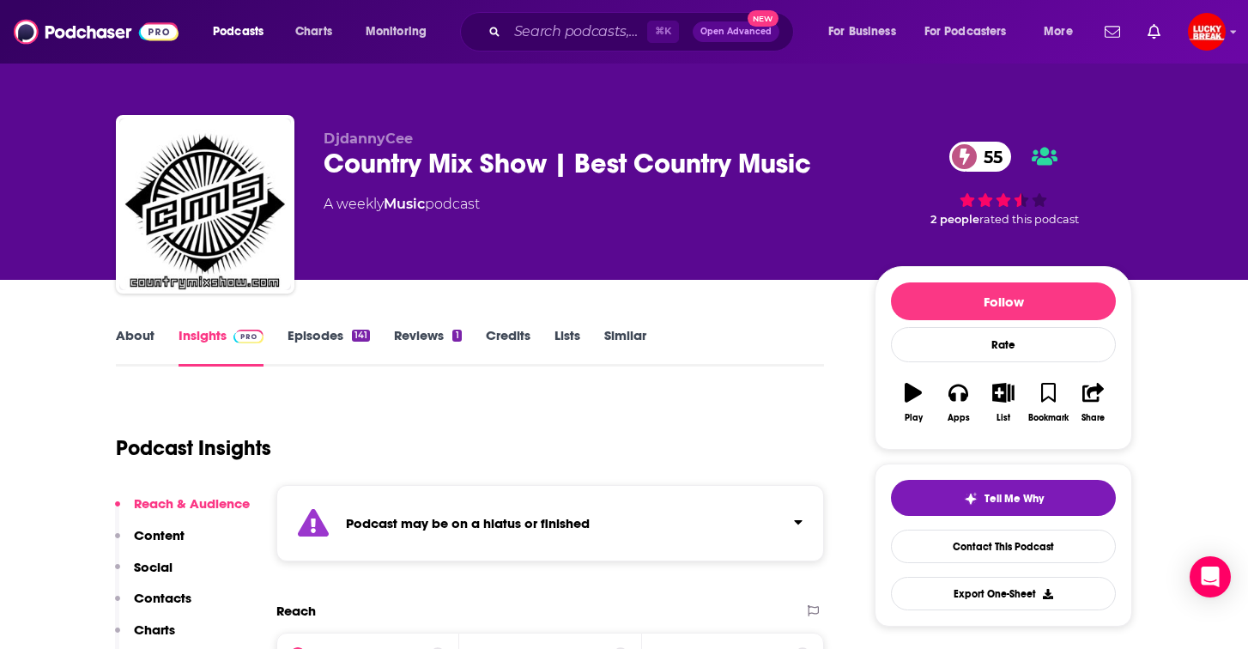
scroll to position [14, 0]
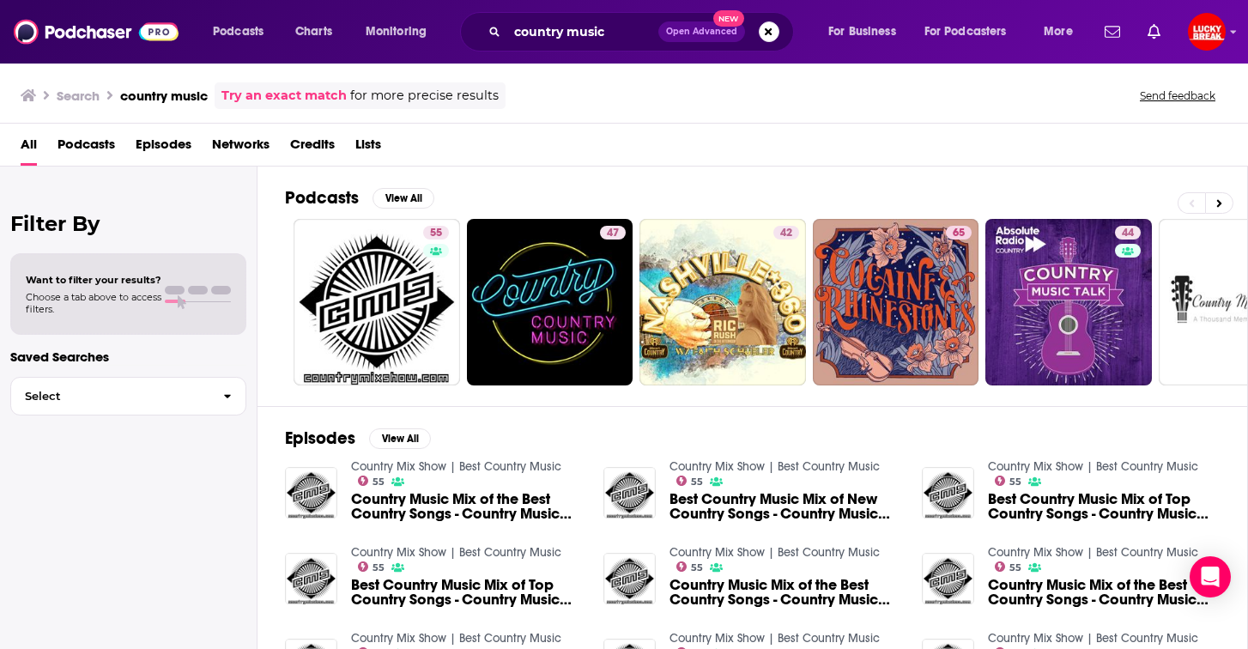
click at [94, 149] on span "Podcasts" at bounding box center [87, 147] width 58 height 35
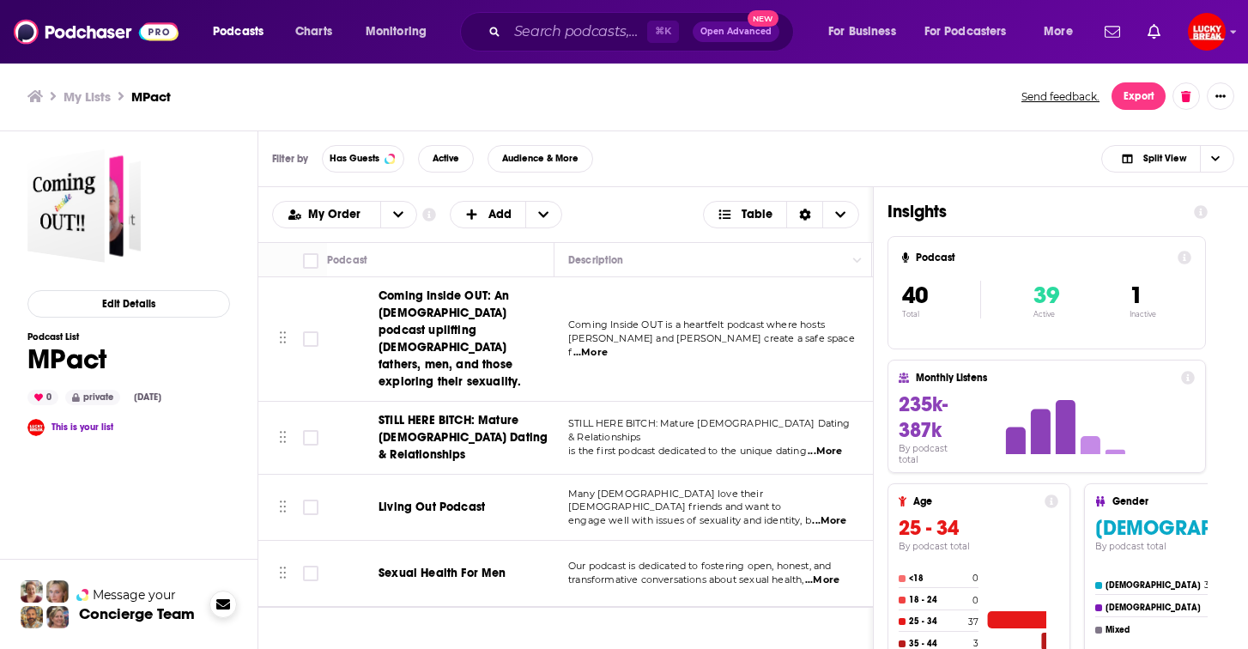
click at [214, 613] on span at bounding box center [222, 604] width 27 height 27
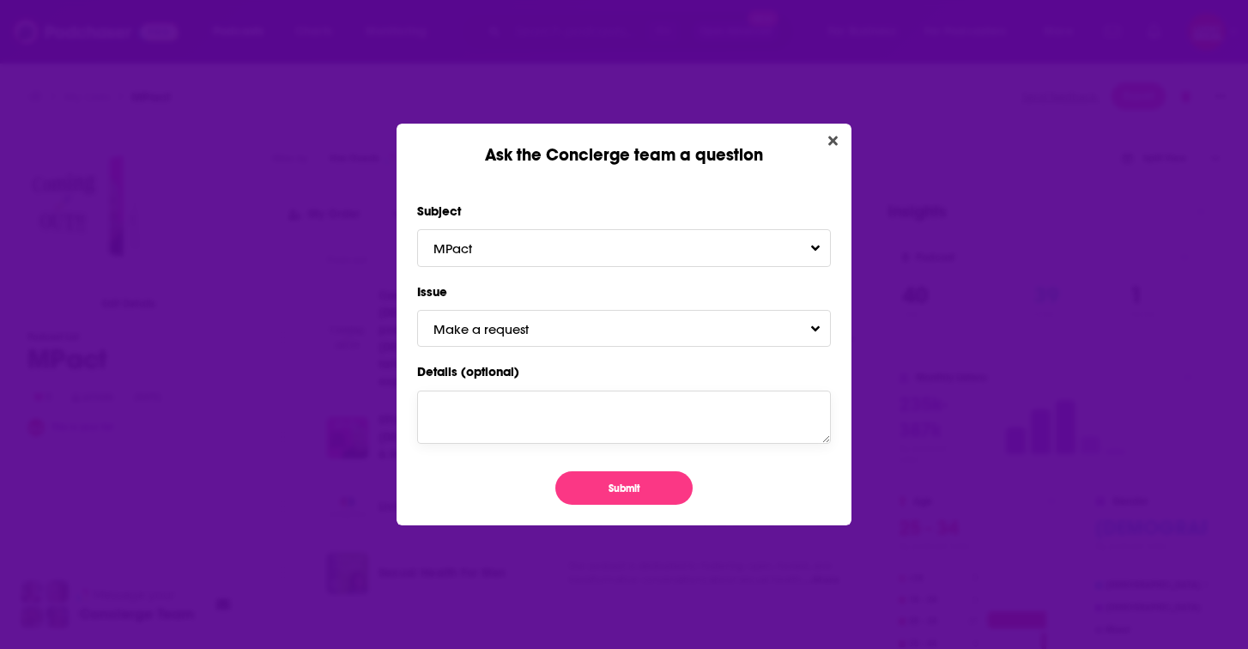
click at [529, 420] on textarea "Details (optional)" at bounding box center [624, 417] width 414 height 53
paste textarea "Hi! I was wondering if you'd be able to help find additional podcasts that's be…"
type textarea "Hi! I was wondering if you'd be able to help find additional podcasts that's be…"
click at [594, 335] on button "Make a request" at bounding box center [624, 328] width 414 height 37
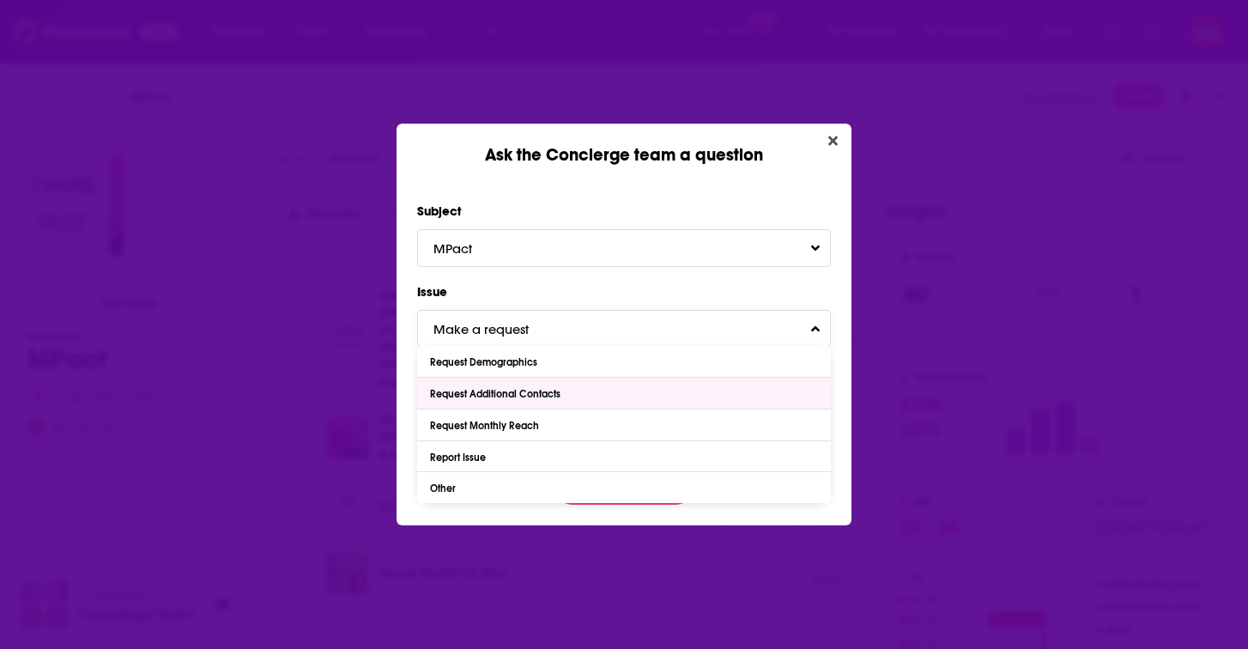
drag, startPoint x: 543, startPoint y: 400, endPoint x: 546, endPoint y: 384, distance: 16.7
click at [543, 399] on div "Request Additional Contacts" at bounding box center [497, 394] width 135 height 12
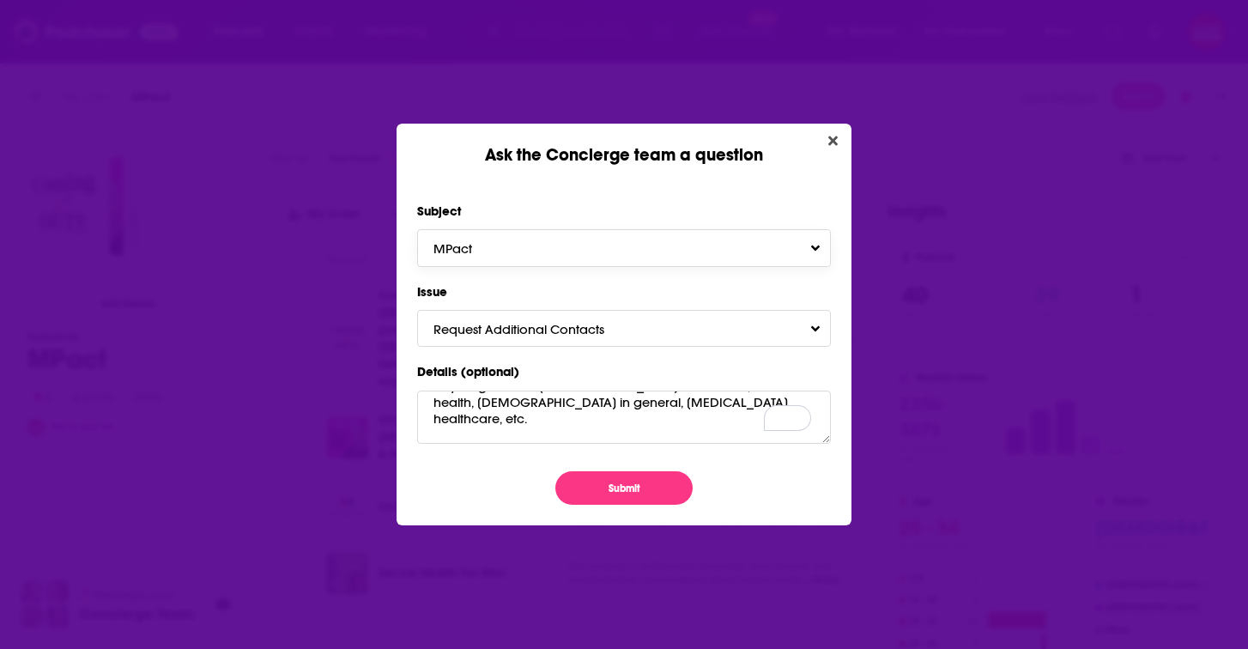
click at [528, 236] on button "MPact" at bounding box center [624, 247] width 414 height 37
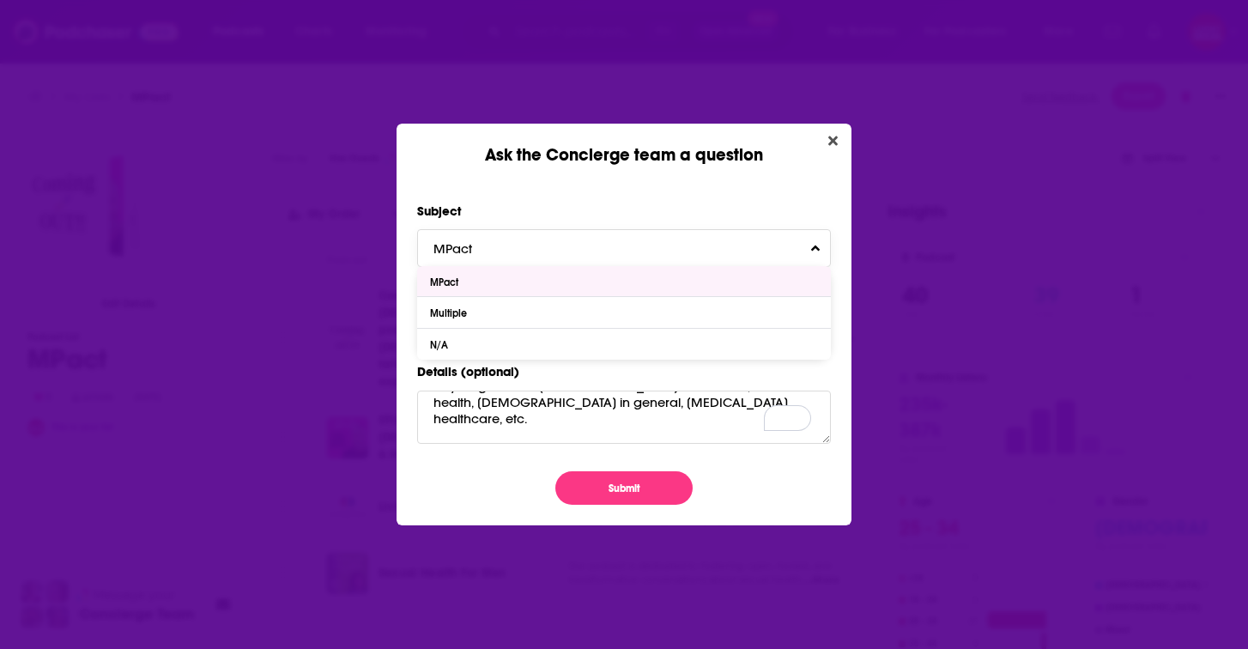
click at [488, 285] on div "MPact" at bounding box center [624, 281] width 414 height 31
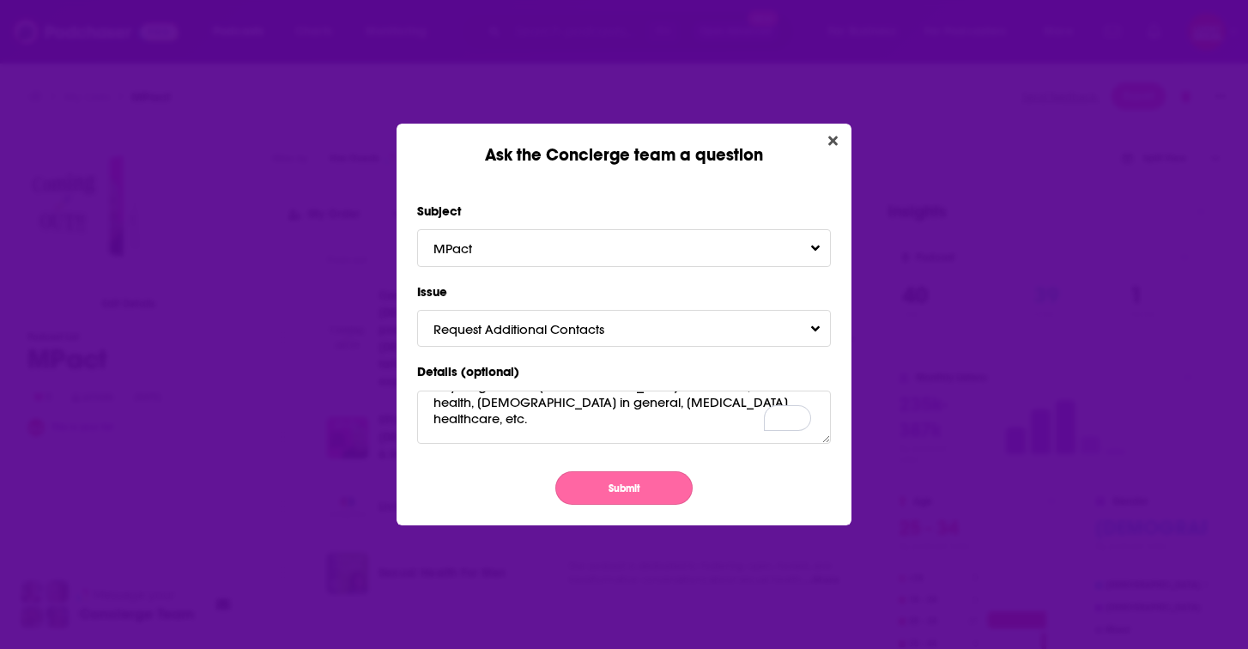
click at [607, 478] on button "Submit" at bounding box center [623, 487] width 137 height 33
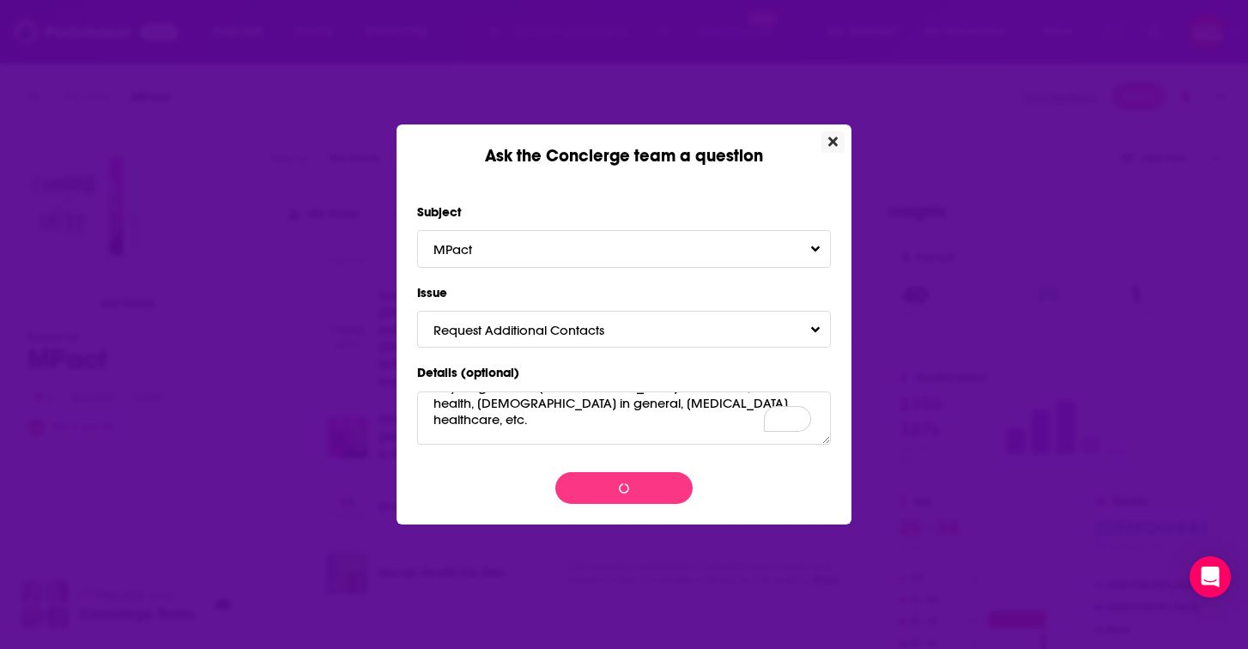
click at [830, 142] on icon "Close" at bounding box center [832, 142] width 9 height 14
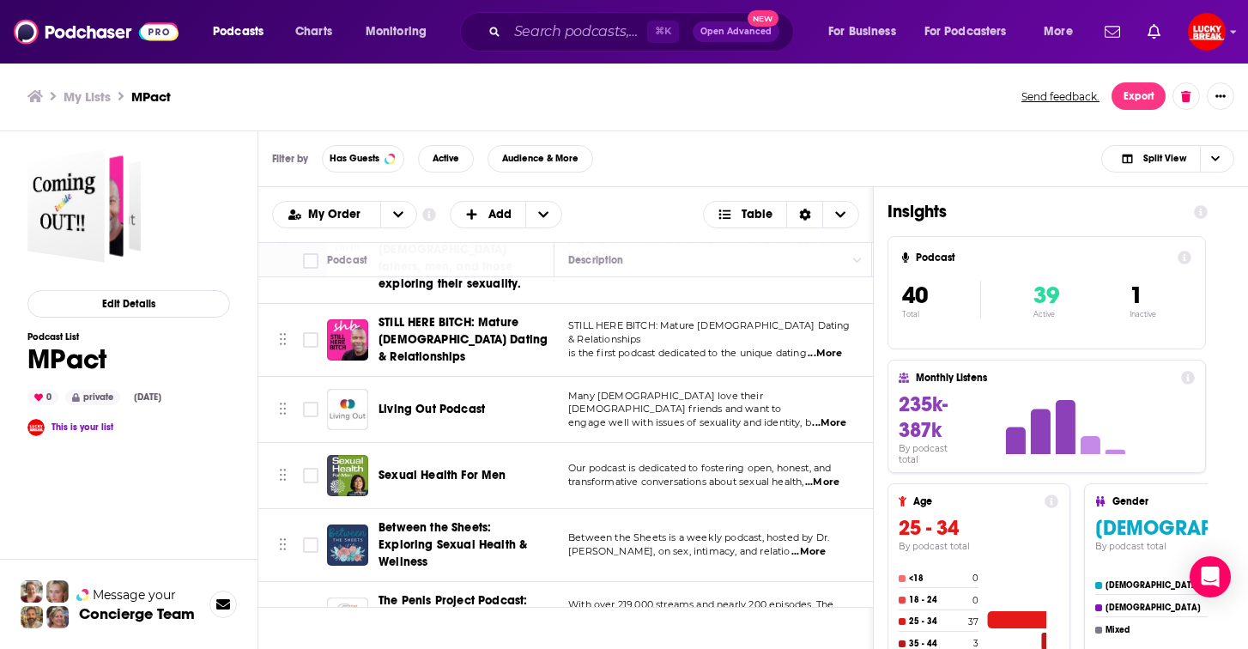
scroll to position [0, 0]
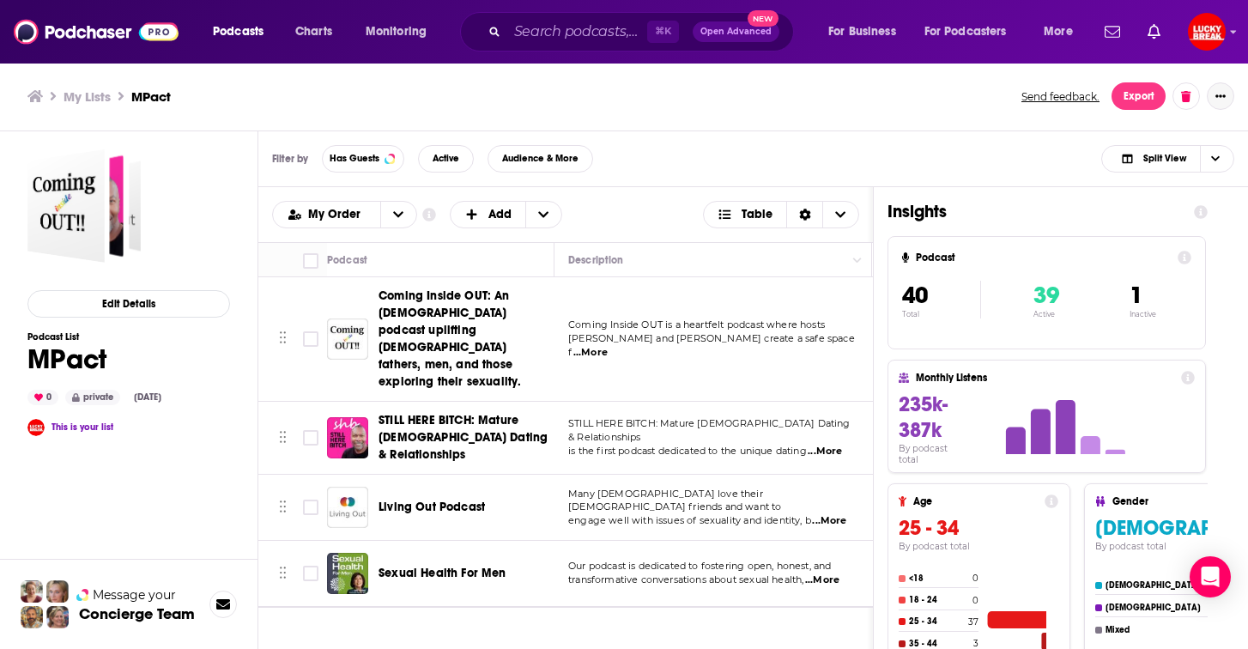
click at [1215, 97] on icon "Show More Button" at bounding box center [1220, 96] width 10 height 10
click at [1137, 264] on button "Share" at bounding box center [1162, 265] width 165 height 32
click at [1221, 169] on icon "Show additional menu" at bounding box center [1227, 165] width 34 height 14
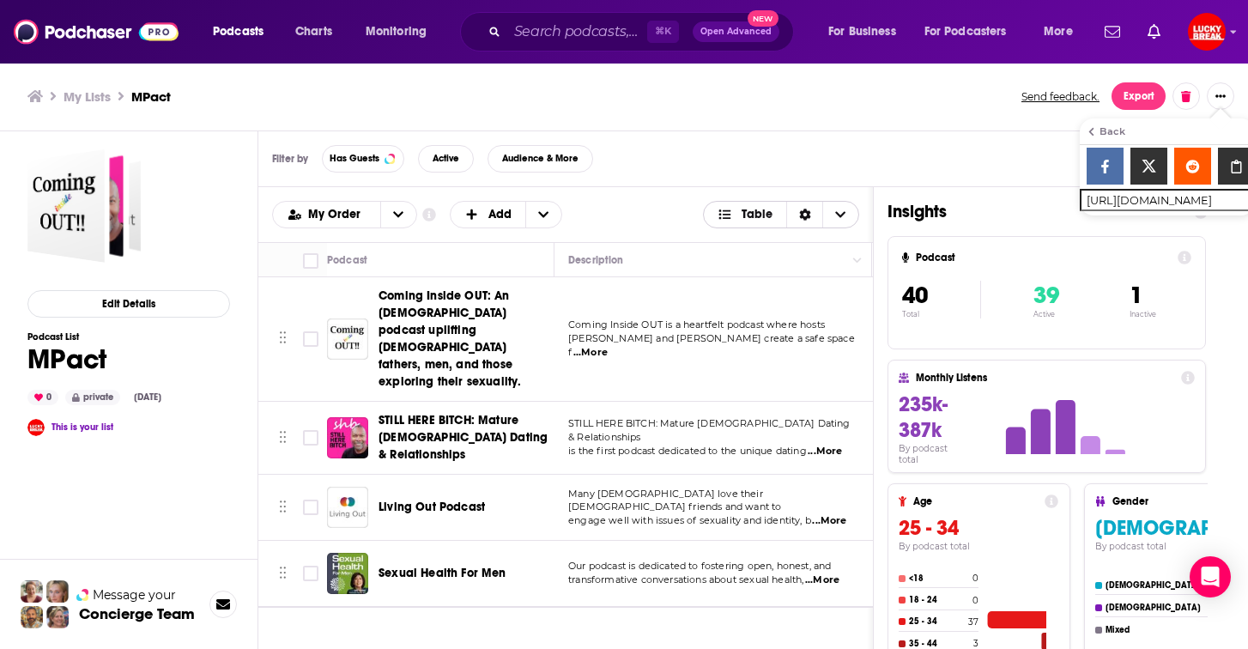
click at [744, 210] on span "Table" at bounding box center [757, 215] width 31 height 12
click at [222, 609] on icon at bounding box center [223, 604] width 14 height 14
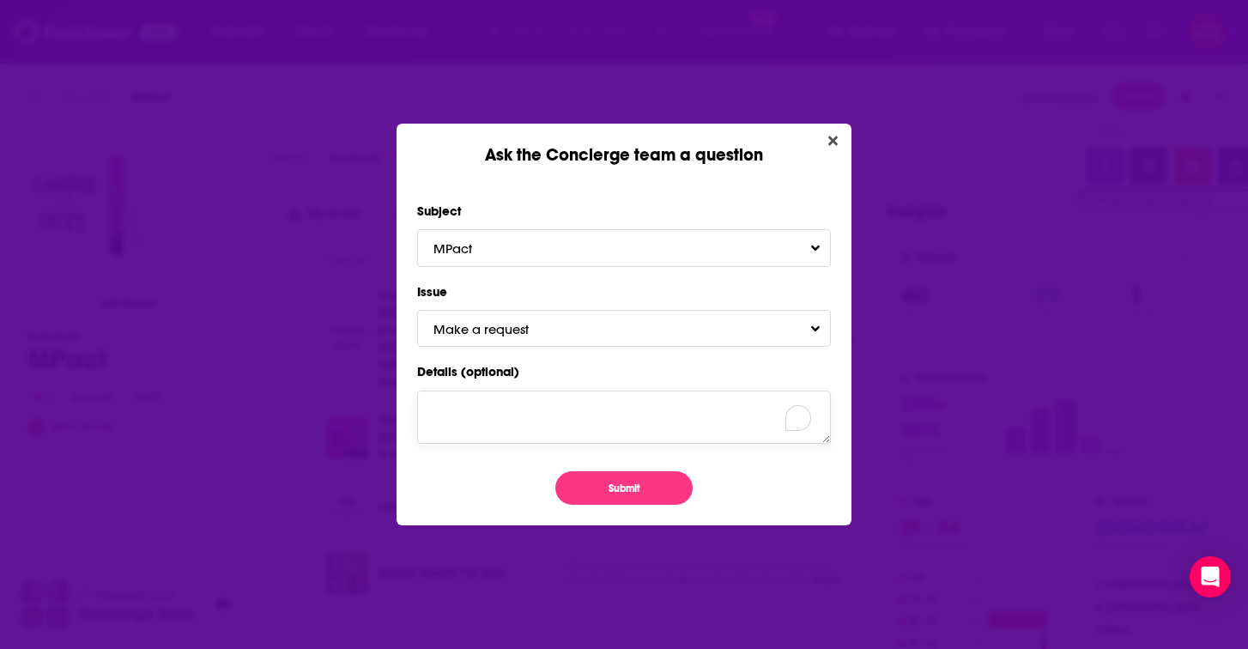
click at [579, 425] on textarea "Details (optional)" at bounding box center [624, 417] width 414 height 53
paste textarea "https://www.podchaser.com/lists/mpact-11SKQ1juzc"
type textarea "https://www.podchaser.com/lists/mpact-11SKQ1juzc"
drag, startPoint x: 511, startPoint y: 423, endPoint x: 379, endPoint y: 390, distance: 136.4
click at [379, 390] on div "Ask the Concierge team a question Subject MPact Issue Make a request Details (o…" at bounding box center [624, 324] width 1248 height 649
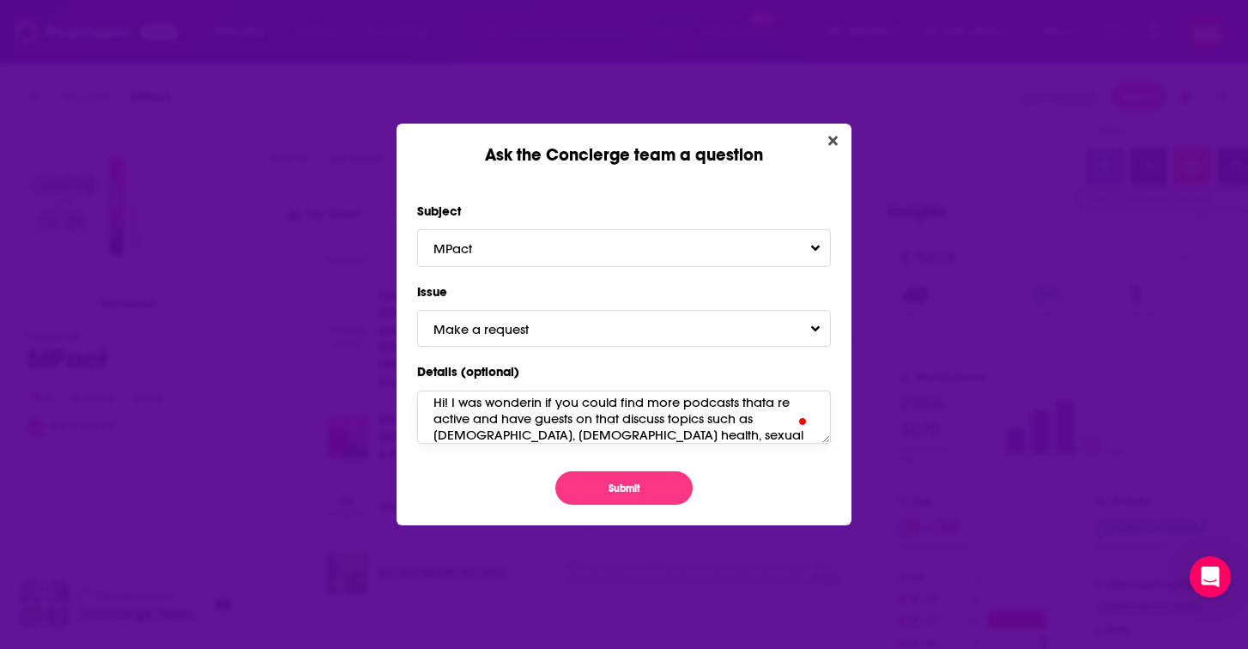
scroll to position [40, 0]
paste textarea "MPact Global Action for [DEMOGRAPHIC_DATA]’s Health and Rights was founded in […"
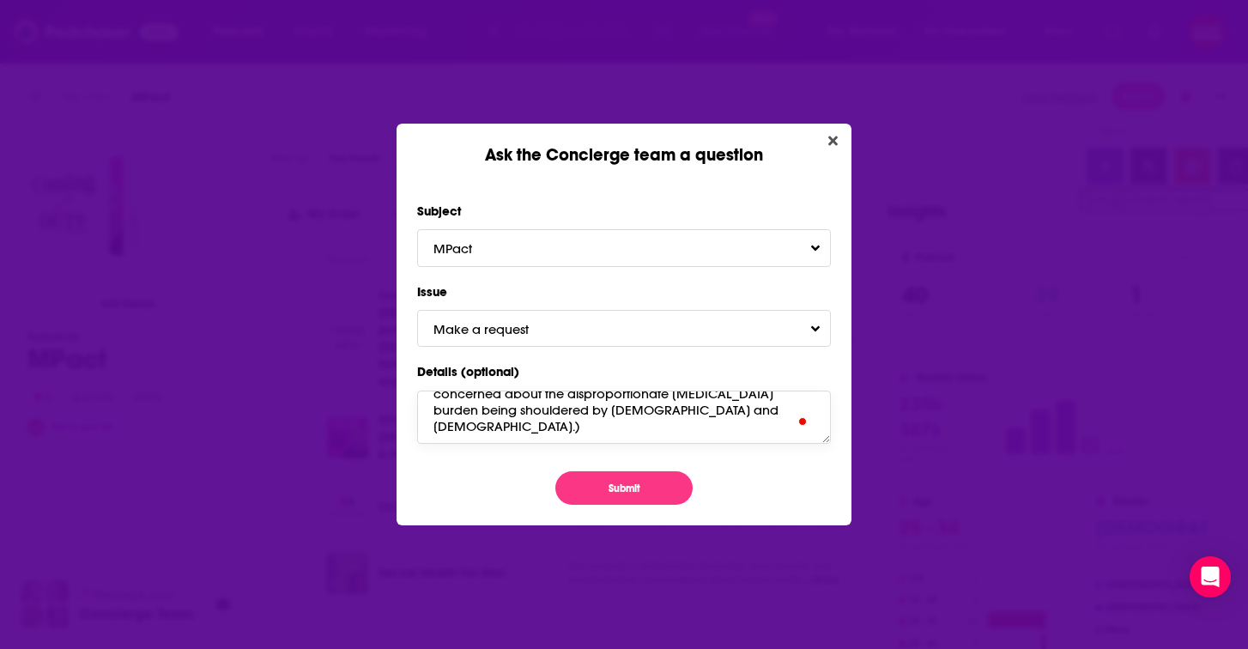
scroll to position [171, 0]
click at [615, 338] on button "Make a request" at bounding box center [624, 328] width 414 height 37
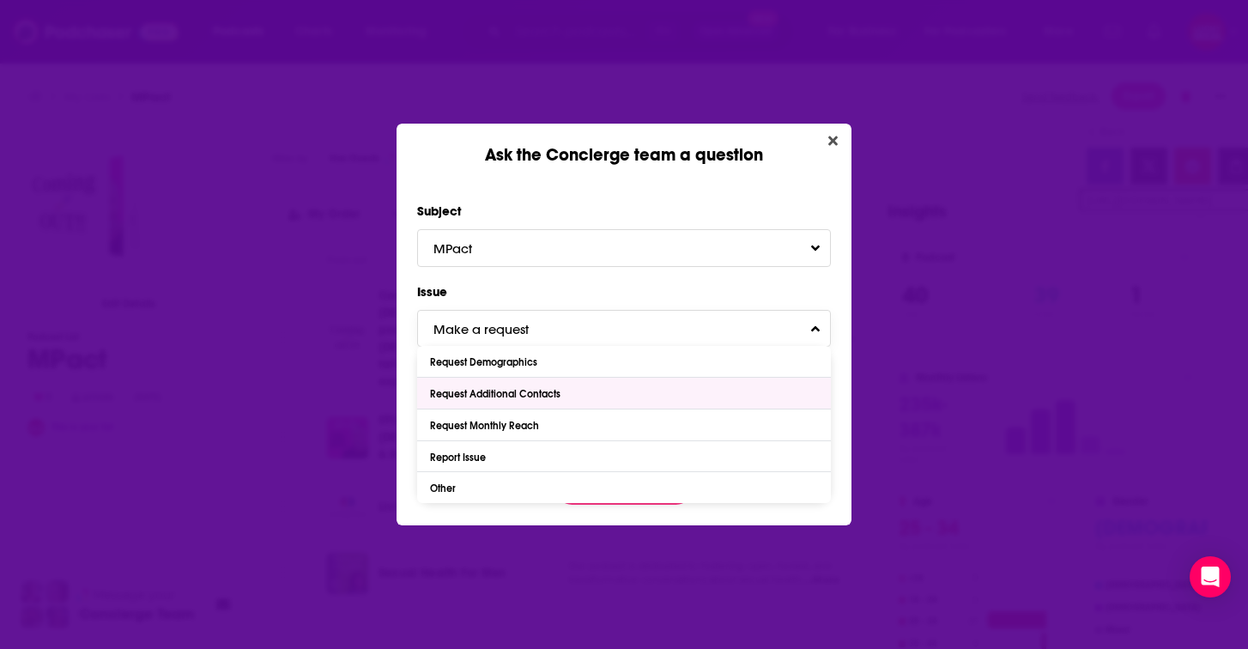
click at [543, 398] on div "Request Additional Contacts" at bounding box center [497, 394] width 135 height 12
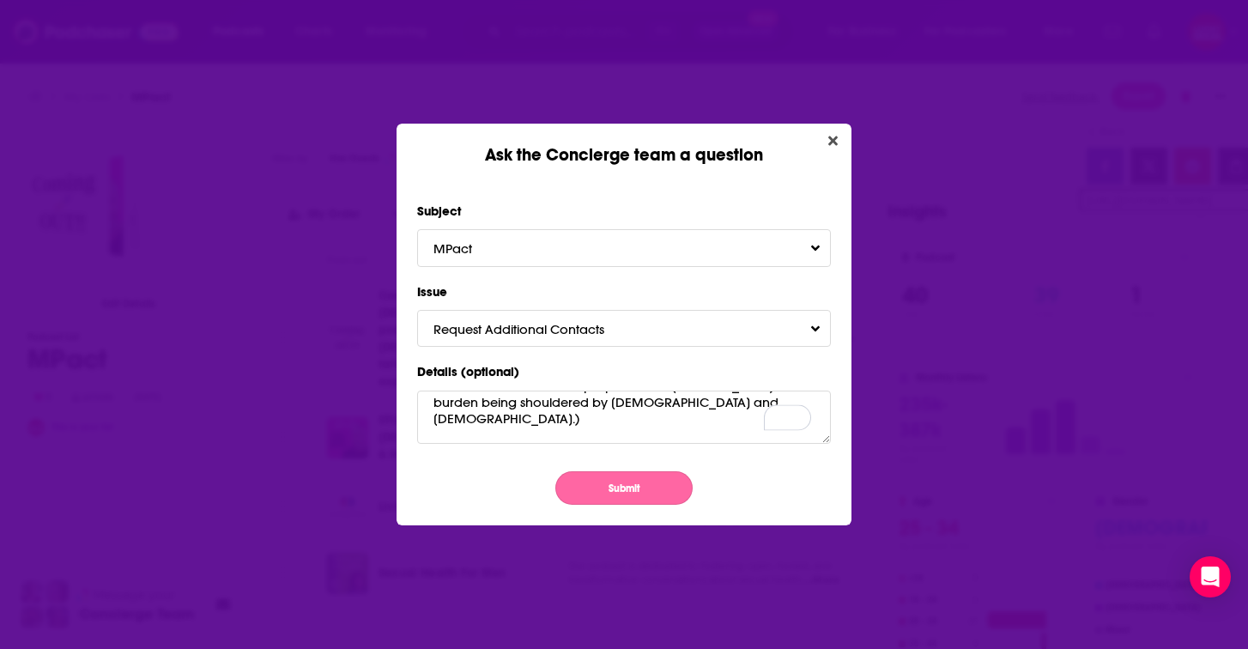
click at [602, 487] on button "Submit" at bounding box center [623, 487] width 137 height 33
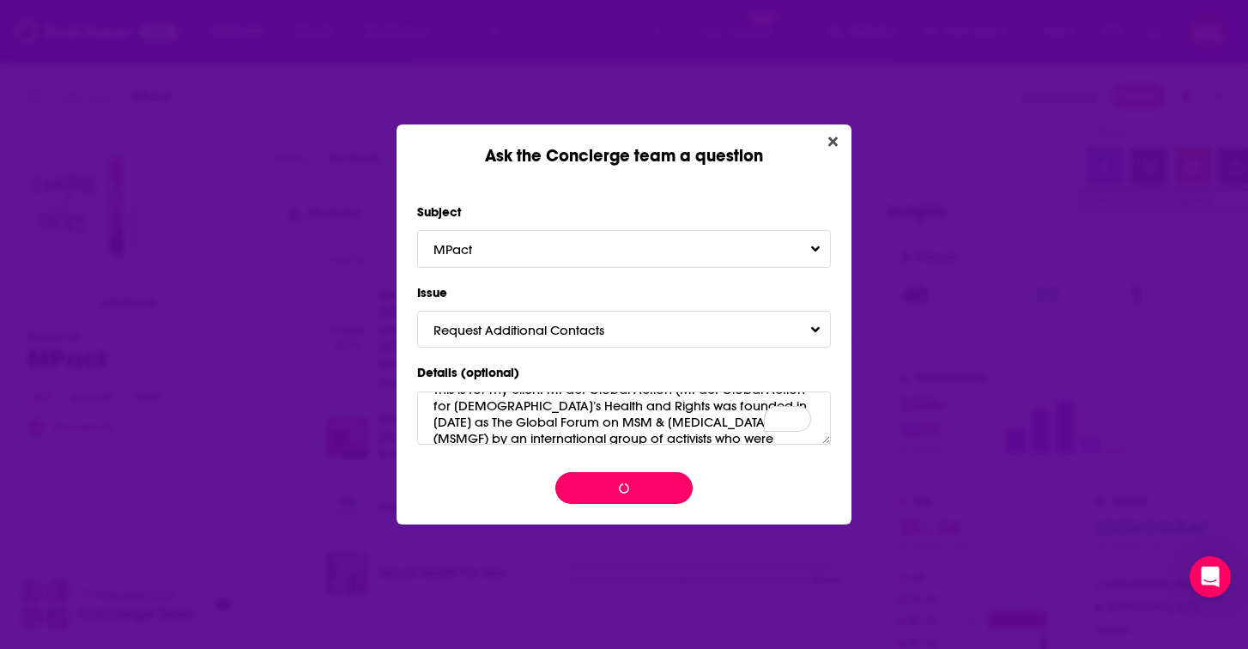
scroll to position [0, 0]
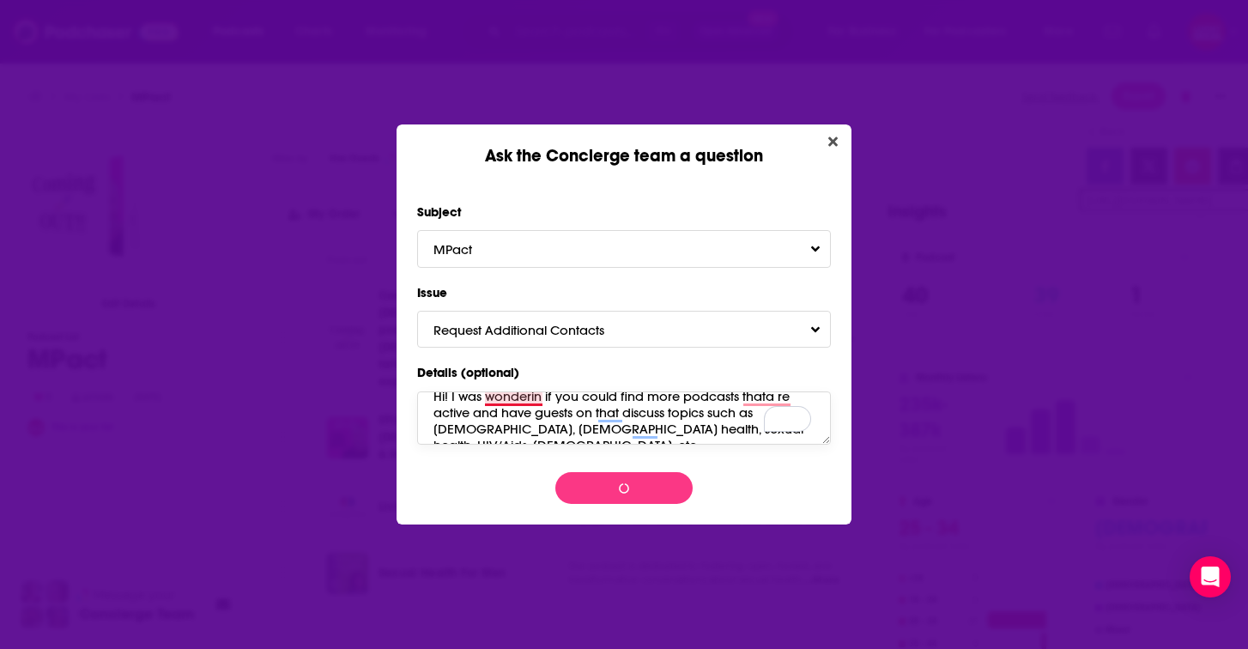
click at [541, 399] on textarea "Hi! I was wonderin if you could find more podcasts thata re active and have gue…" at bounding box center [624, 417] width 414 height 53
click at [635, 430] on textarea "Hi! I was wondering if you could find more podcasts thata re active and have gu…" at bounding box center [624, 417] width 414 height 53
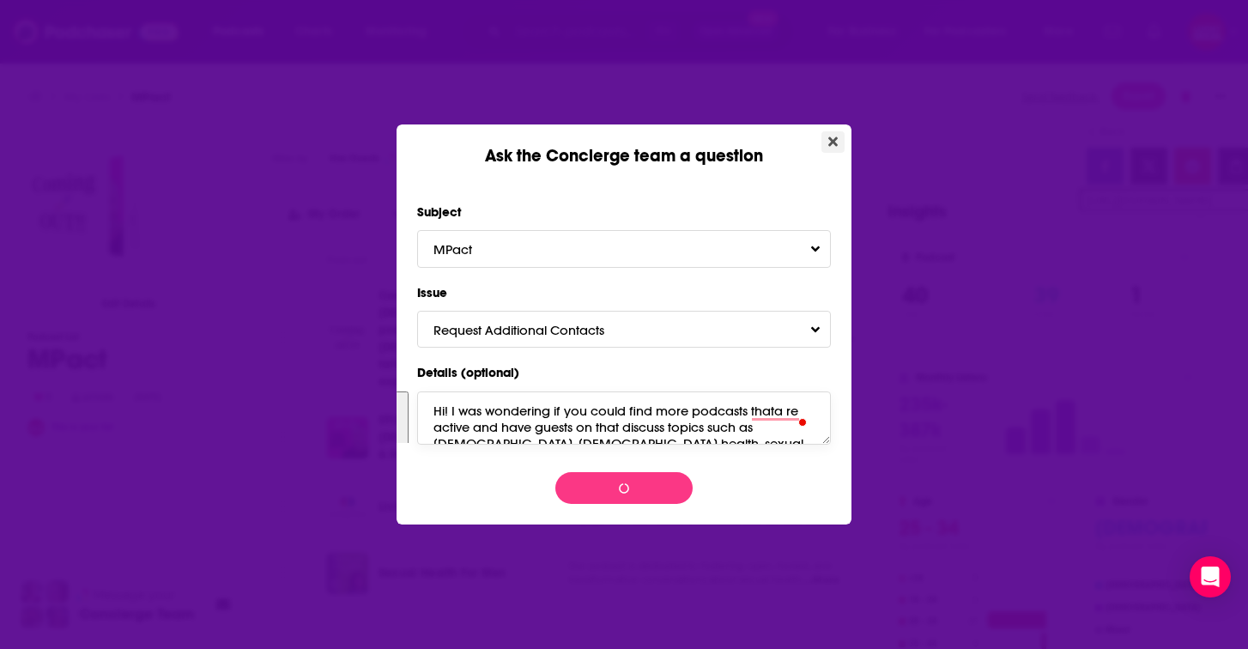
type textarea "Hi! I was wondering if you could find more podcasts thata re active and have gu…"
click at [824, 140] on button "Close" at bounding box center [832, 141] width 23 height 21
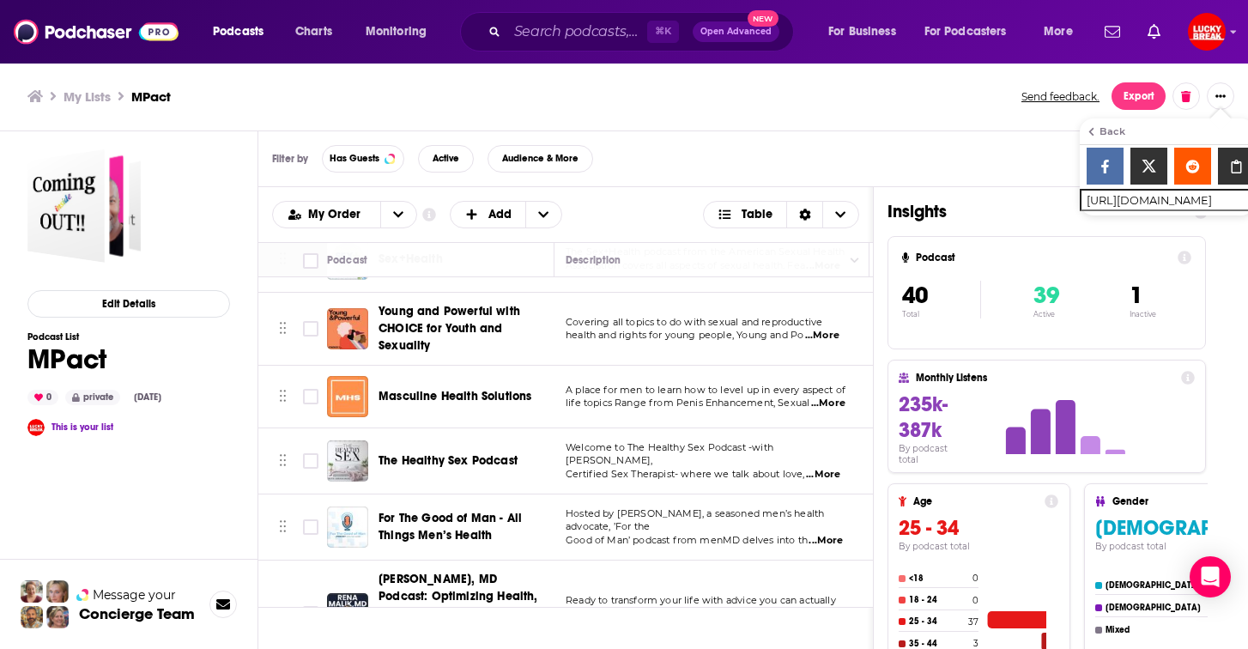
scroll to position [0, 3]
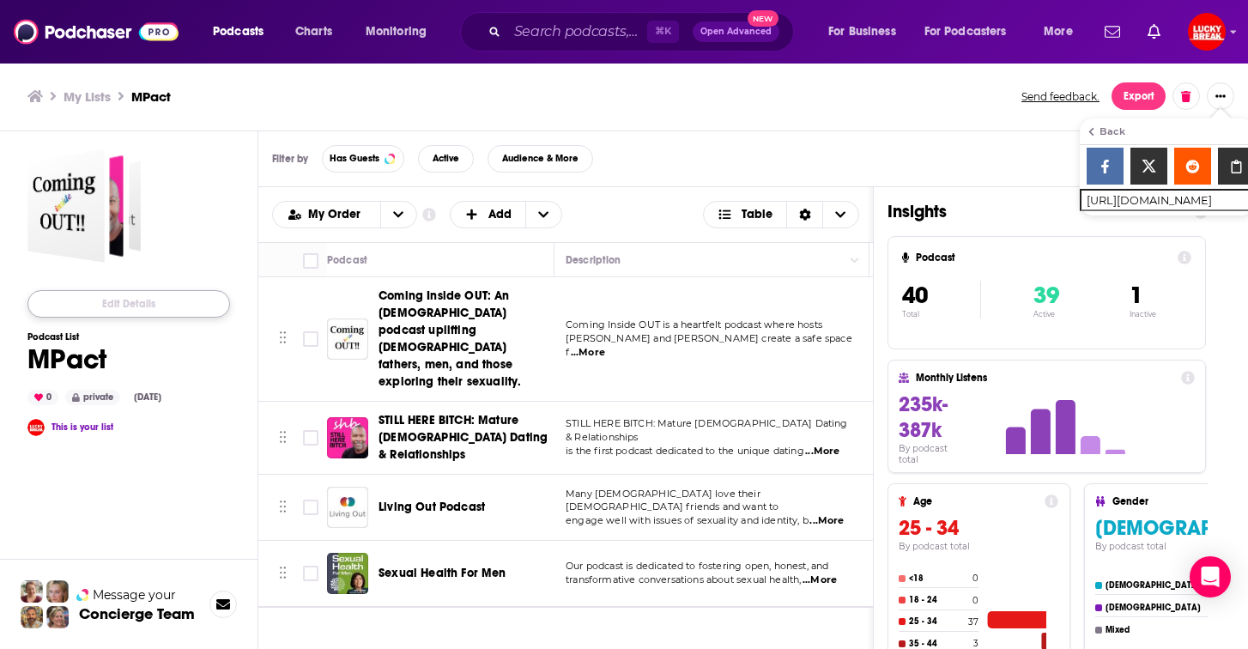
click at [149, 308] on button "Edit Details" at bounding box center [128, 303] width 203 height 27
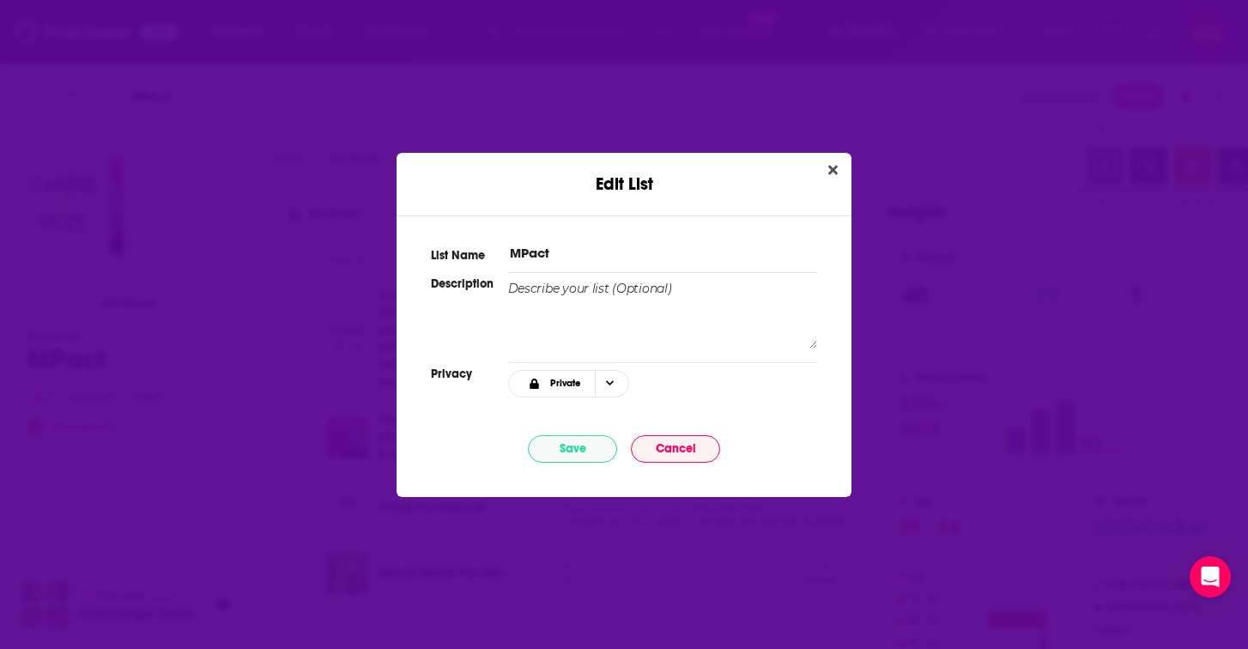
scroll to position [0, 0]
click at [573, 255] on input "MPact" at bounding box center [662, 253] width 309 height 18
click at [578, 302] on textarea "To enrich screen reader interactions, please activate Accessibility in Grammarl…" at bounding box center [662, 314] width 309 height 69
click at [831, 164] on icon "Close" at bounding box center [832, 170] width 9 height 14
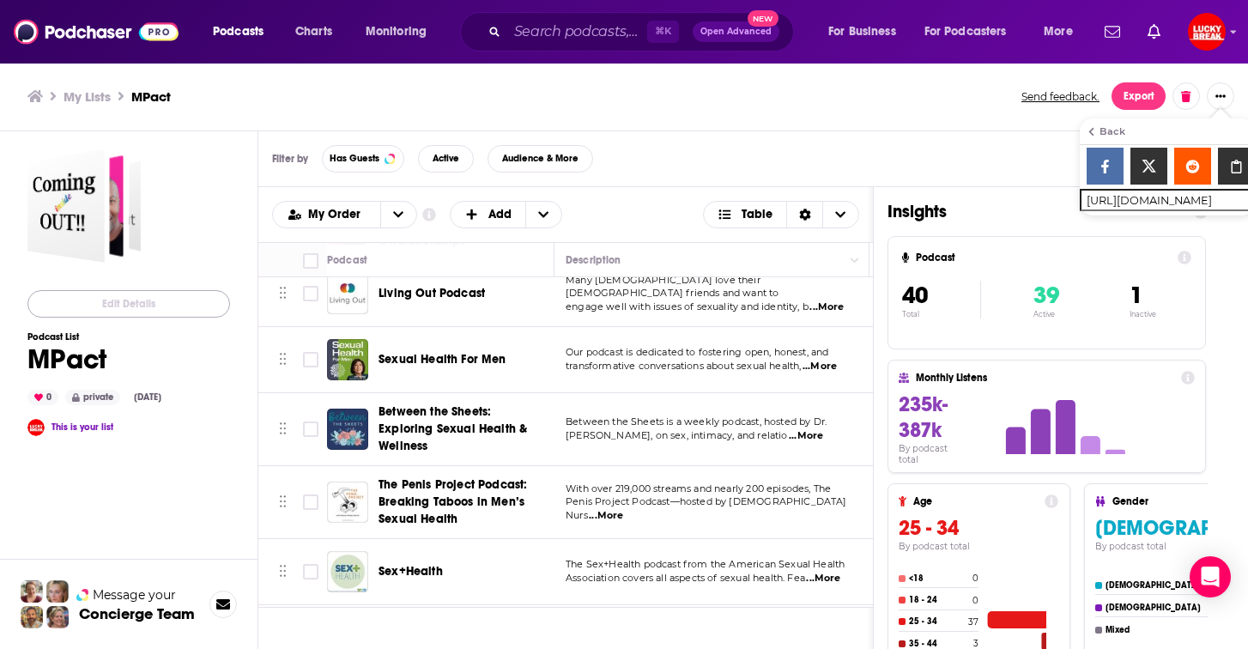
scroll to position [0, 3]
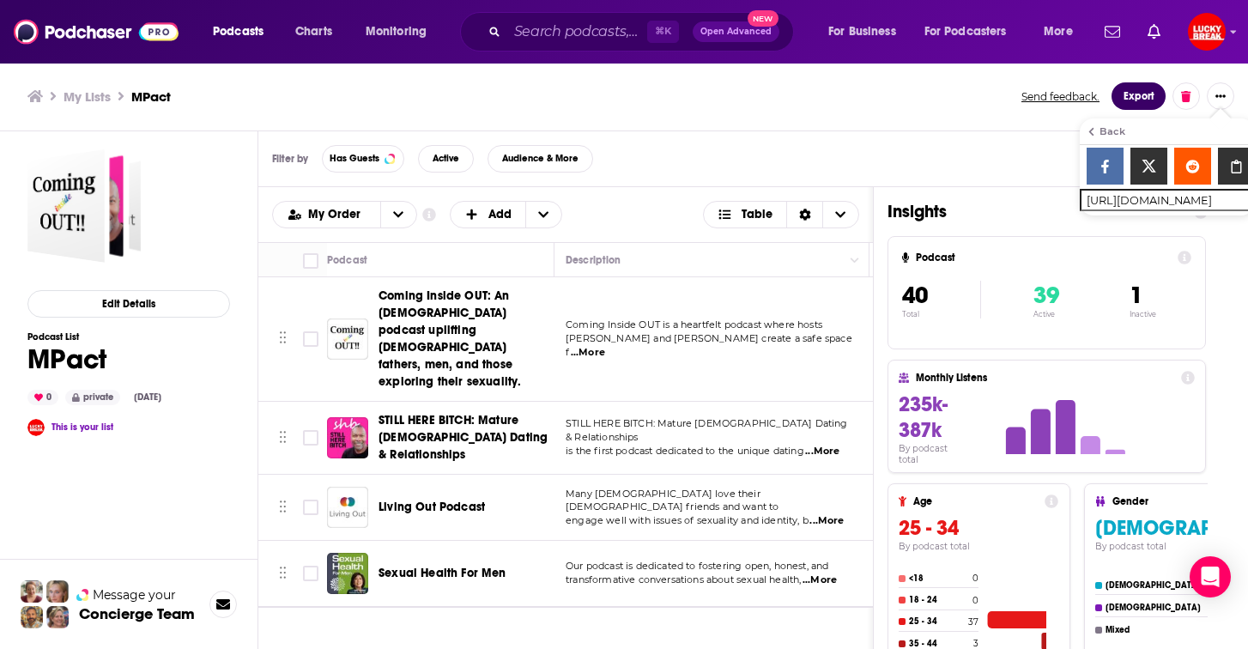
click at [1140, 100] on button "Export" at bounding box center [1139, 95] width 54 height 27
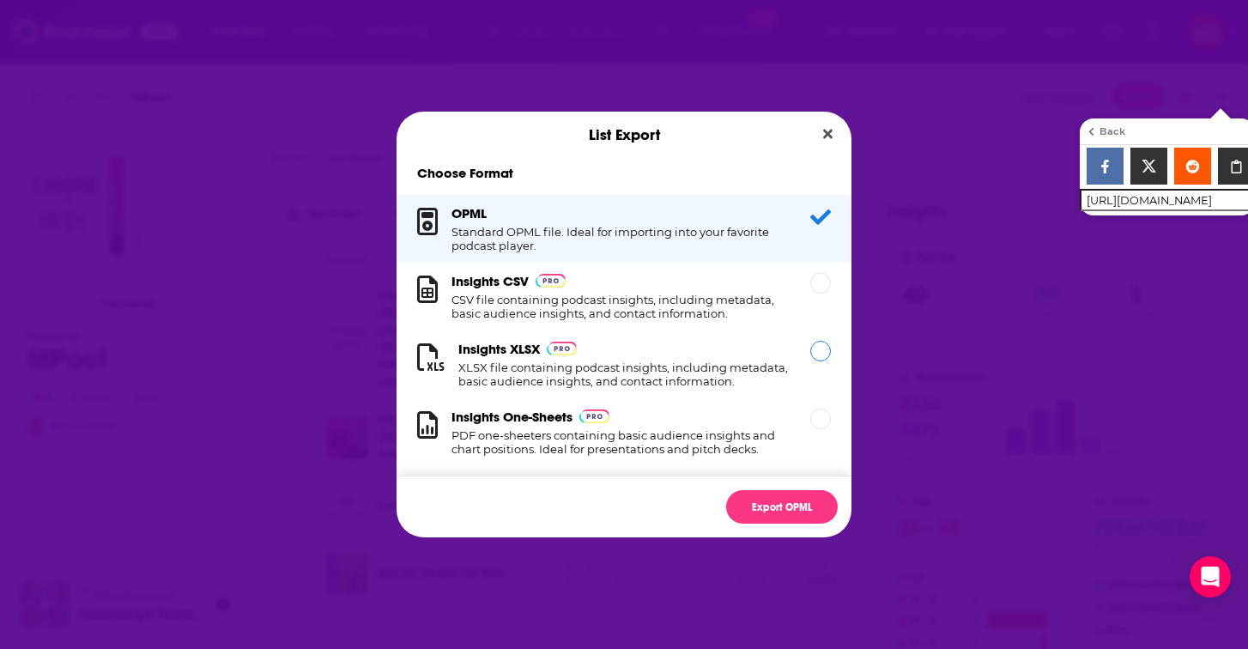
scroll to position [17, 0]
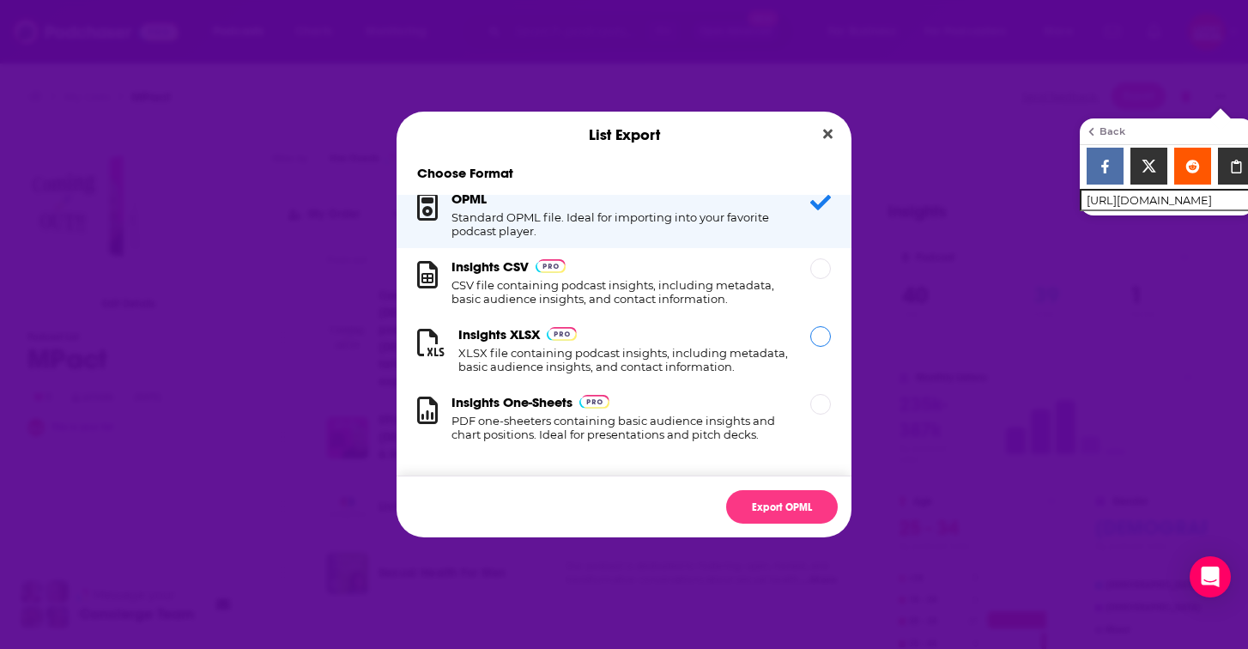
click at [638, 332] on div "Insights XLSX XLSX file containing podcast insights, including metadata, basic …" at bounding box center [623, 349] width 331 height 47
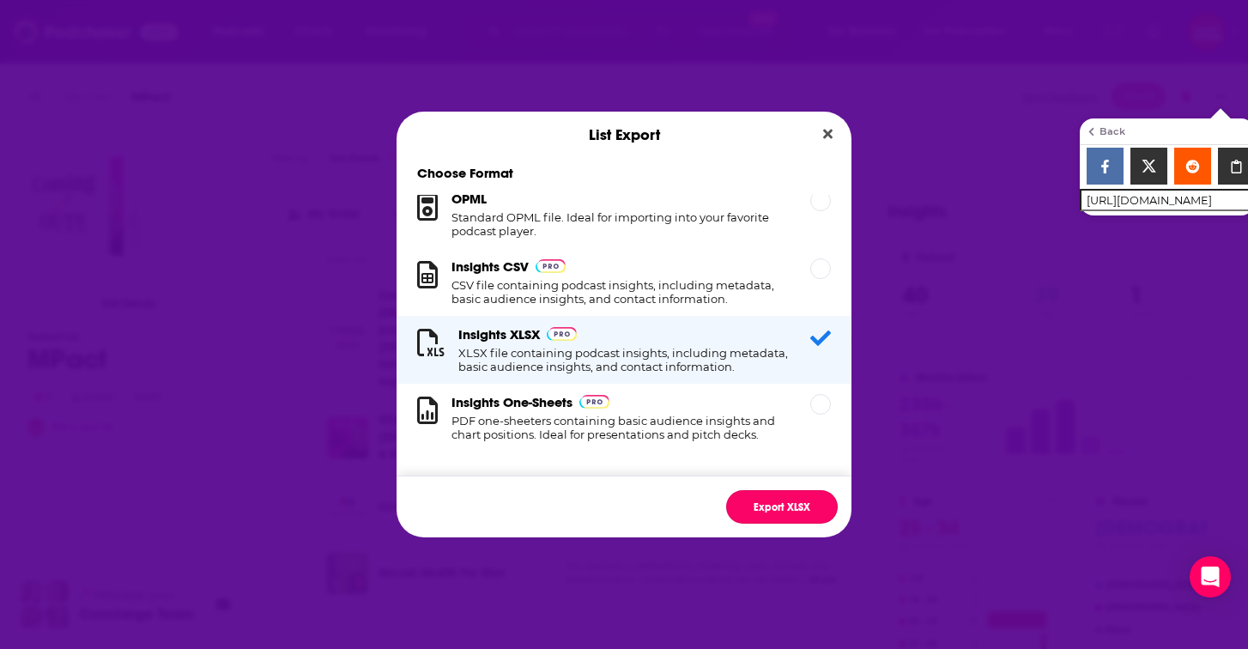
click at [773, 498] on button "Export XLSX" at bounding box center [782, 506] width 112 height 33
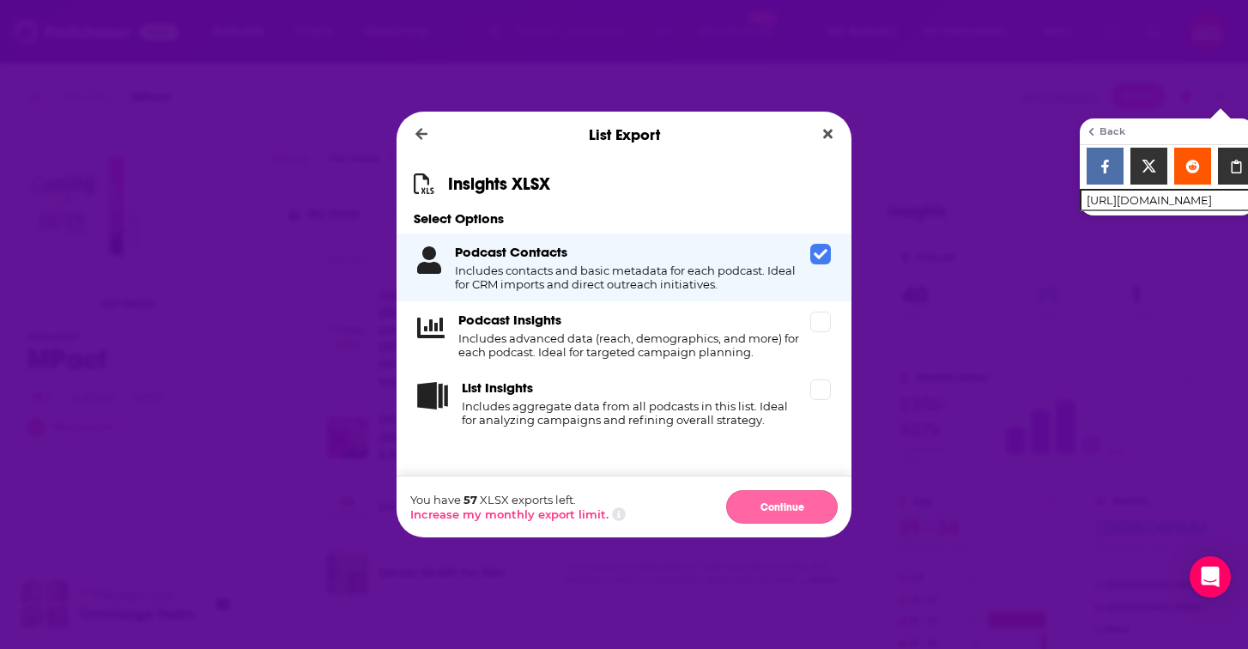
click at [781, 506] on button "Continue" at bounding box center [782, 506] width 112 height 33
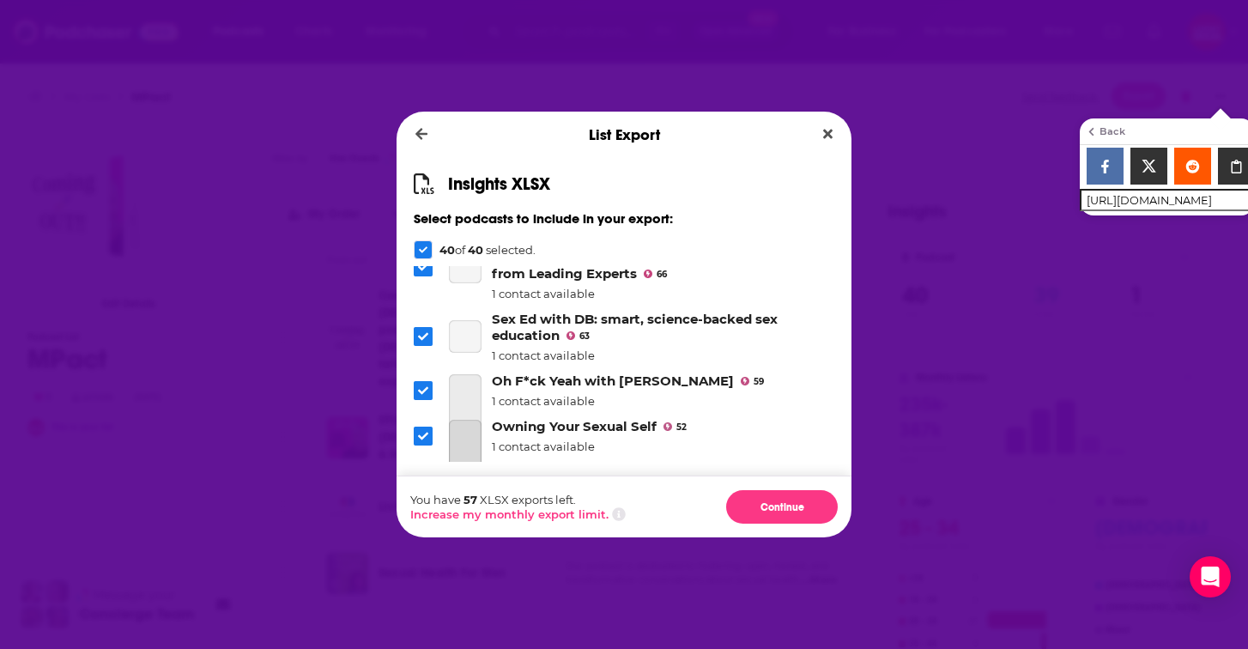
scroll to position [693, 0]
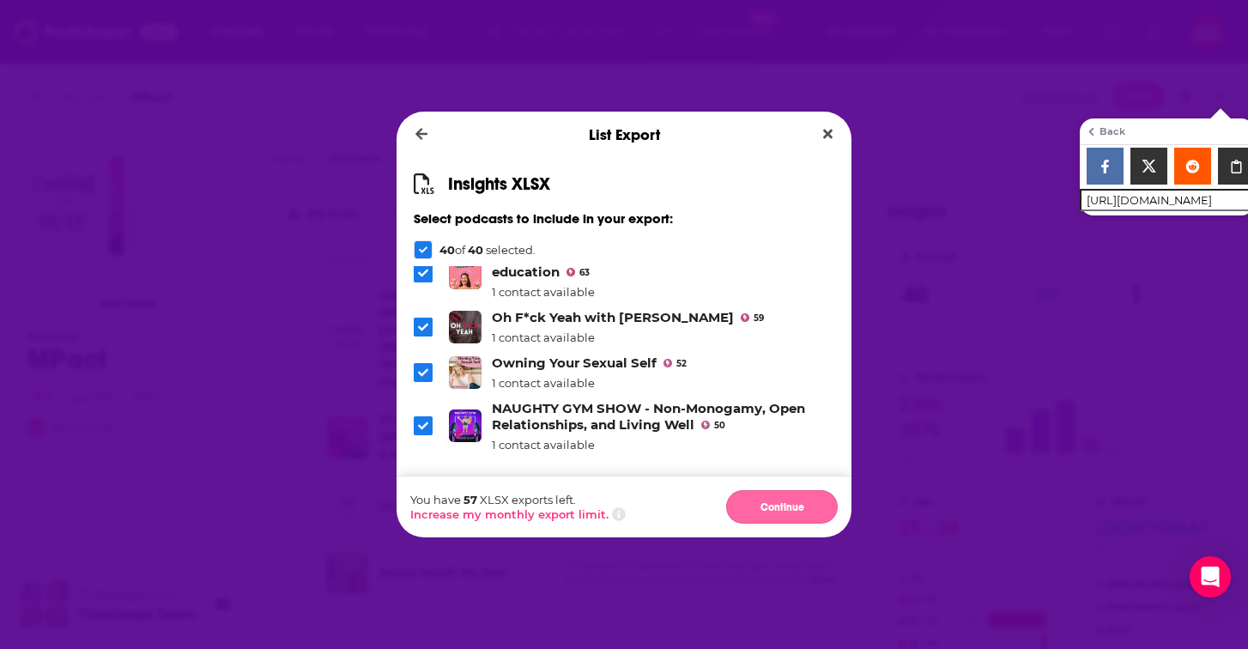
click at [765, 513] on button "Continue" at bounding box center [782, 506] width 112 height 33
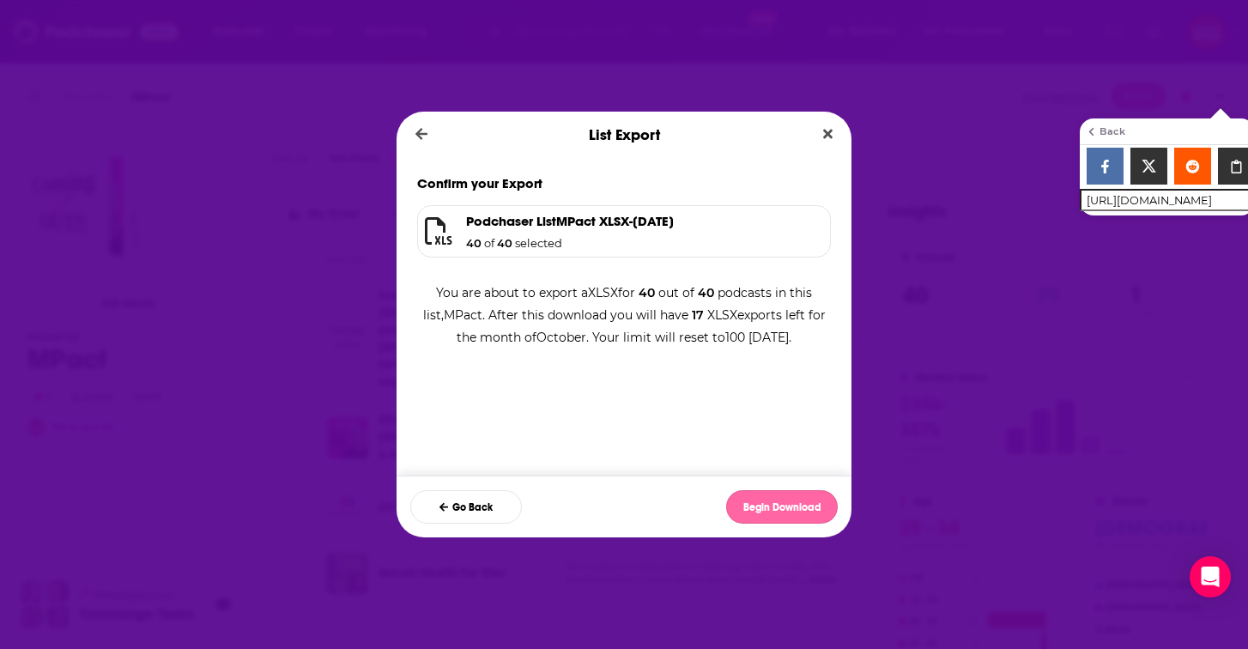
click at [781, 501] on button "Begin Download" at bounding box center [782, 506] width 112 height 33
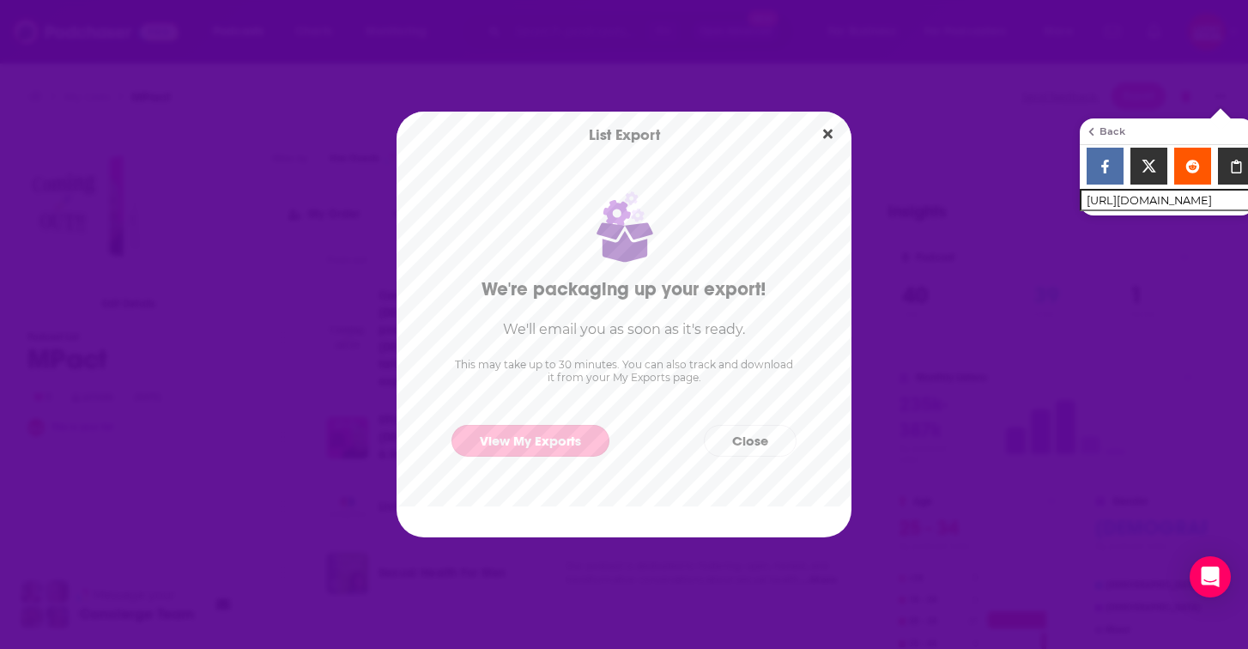
click at [544, 437] on link "View My Exports" at bounding box center [531, 441] width 158 height 32
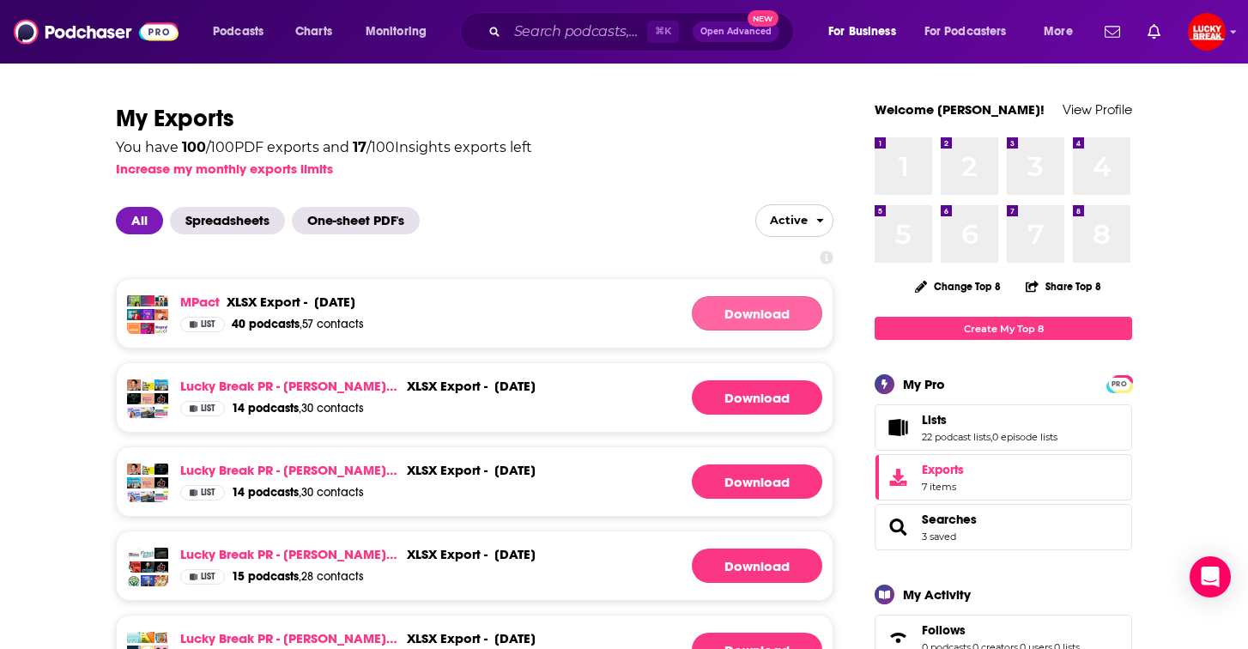
click at [749, 317] on link "Download" at bounding box center [757, 313] width 130 height 34
